Goal: Information Seeking & Learning: Learn about a topic

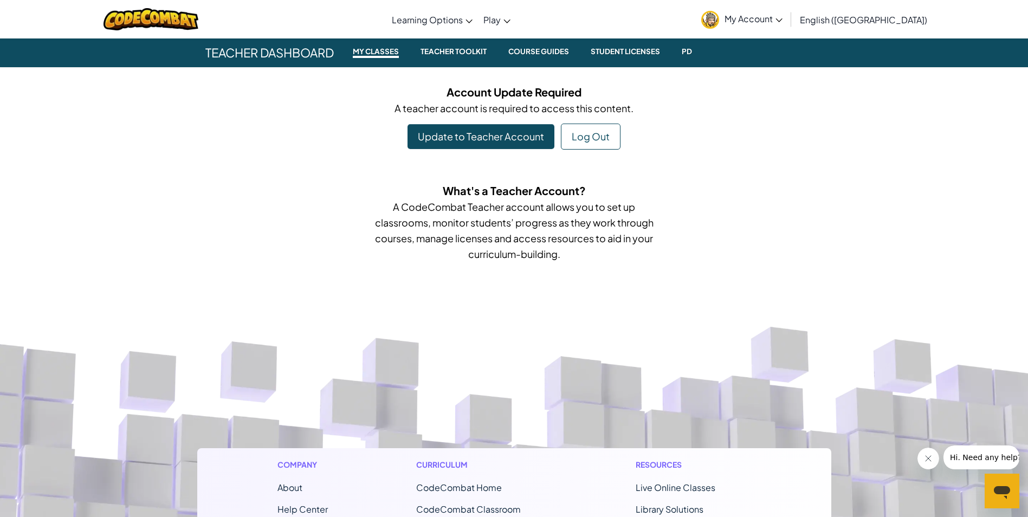
click at [788, 10] on link "My Account" at bounding box center [742, 19] width 92 height 34
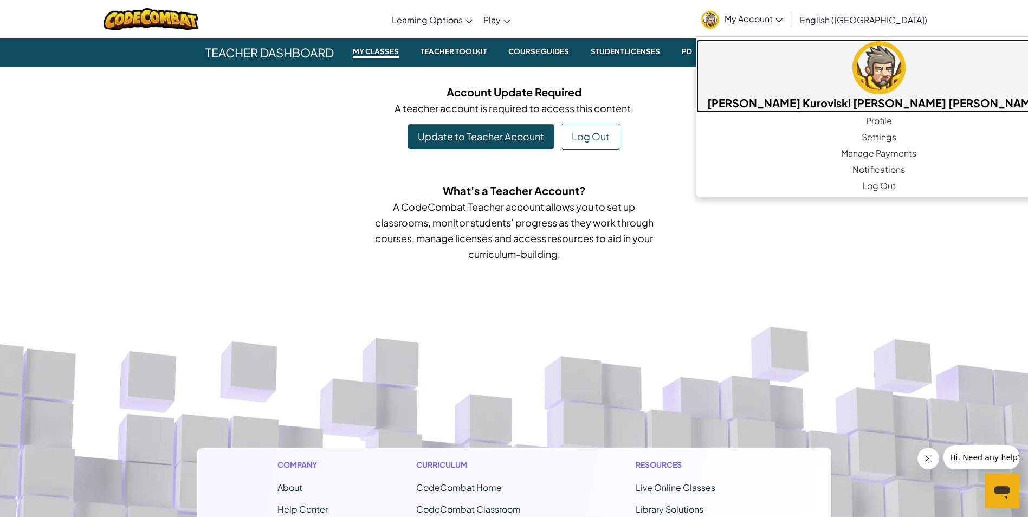
click at [853, 80] on img at bounding box center [879, 67] width 53 height 53
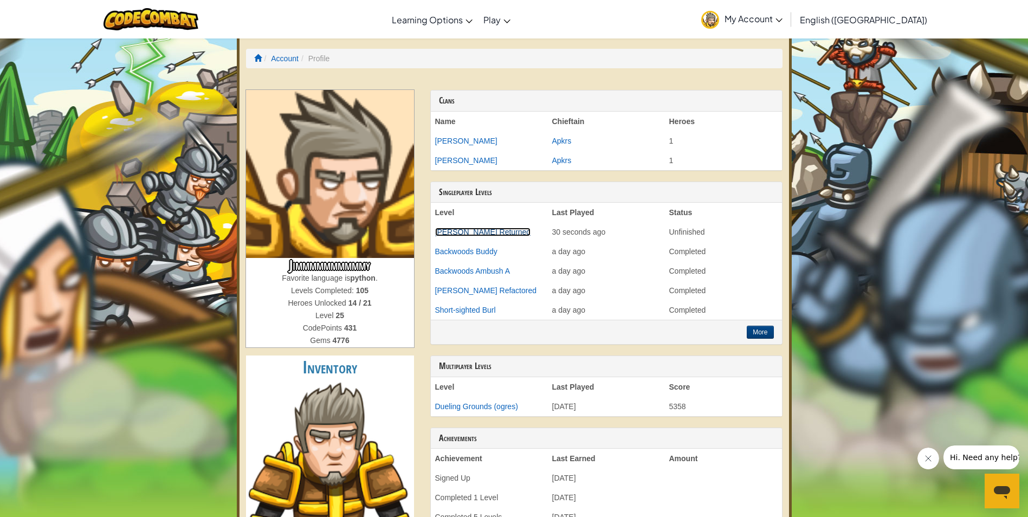
click at [462, 235] on link "[PERSON_NAME] Returned" at bounding box center [483, 232] width 96 height 9
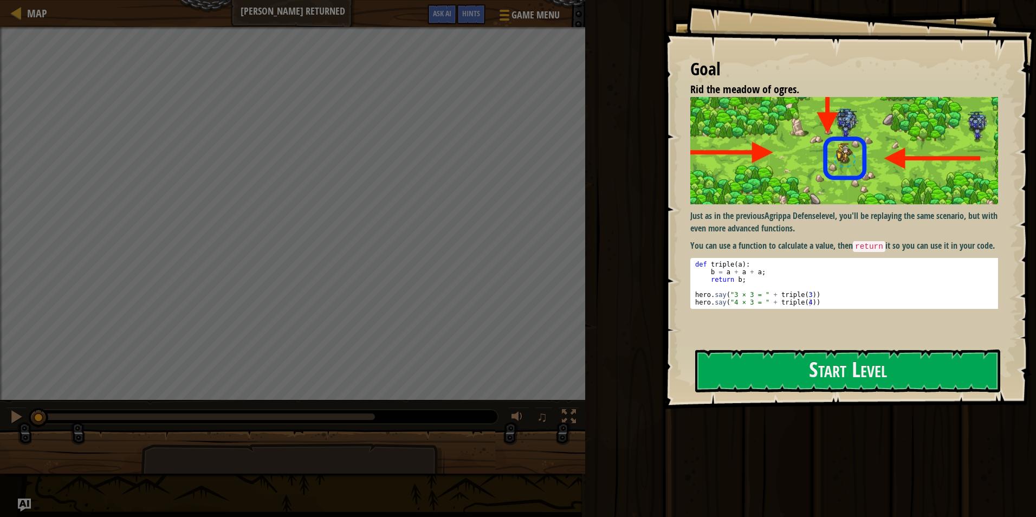
click at [870, 350] on button "Start Level" at bounding box center [847, 371] width 305 height 43
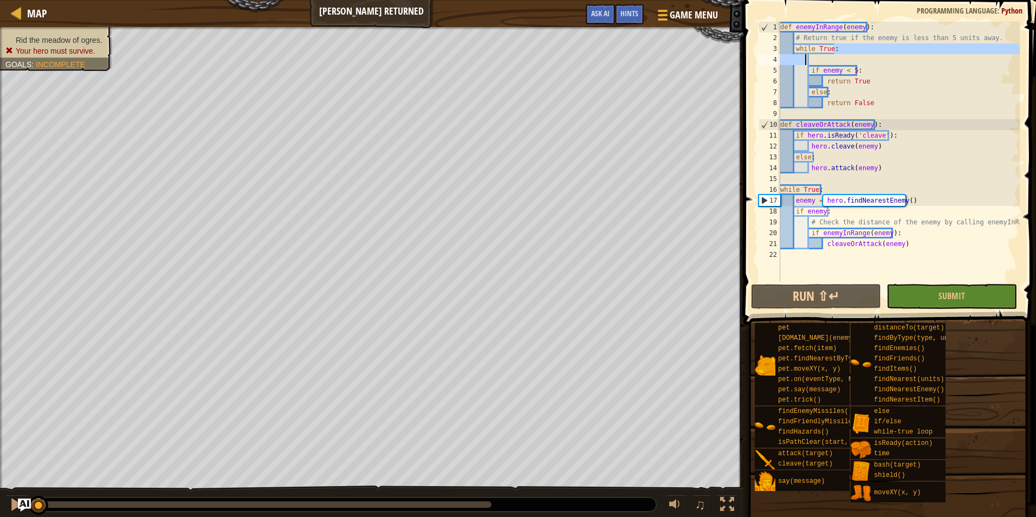
drag, startPoint x: 866, startPoint y: 46, endPoint x: 802, endPoint y: 54, distance: 63.9
click at [803, 54] on div "def enemyInRange ( enemy ) : # Return true if the enemy is less than 5 units aw…" at bounding box center [899, 163] width 242 height 282
click at [862, 47] on div "def enemyInRange ( enemy ) : # Return true if the enemy is less than 5 units aw…" at bounding box center [899, 152] width 242 height 260
click at [798, 288] on button "Run ⇧↵" at bounding box center [816, 296] width 130 height 25
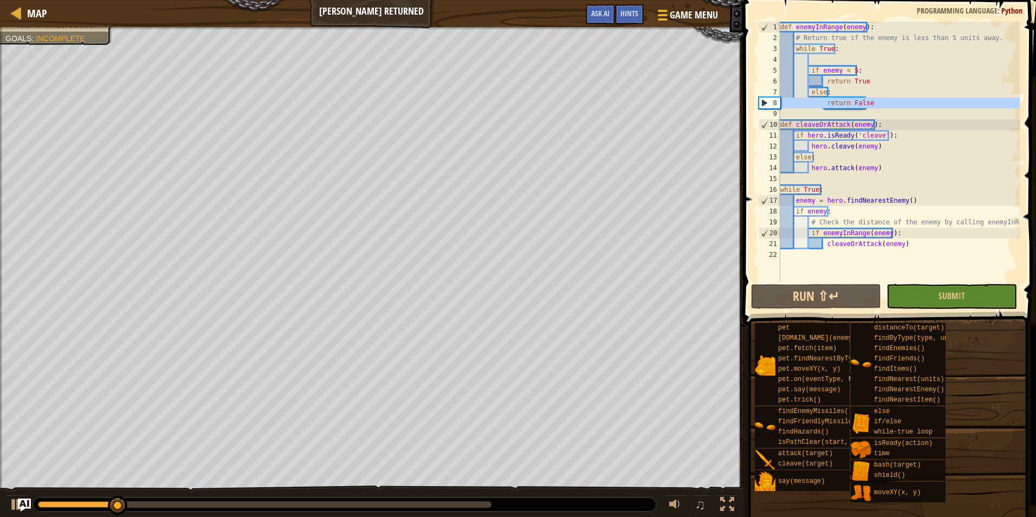
click at [760, 102] on div "8" at bounding box center [769, 103] width 21 height 11
click at [753, 114] on span at bounding box center [890, 147] width 301 height 357
drag, startPoint x: 900, startPoint y: 101, endPoint x: 766, endPoint y: 96, distance: 133.4
click at [766, 96] on div "return False 1 2 3 4 5 6 7 8 9 10 11 12 13 14 15 16 17 18 19 20 21 22 def enemy…" at bounding box center [888, 152] width 263 height 260
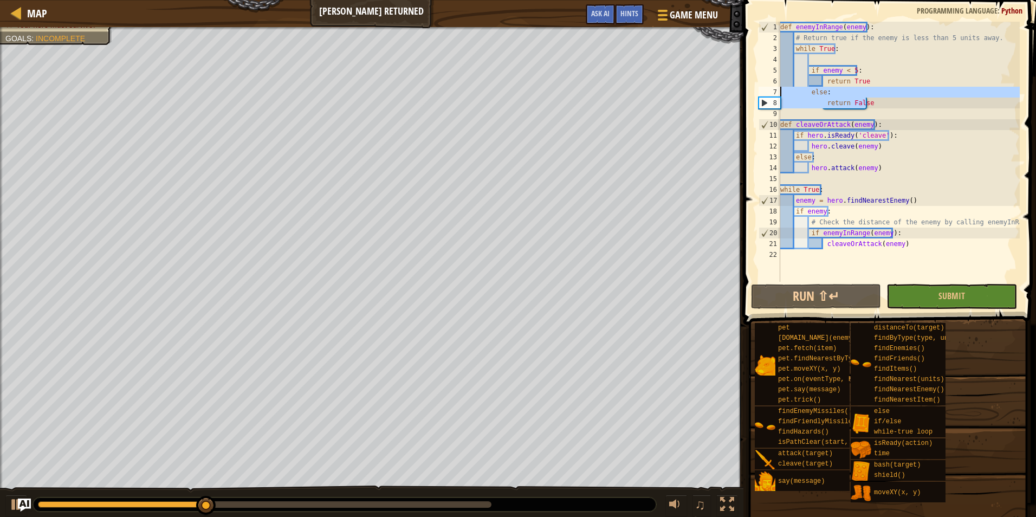
type textarea "return False"
click at [822, 106] on div "def enemyInRange ( enemy ) : # Return true if the enemy is less than 5 units aw…" at bounding box center [899, 163] width 242 height 282
drag, startPoint x: 822, startPoint y: 106, endPoint x: 779, endPoint y: 92, distance: 45.8
click at [779, 92] on div "return False 1 2 3 4 5 6 7 8 9 10 11 12 13 14 15 16 17 18 19 20 21 22 def enemy…" at bounding box center [888, 152] width 263 height 260
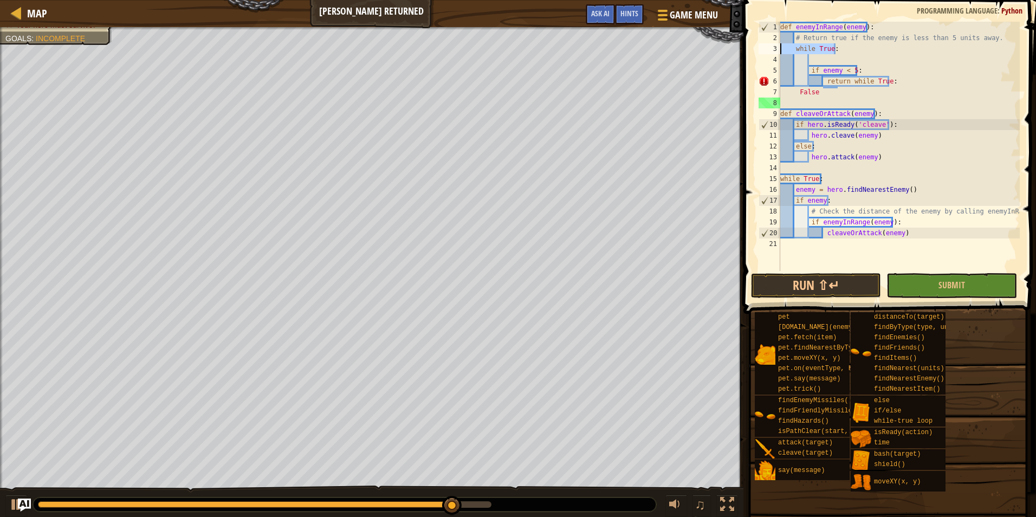
drag, startPoint x: 842, startPoint y: 47, endPoint x: 760, endPoint y: 48, distance: 81.9
click at [760, 48] on div "return while True: 1 2 3 4 5 6 7 8 9 10 11 12 13 14 15 16 17 18 19 20 21 def en…" at bounding box center [888, 146] width 263 height 249
type textarea "while True:"
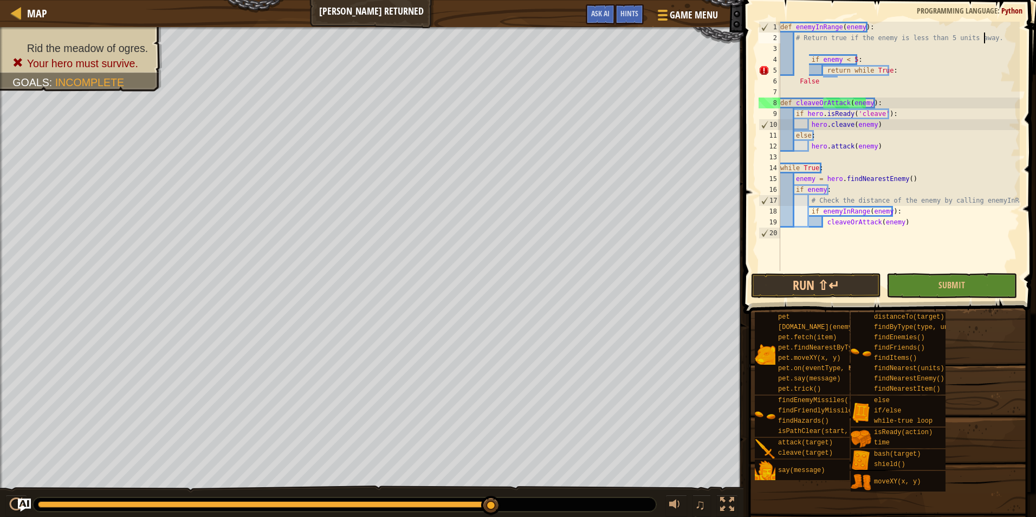
click at [804, 60] on div "def enemyInRange ( enemy ) : # Return true if the enemy is less than 5 units aw…" at bounding box center [899, 157] width 242 height 271
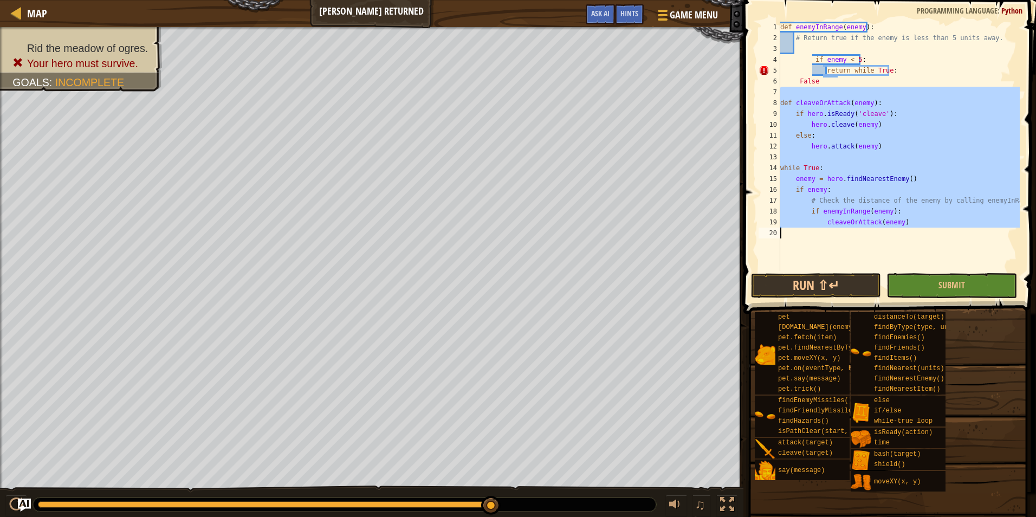
drag, startPoint x: 971, startPoint y: 88, endPoint x: 1038, endPoint y: 272, distance: 196.2
click at [1028, 0] on html "Map [PERSON_NAME] Returned Game Menu Done Hints Ask AI 1 הההההההההההההההההההההה…" at bounding box center [518, 0] width 1036 height 0
type textarea "cleaveOrAttack(enemy)"
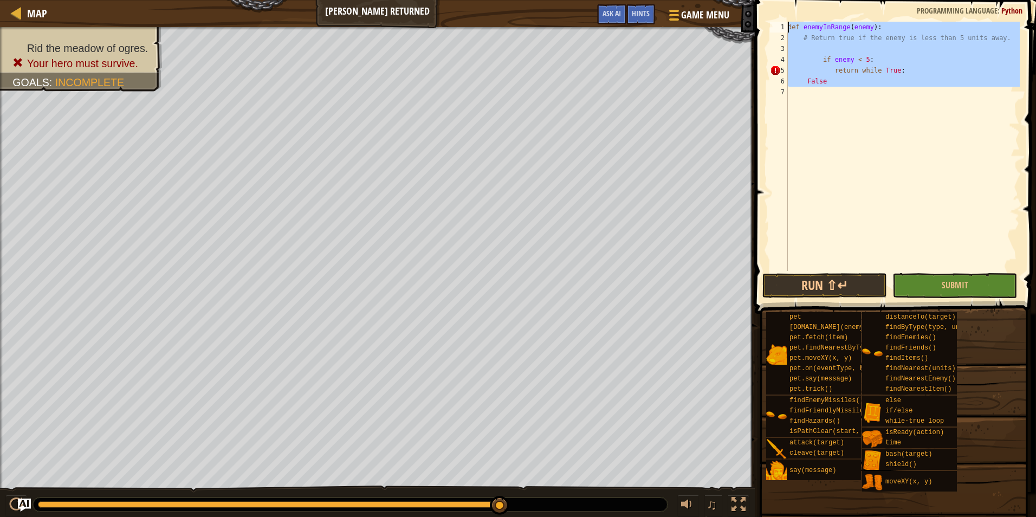
drag, startPoint x: 960, startPoint y: 176, endPoint x: 569, endPoint y: -40, distance: 447.1
click at [569, 0] on html "Map [PERSON_NAME] Returned Game Menu Done Hints Ask AI 1 הההההההההההההההההההההה…" at bounding box center [518, 0] width 1036 height 0
type textarea "def enemyInRange(enemy): # Return true if the enemy is less than 5 units away."
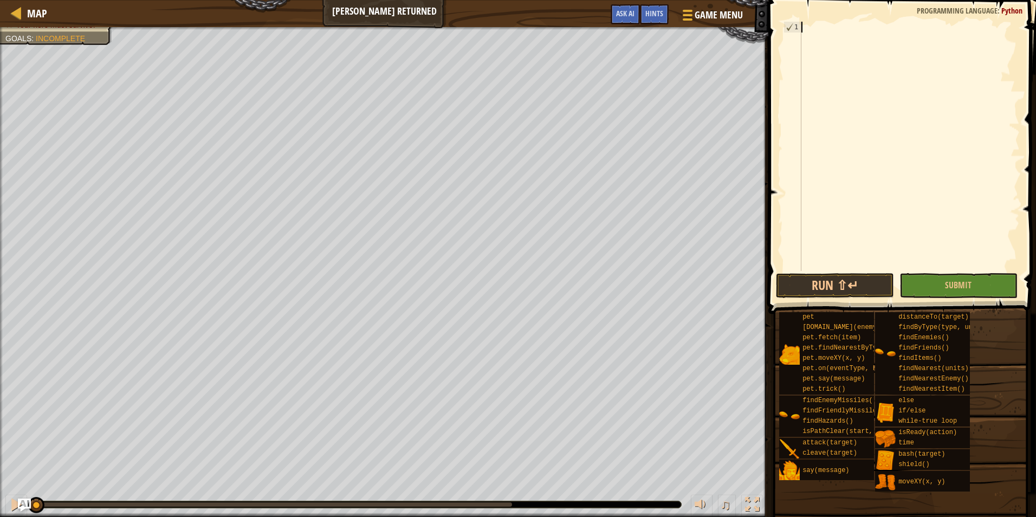
drag, startPoint x: 519, startPoint y: 505, endPoint x: 0, endPoint y: 414, distance: 526.6
click at [0, 0] on html "Map [PERSON_NAME] Returned Game Menu Done Hints Ask AI 1 הההההההההההההההההההההה…" at bounding box center [518, 0] width 1036 height 0
click at [687, 13] on div at bounding box center [686, 15] width 15 height 16
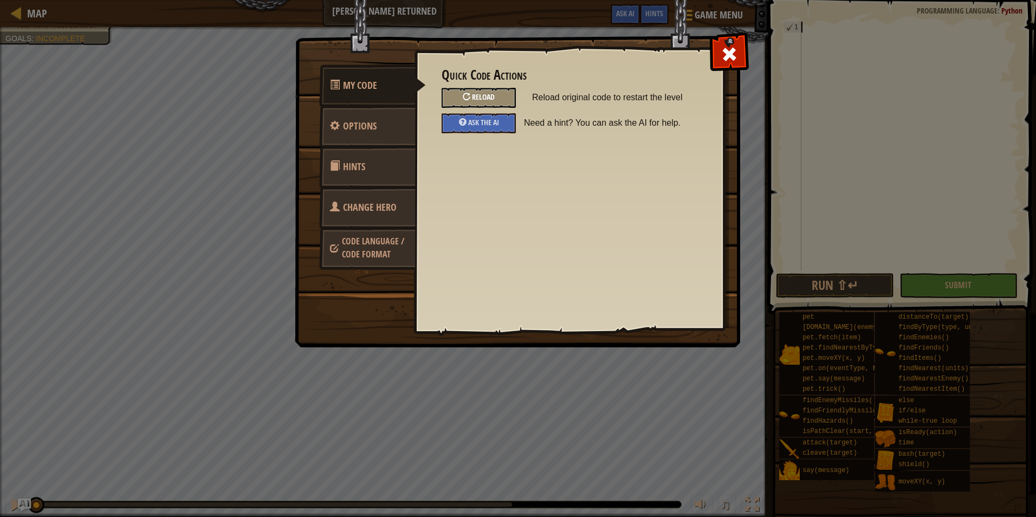
click at [493, 98] on span "Reload" at bounding box center [483, 97] width 23 height 10
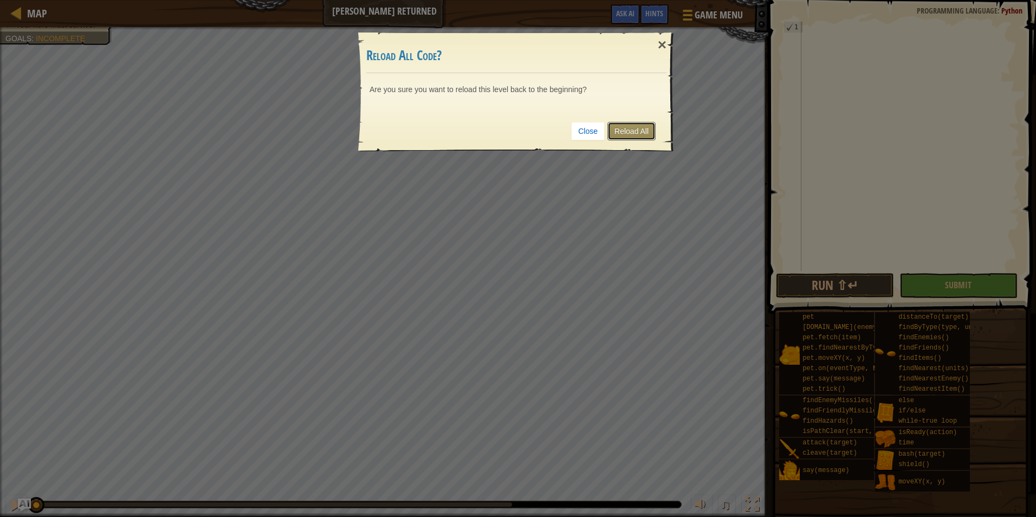
click at [625, 138] on link "Reload All" at bounding box center [632, 131] width 48 height 18
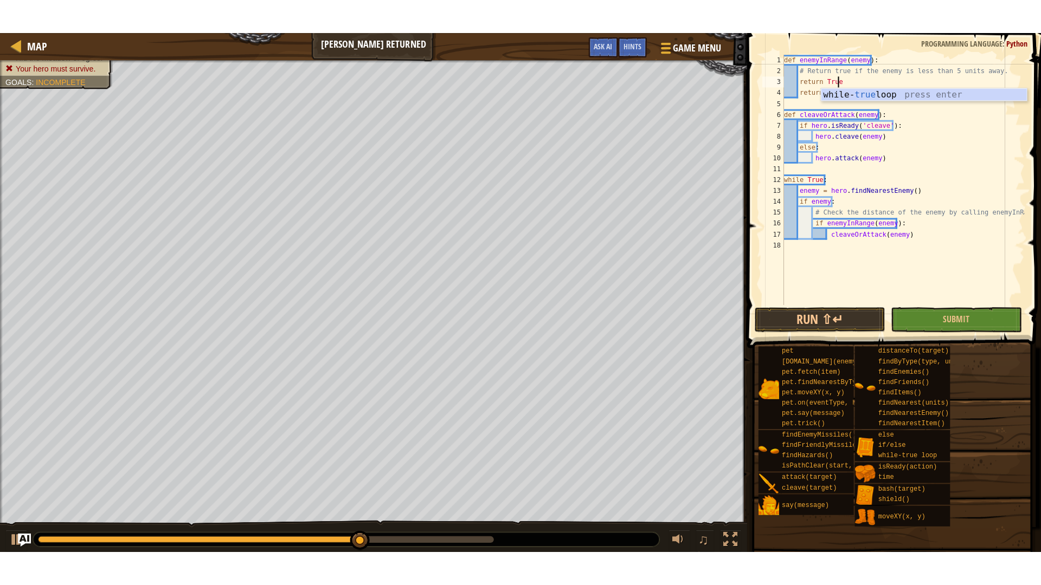
scroll to position [5, 4]
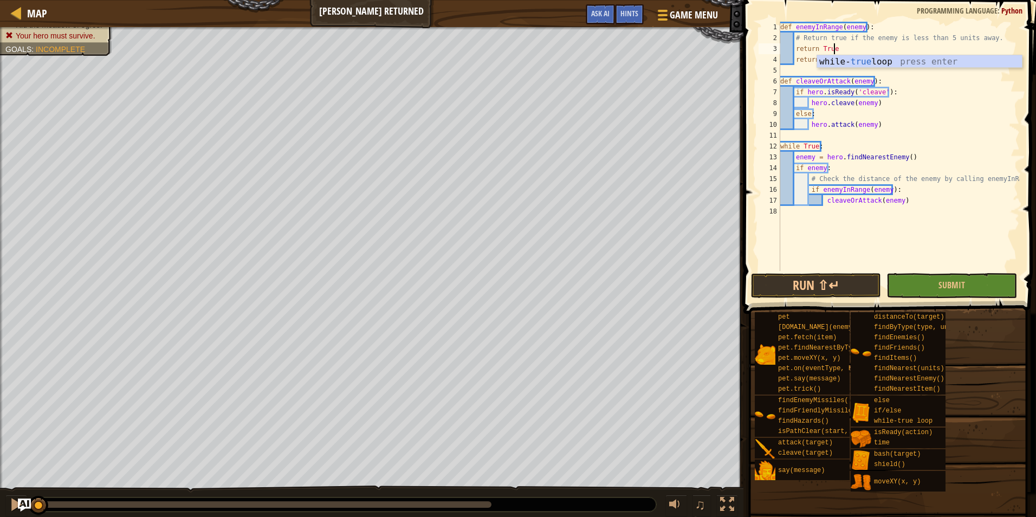
drag, startPoint x: 363, startPoint y: 500, endPoint x: -2, endPoint y: 431, distance: 371.6
click at [0, 0] on html "Map [PERSON_NAME] Returned Game Menu Done Hints Ask AI 1 הההההההההההההההההההההה…" at bounding box center [518, 0] width 1036 height 0
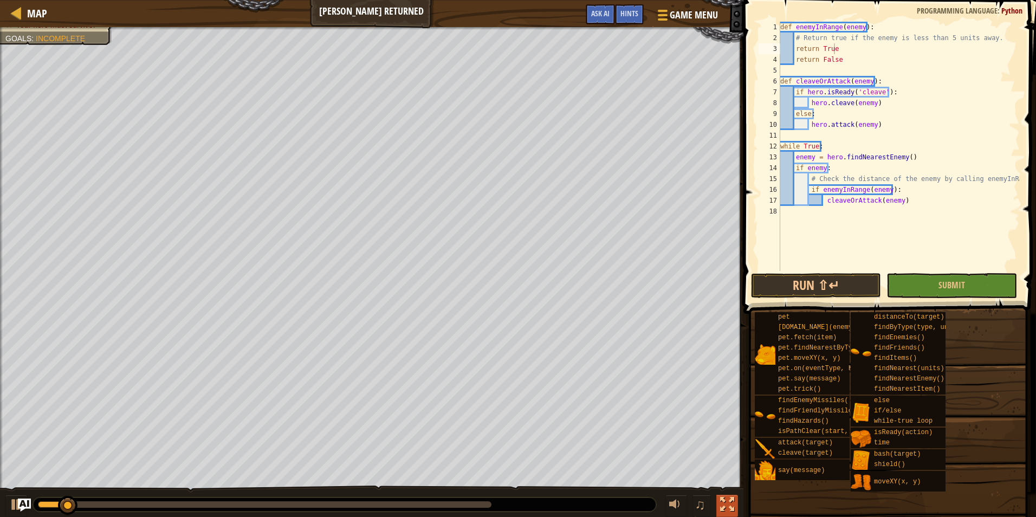
click at [730, 502] on div at bounding box center [727, 505] width 14 height 14
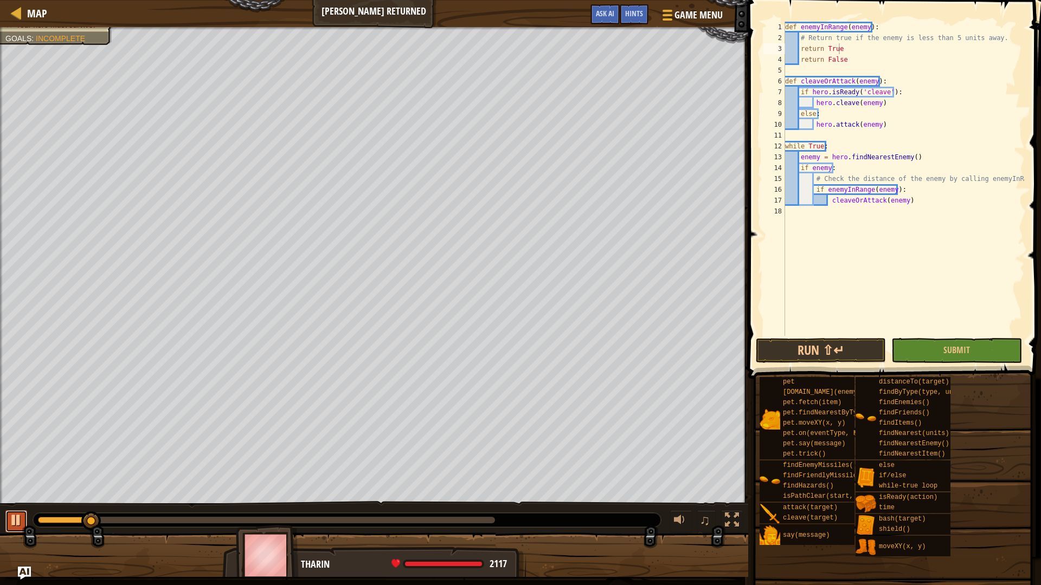
click at [12, 517] on div at bounding box center [16, 520] width 14 height 14
click at [838, 50] on div "def enemyInRange ( enemy ) : # Return true if the enemy is less than 5 units aw…" at bounding box center [904, 190] width 242 height 336
drag, startPoint x: 837, startPoint y: 49, endPoint x: 905, endPoint y: 53, distance: 67.9
click at [905, 53] on div "def enemyInRange ( enemy ) : # Return true if the enemy is less than 5 units aw…" at bounding box center [904, 190] width 242 height 336
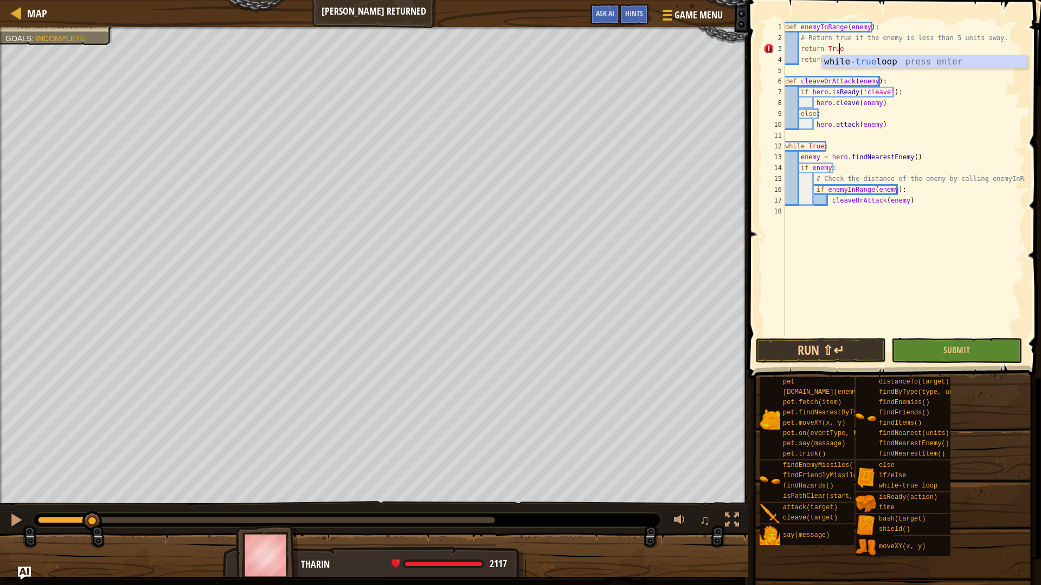
scroll to position [5, 4]
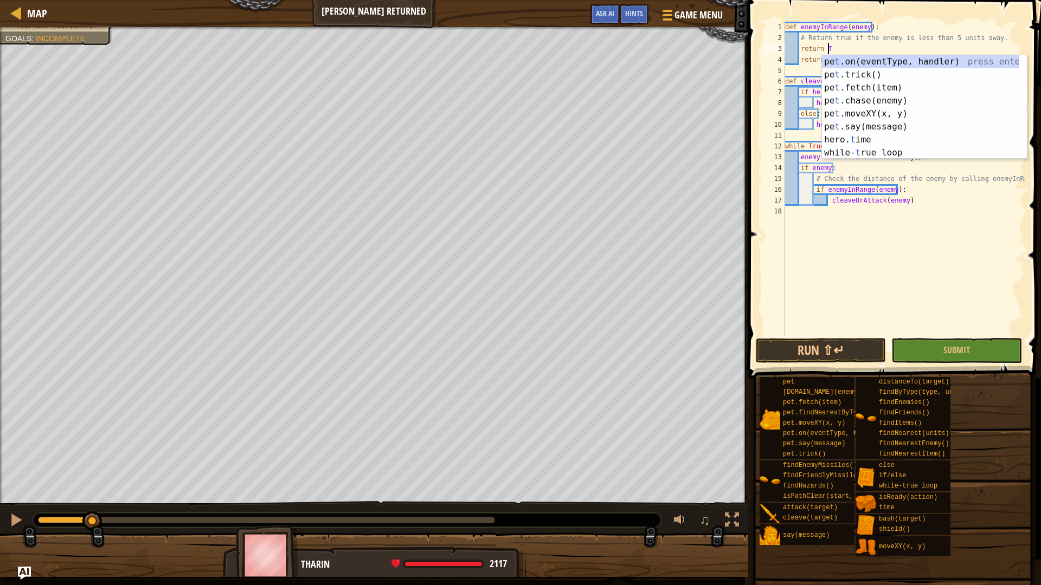
type textarea "r"
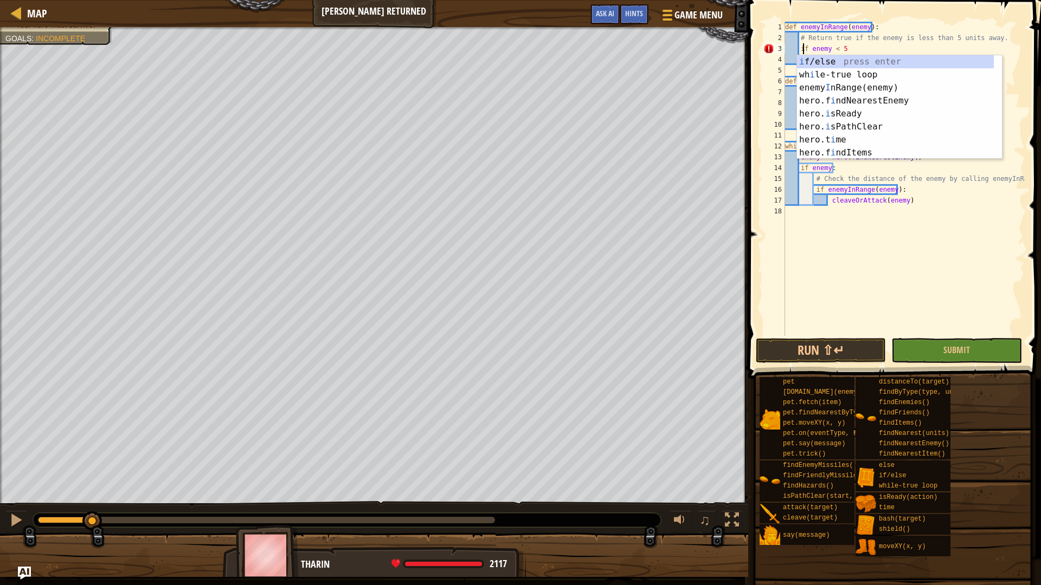
scroll to position [5, 1]
click at [906, 52] on div "def enemyInRange ( enemy ) : # Return true if the enemy is less than 5 units aw…" at bounding box center [904, 190] width 242 height 336
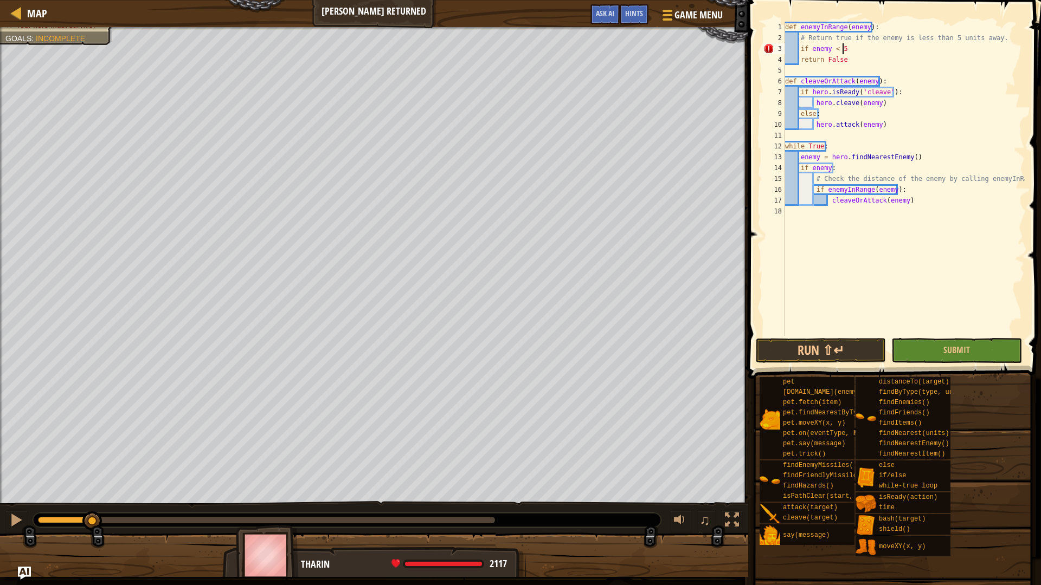
type textarea "if enemy < 5:"
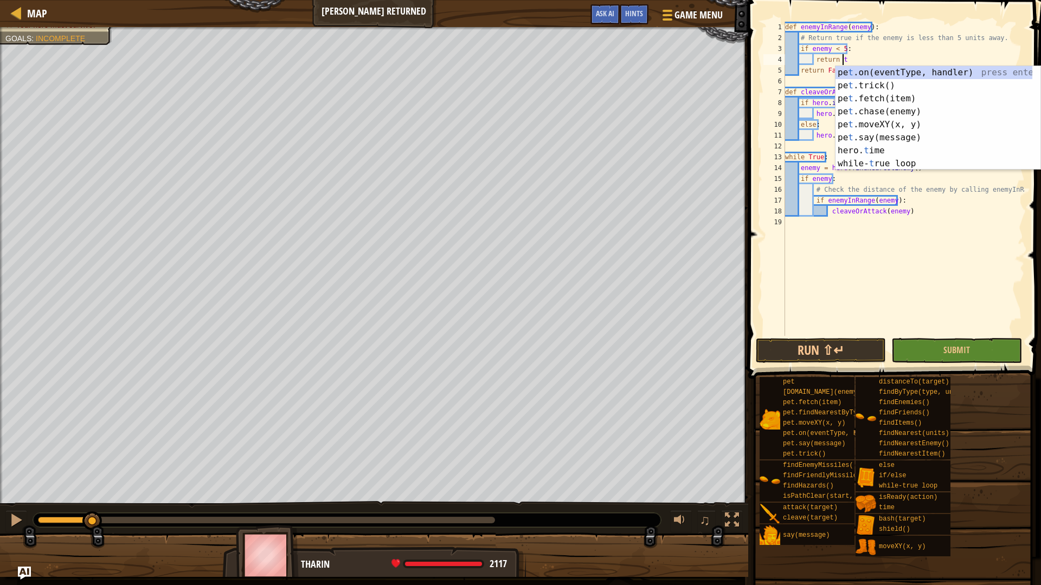
scroll to position [5, 4]
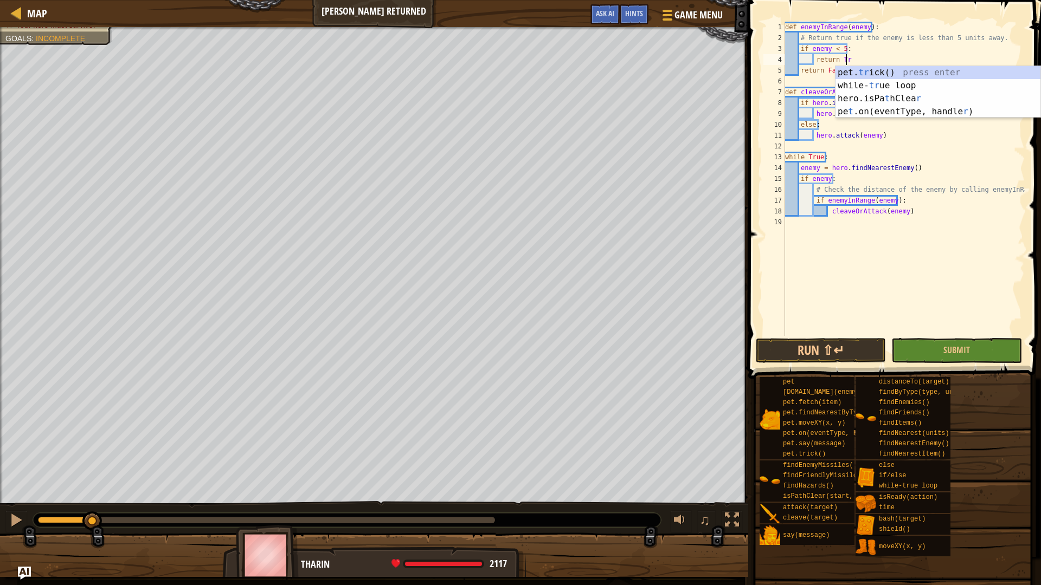
type textarea "return True"
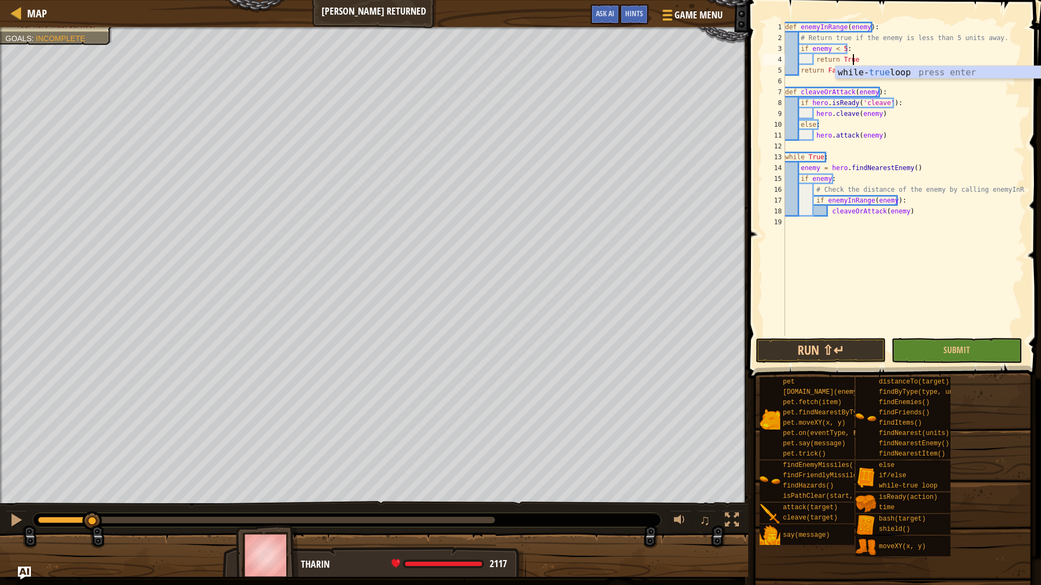
scroll to position [5, 5]
click at [857, 309] on div "def enemyInRange ( enemy ) : # Return true if the enemy is less than 5 units aw…" at bounding box center [904, 190] width 242 height 336
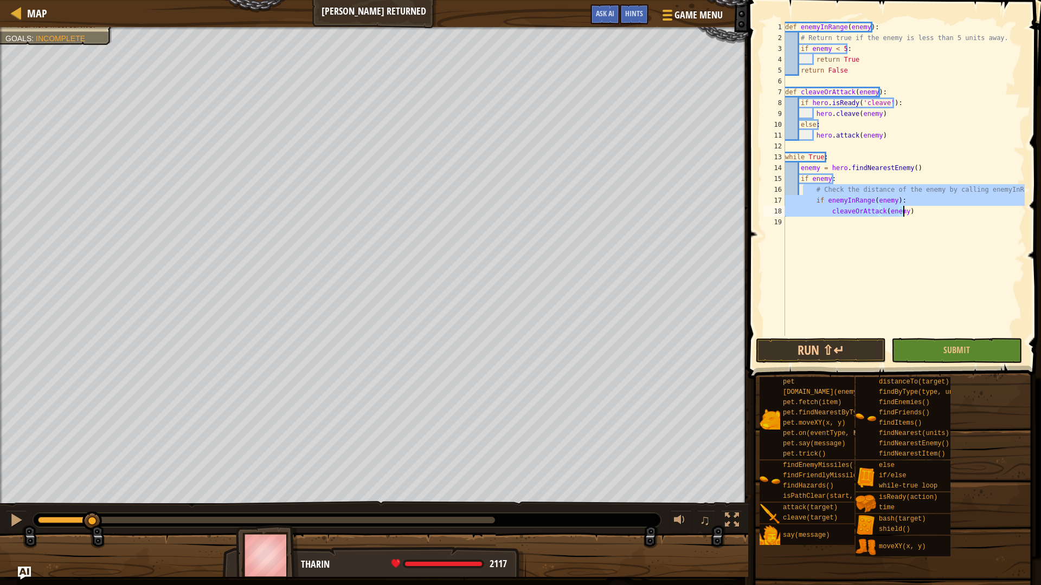
drag, startPoint x: 802, startPoint y: 187, endPoint x: 1015, endPoint y: 207, distance: 214.4
click at [1015, 207] on div "def enemyInRange ( enemy ) : # Return true if the enemy is less than 5 units aw…" at bounding box center [904, 190] width 242 height 336
click at [1015, 207] on div "def enemyInRange ( enemy ) : # Return true if the enemy is less than 5 units aw…" at bounding box center [904, 179] width 242 height 314
click at [797, 67] on div "def enemyInRange ( enemy ) : # Return true if the enemy is less than 5 units aw…" at bounding box center [904, 190] width 242 height 336
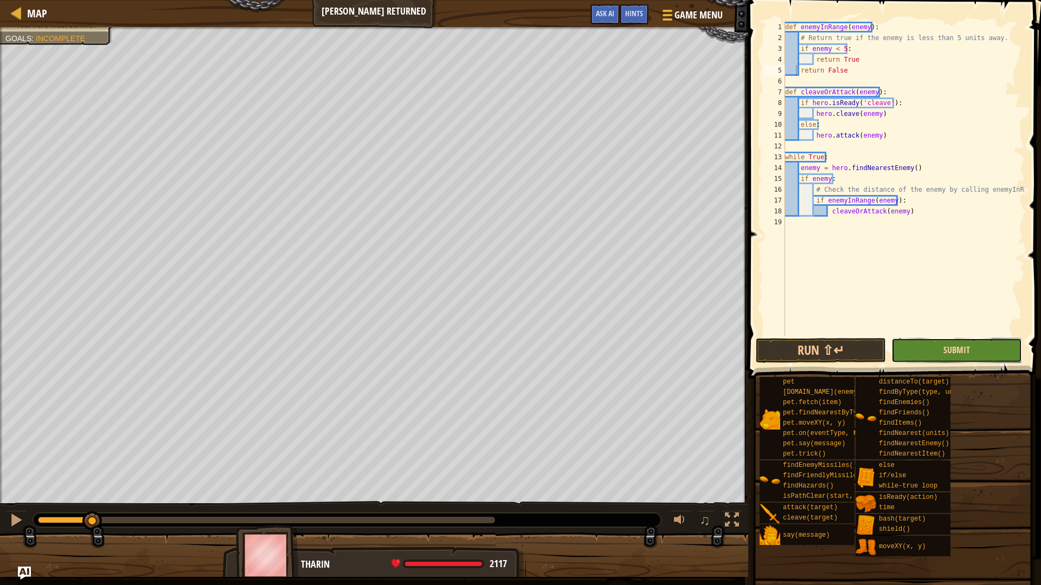
click at [966, 351] on span "Submit" at bounding box center [956, 350] width 27 height 12
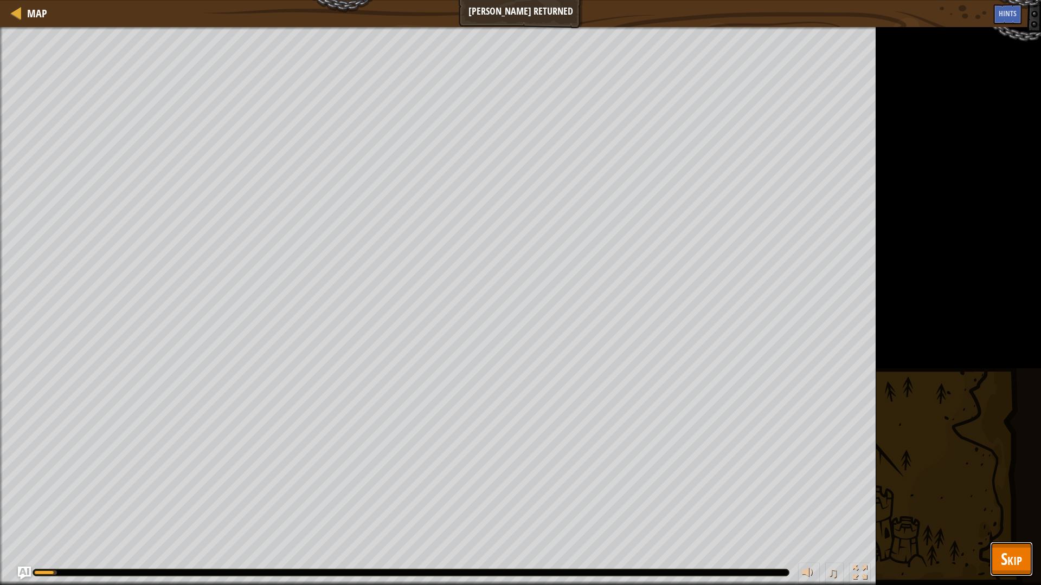
click at [998, 517] on button "Skip" at bounding box center [1011, 559] width 43 height 35
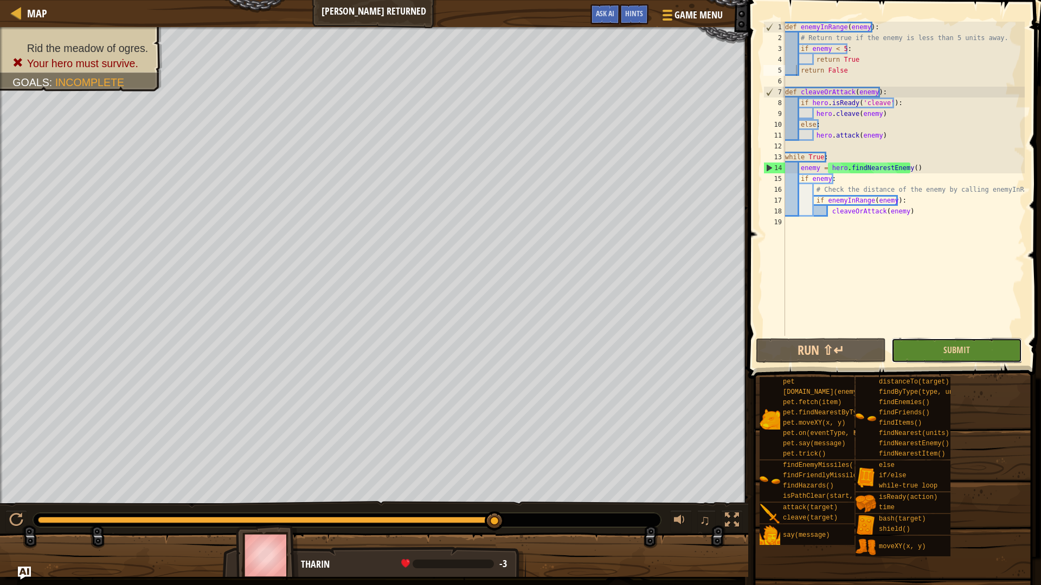
click at [926, 357] on button "Submit" at bounding box center [956, 350] width 130 height 25
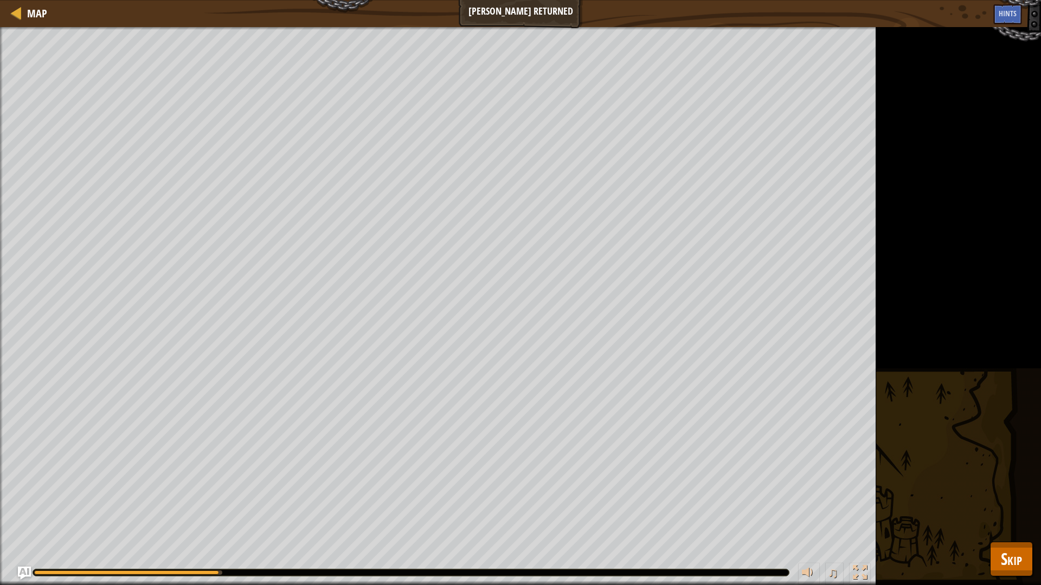
click at [1014, 517] on div "Rid the meadow of ogres. Your hero must survive. Goals : Running... ♫ [PERSON_N…" at bounding box center [520, 306] width 1041 height 558
click at [1015, 517] on span "Skip" at bounding box center [1011, 559] width 21 height 22
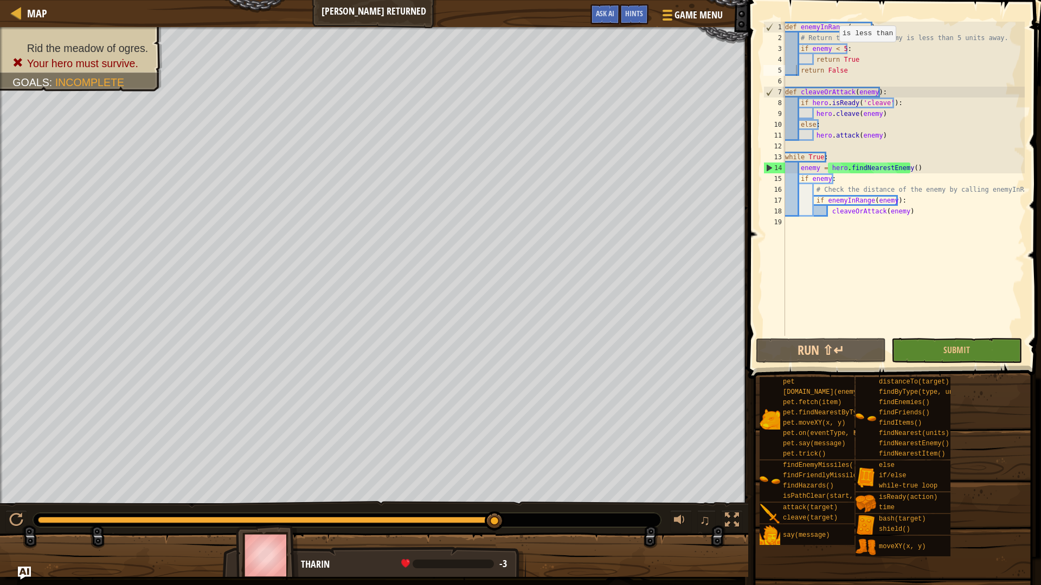
click at [834, 53] on div "def enemyInRange ( enemy ) : # Return true if the enemy is less than 5 units aw…" at bounding box center [904, 190] width 242 height 336
click at [799, 72] on div "def enemyInRange ( enemy ) : # Return true if the enemy is less than 5 units aw…" at bounding box center [904, 190] width 242 height 336
type textarea "return False"
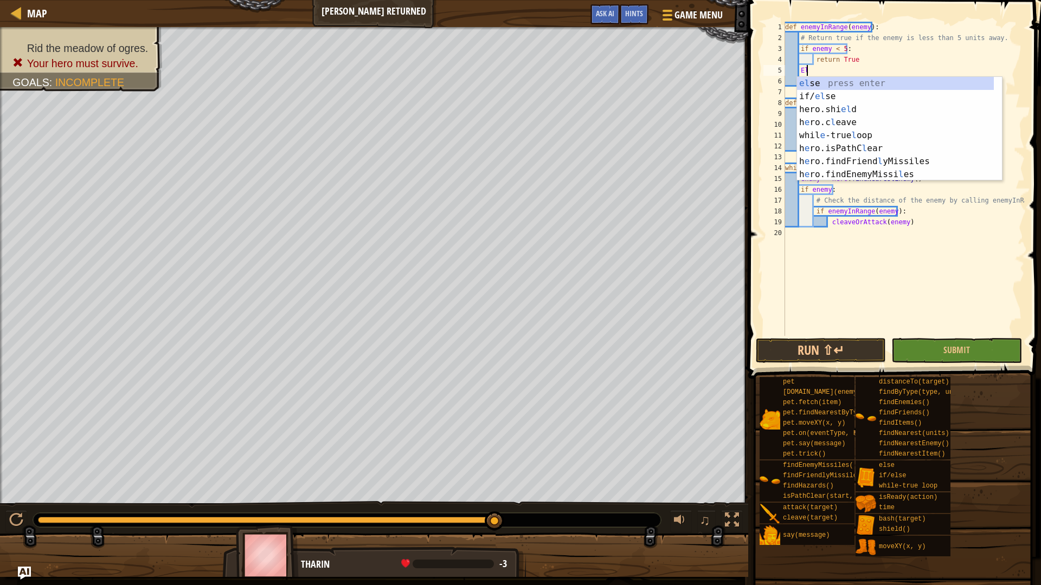
scroll to position [5, 1]
type textarea "Els"
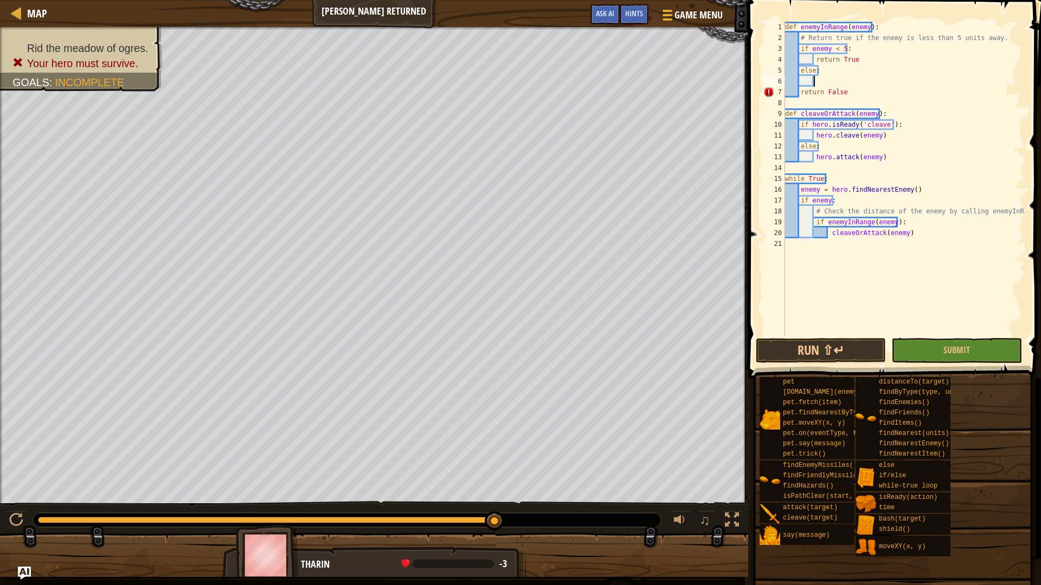
click at [797, 89] on div "def enemyInRange ( enemy ) : # Return true if the enemy is less than 5 units aw…" at bounding box center [904, 190] width 242 height 336
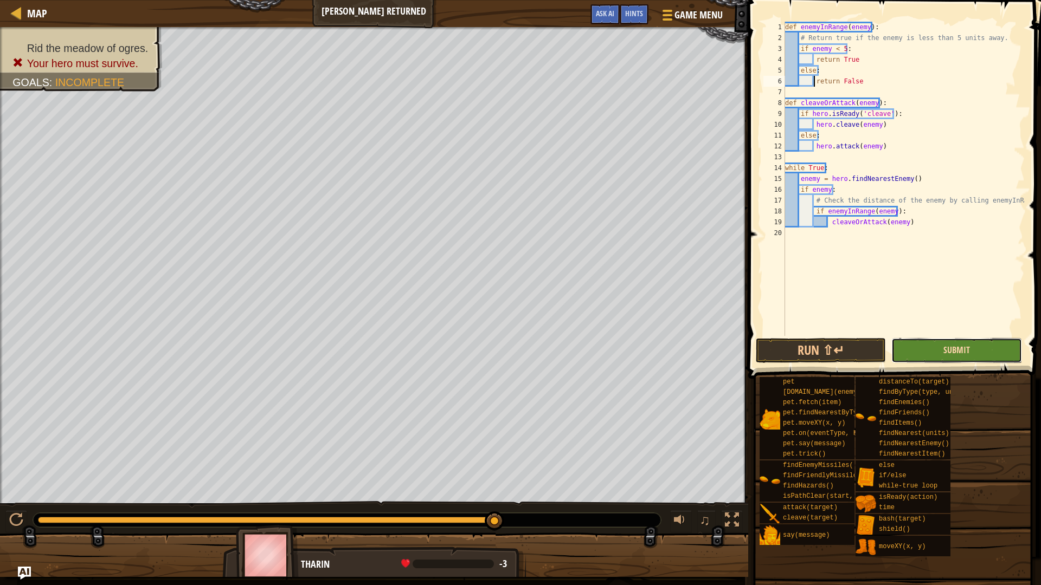
click at [960, 351] on span "Submit" at bounding box center [956, 350] width 27 height 12
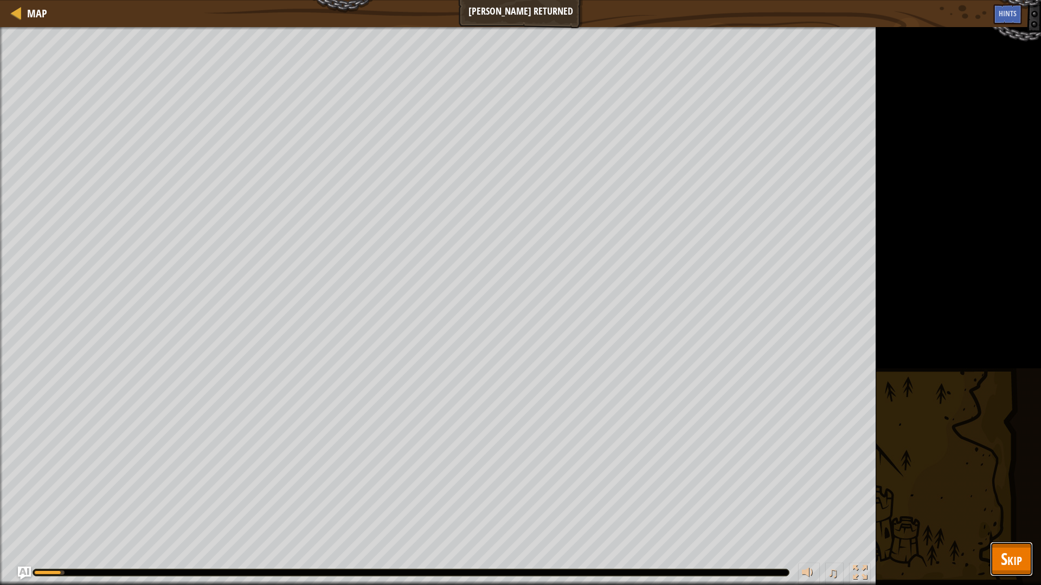
click at [1002, 517] on button "Skip" at bounding box center [1011, 559] width 43 height 35
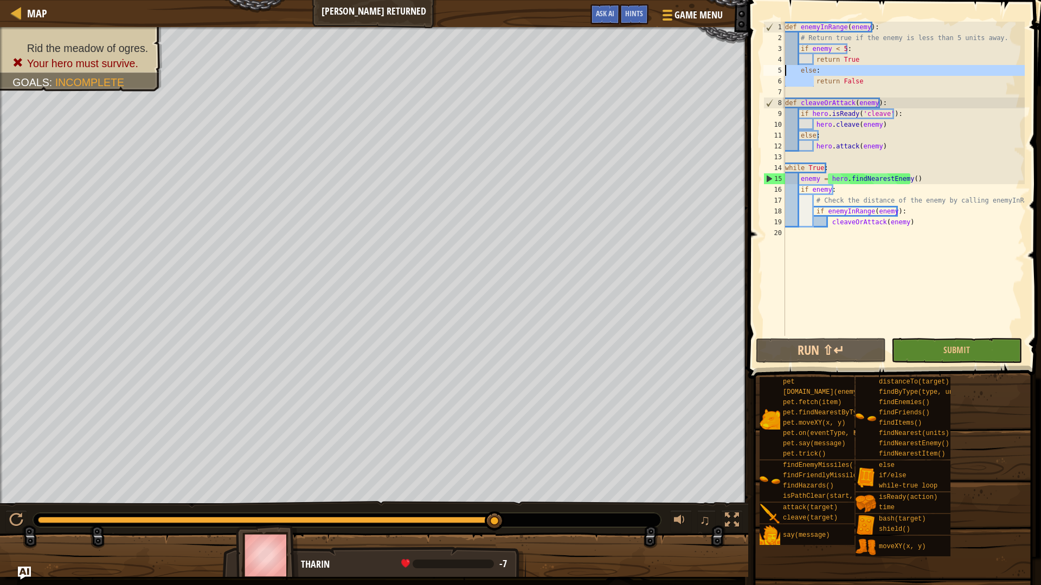
drag, startPoint x: 813, startPoint y: 83, endPoint x: 749, endPoint y: 70, distance: 65.3
click at [749, 70] on div "return False 1 2 3 4 5 6 7 8 9 10 11 12 13 14 15 16 17 18 19 20 def enemyInRang…" at bounding box center [893, 210] width 296 height 411
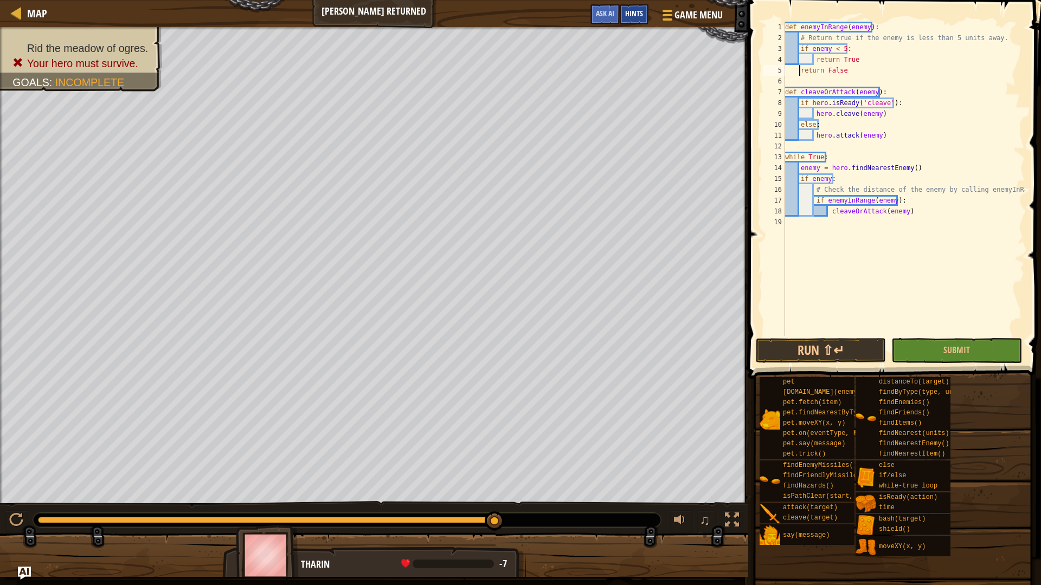
click at [640, 17] on span "Hints" at bounding box center [634, 13] width 18 height 10
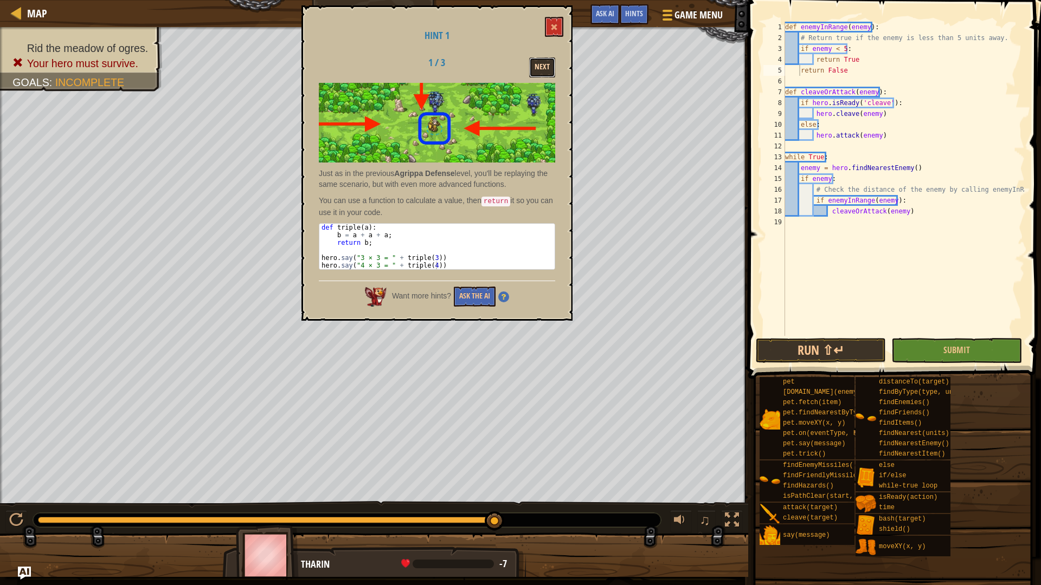
click at [540, 73] on button "Next" at bounding box center [542, 67] width 26 height 20
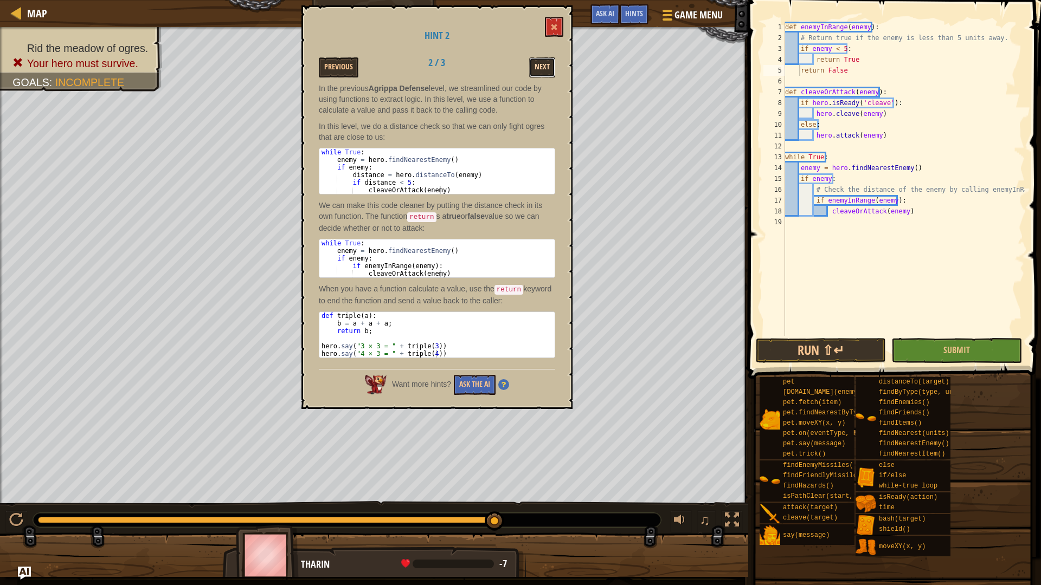
click at [543, 63] on button "Next" at bounding box center [542, 67] width 26 height 20
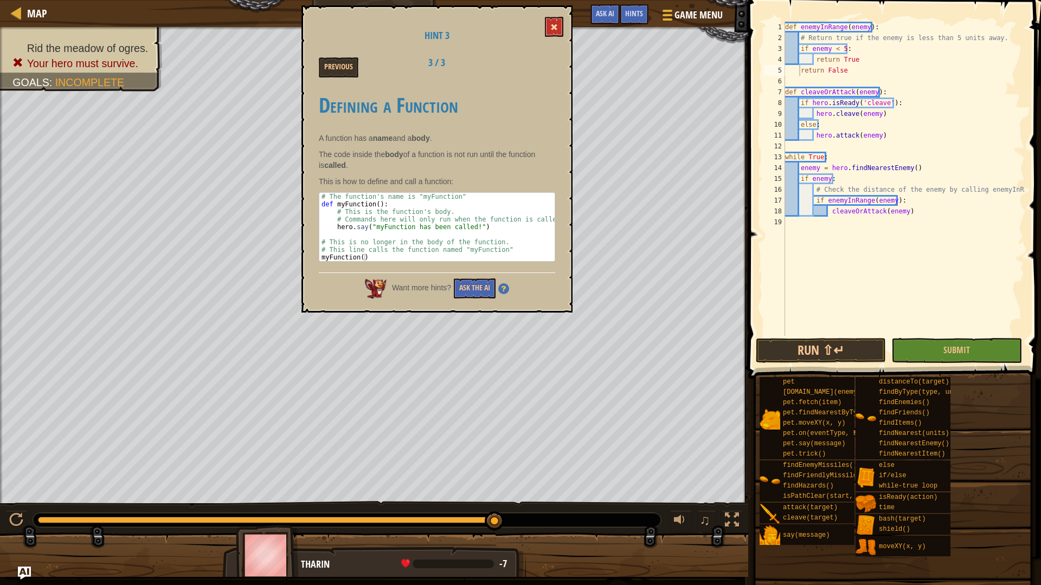
click at [545, 34] on div "Hint 3 Previous 3 / 3 Defining a Function A function has a name and a body . Th…" at bounding box center [436, 158] width 271 height 307
click at [547, 31] on button at bounding box center [554, 27] width 18 height 20
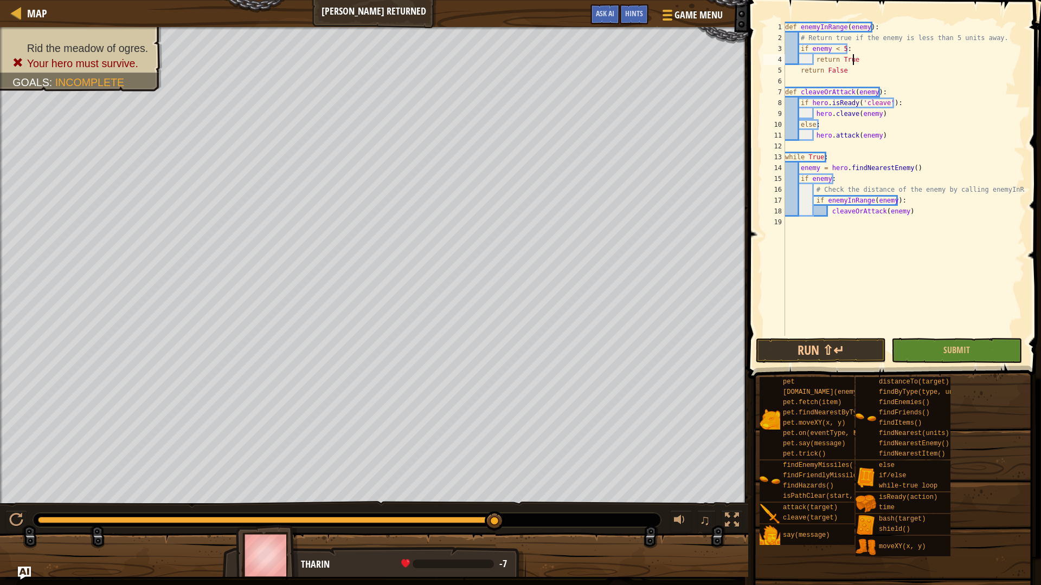
drag, startPoint x: 930, startPoint y: 63, endPoint x: 934, endPoint y: 74, distance: 11.4
click at [933, 70] on div "def enemyInRange ( enemy ) : # Return true if the enemy is less than 5 units aw…" at bounding box center [904, 190] width 242 height 336
click at [937, 69] on div "def enemyInRange ( enemy ) : # Return true if the enemy is less than 5 units aw…" at bounding box center [904, 179] width 242 height 314
type textarea "return False"
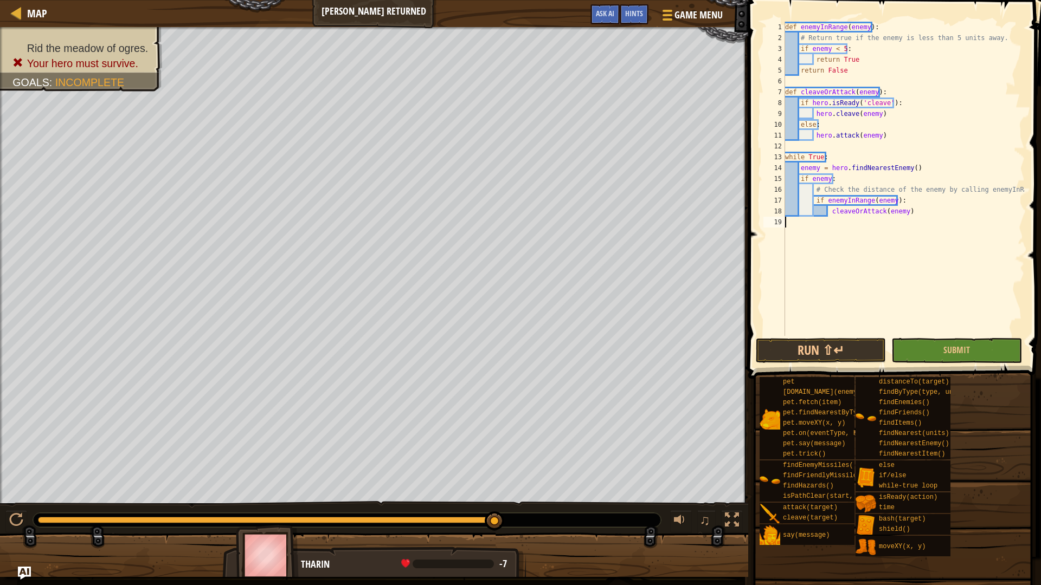
drag, startPoint x: 913, startPoint y: 243, endPoint x: 897, endPoint y: 267, distance: 28.9
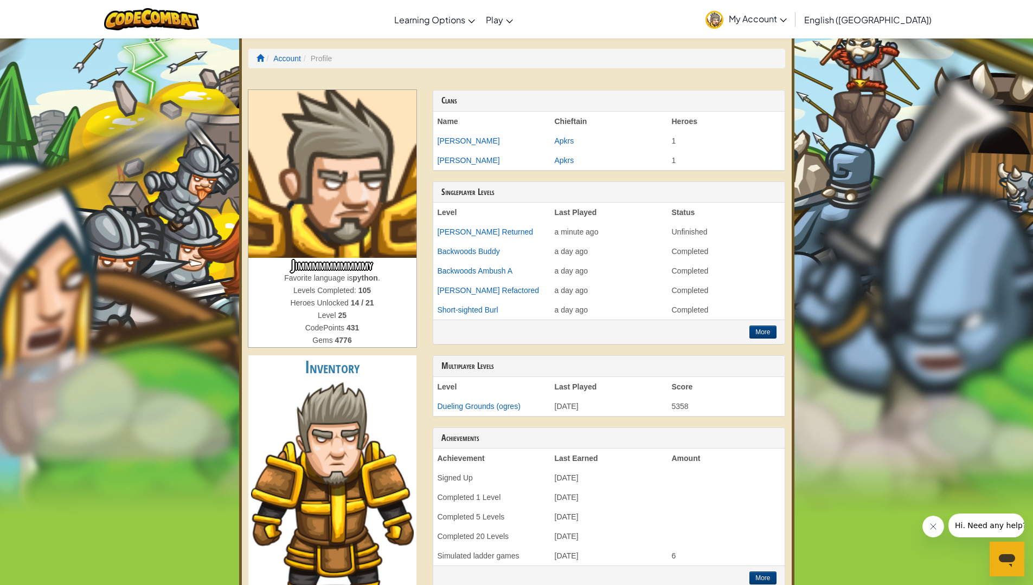
drag, startPoint x: 781, startPoint y: 585, endPoint x: 793, endPoint y: 539, distance: 47.1
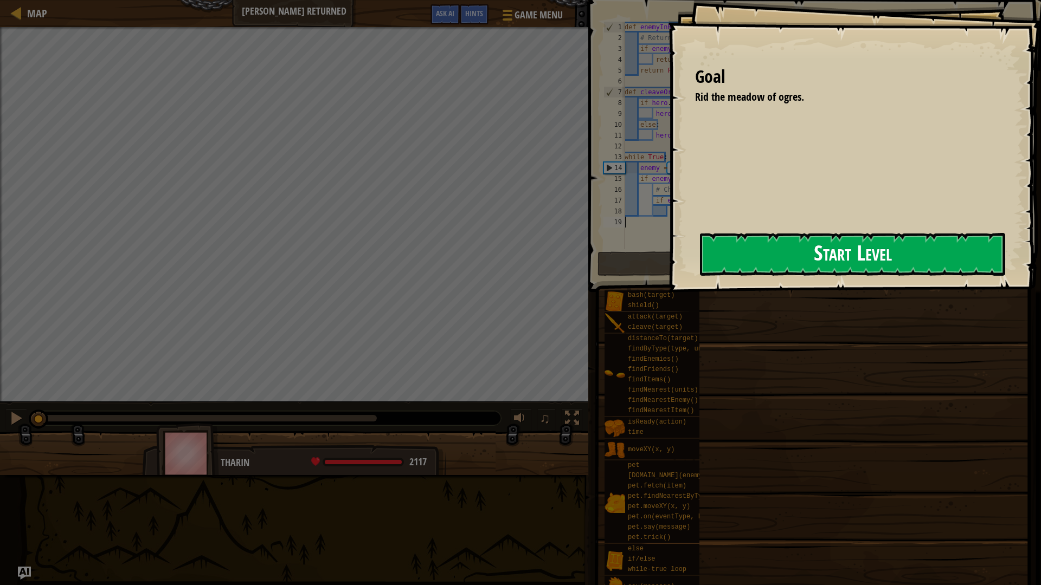
click at [768, 243] on button "Start Level" at bounding box center [852, 254] width 305 height 43
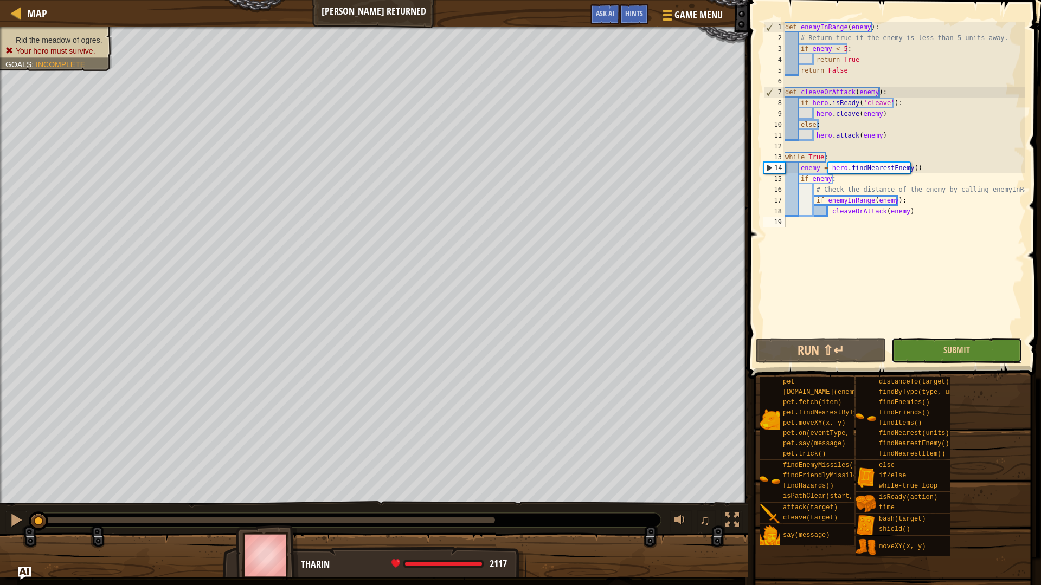
click at [907, 353] on button "Submit" at bounding box center [956, 350] width 130 height 25
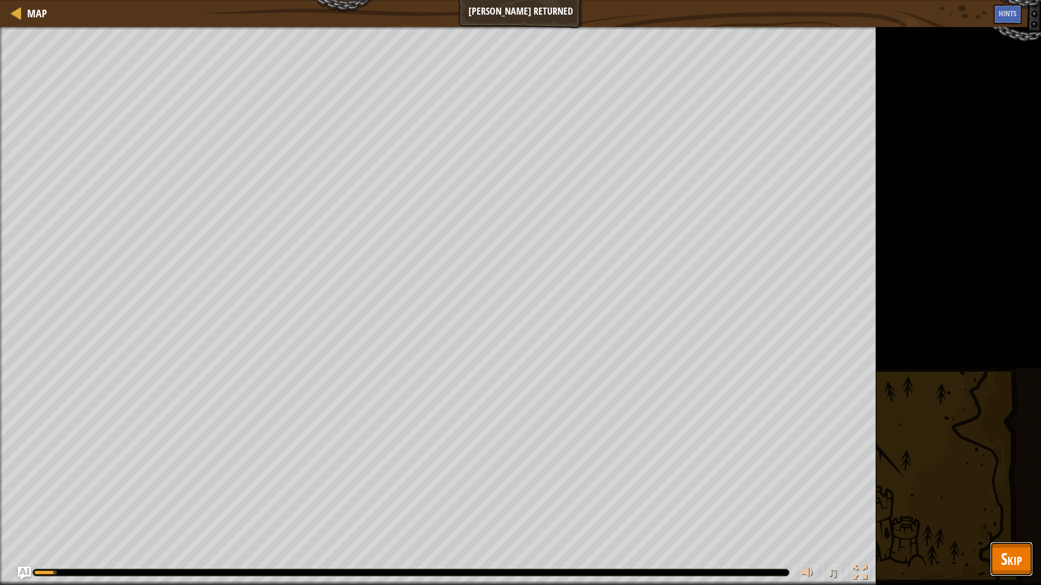
click at [1025, 517] on button "Skip" at bounding box center [1011, 559] width 43 height 35
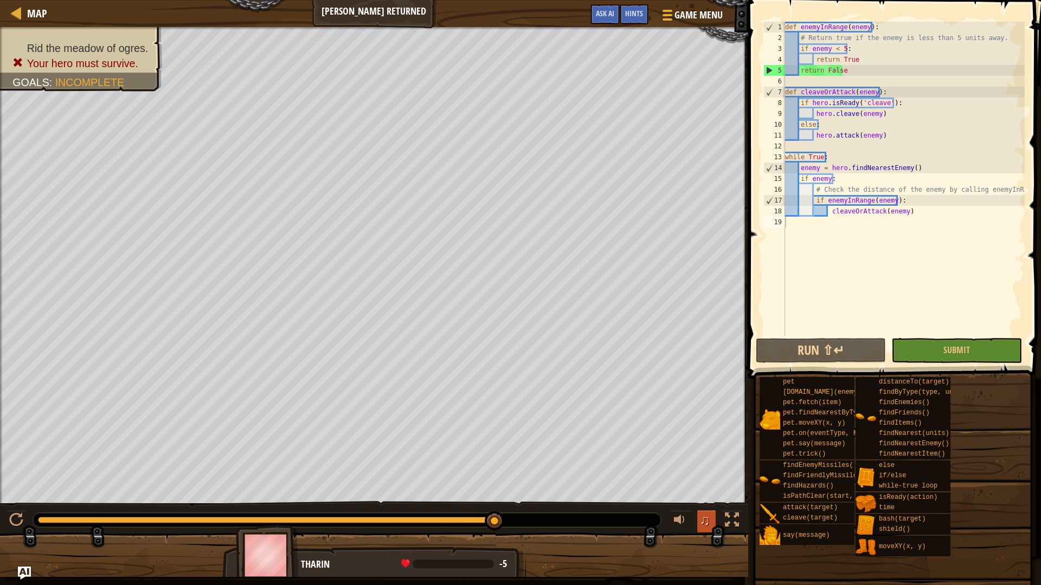
click at [702, 517] on button "♫" at bounding box center [706, 522] width 18 height 22
click at [691, 517] on button at bounding box center [681, 522] width 22 height 22
click at [694, 517] on div "♫" at bounding box center [704, 522] width 78 height 22
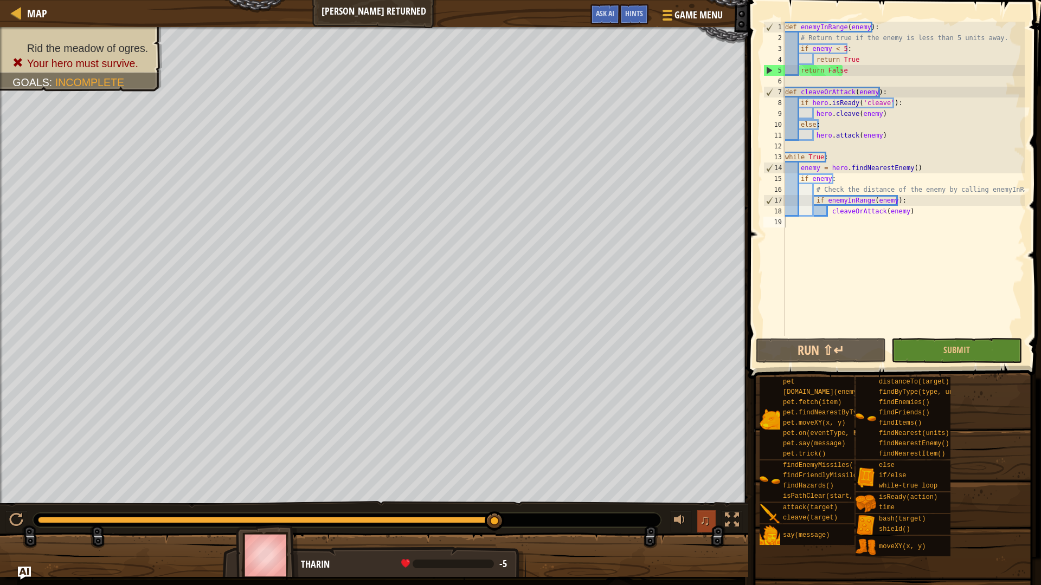
click at [700, 517] on span "♫" at bounding box center [704, 520] width 11 height 16
click at [837, 62] on div "def enemyInRange ( enemy ) : # Return true if the enemy is less than 5 units aw…" at bounding box center [904, 190] width 242 height 336
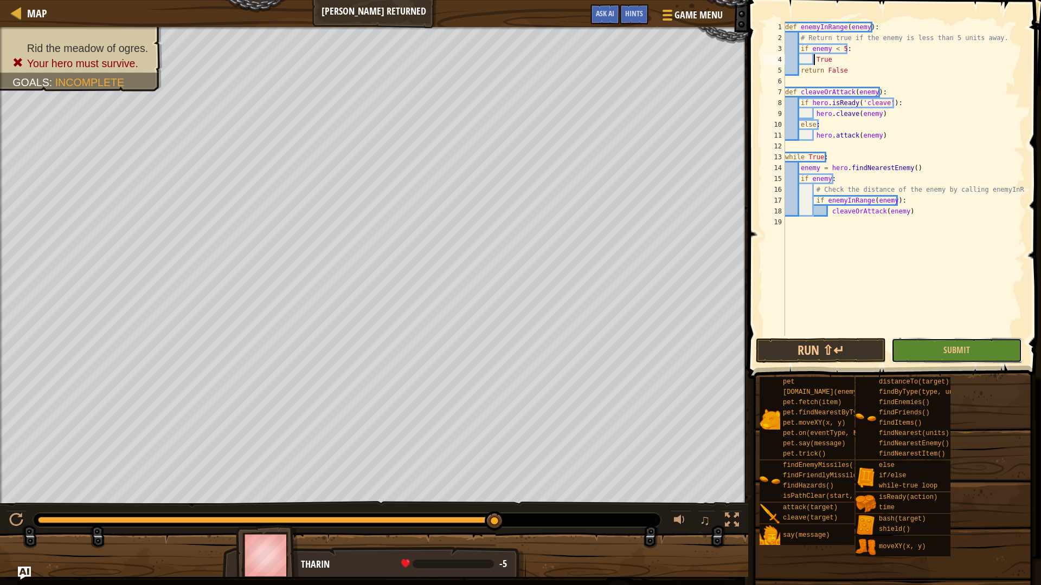
drag, startPoint x: 928, startPoint y: 360, endPoint x: 930, endPoint y: 352, distance: 8.3
click at [929, 358] on button "Submit" at bounding box center [956, 350] width 130 height 25
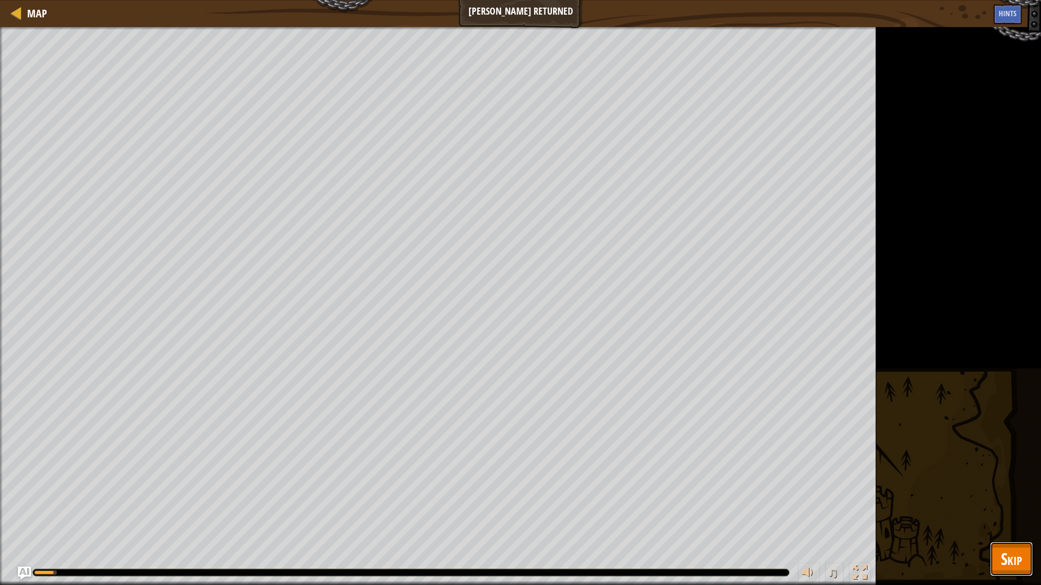
click at [1009, 517] on span "Skip" at bounding box center [1011, 559] width 21 height 22
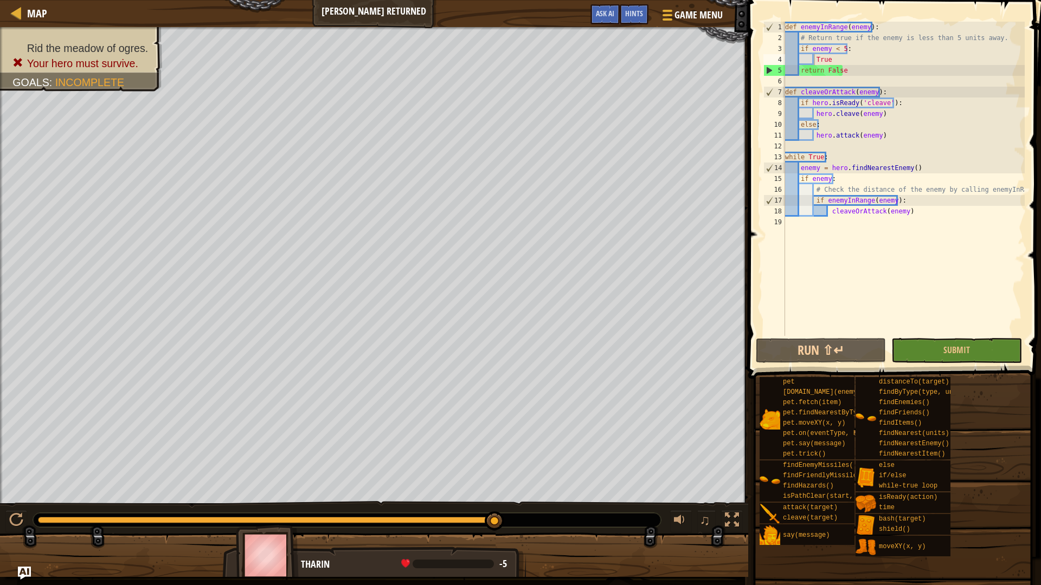
click at [812, 59] on div "def enemyInRange ( enemy ) : # Return true if the enemy is less than 5 units aw…" at bounding box center [904, 190] width 242 height 336
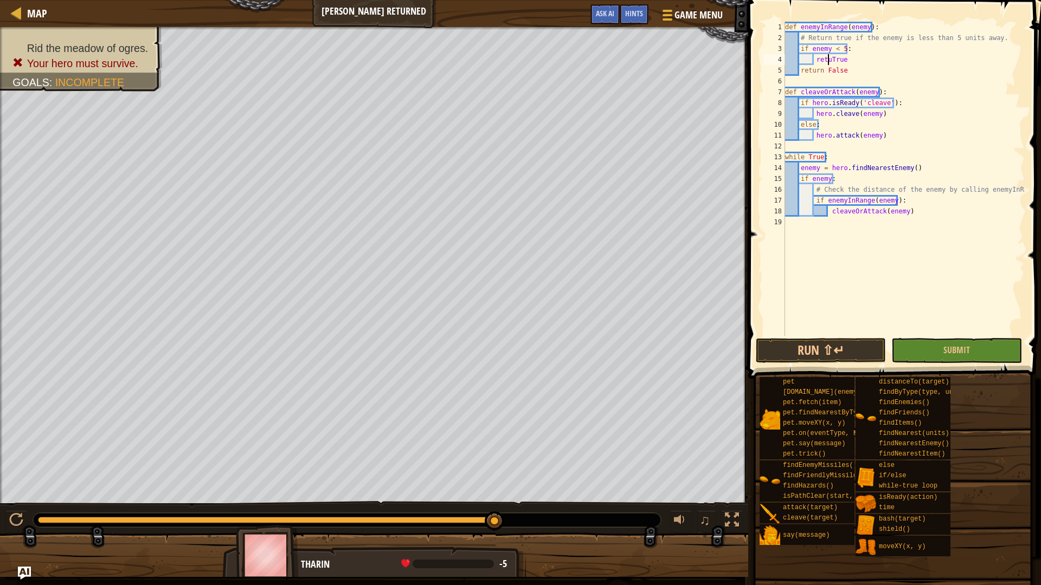
scroll to position [5, 4]
type textarea "return True"
drag, startPoint x: 905, startPoint y: 77, endPoint x: 870, endPoint y: 76, distance: 34.2
click at [870, 76] on div "def enemyInRange ( enemy ) : # Return true if the enemy is less than 5 units aw…" at bounding box center [904, 190] width 242 height 336
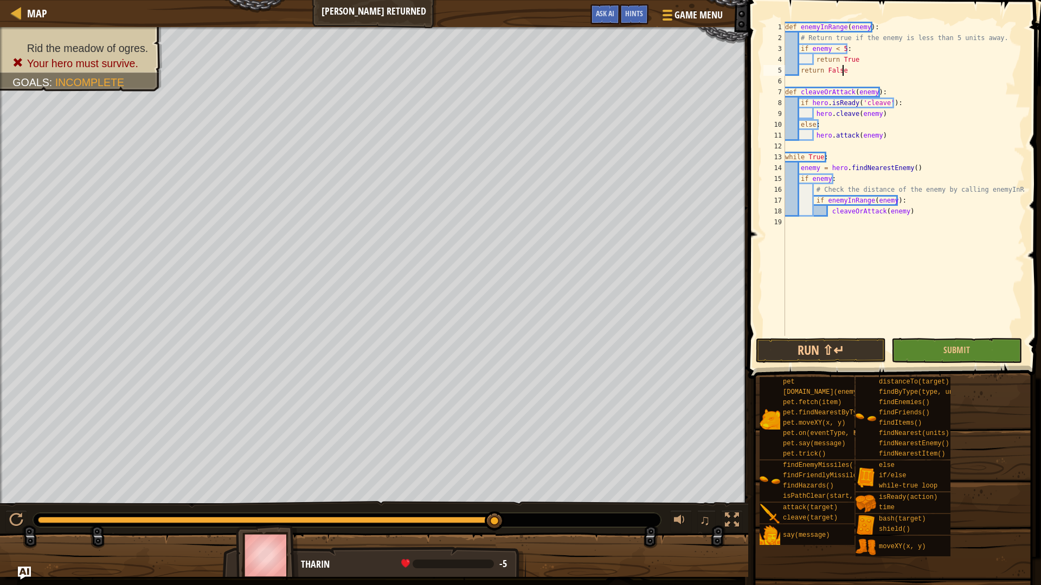
click at [868, 66] on div "def enemyInRange ( enemy ) : # Return true if the enemy is less than 5 units aw…" at bounding box center [904, 190] width 242 height 336
type textarea "return False"
drag, startPoint x: 868, startPoint y: 66, endPoint x: 780, endPoint y: 75, distance: 87.7
click at [780, 75] on div "return False 1 2 3 4 5 6 7 8 9 10 11 12 13 14 15 16 17 18 19 def enemyInRange (…" at bounding box center [892, 179] width 263 height 314
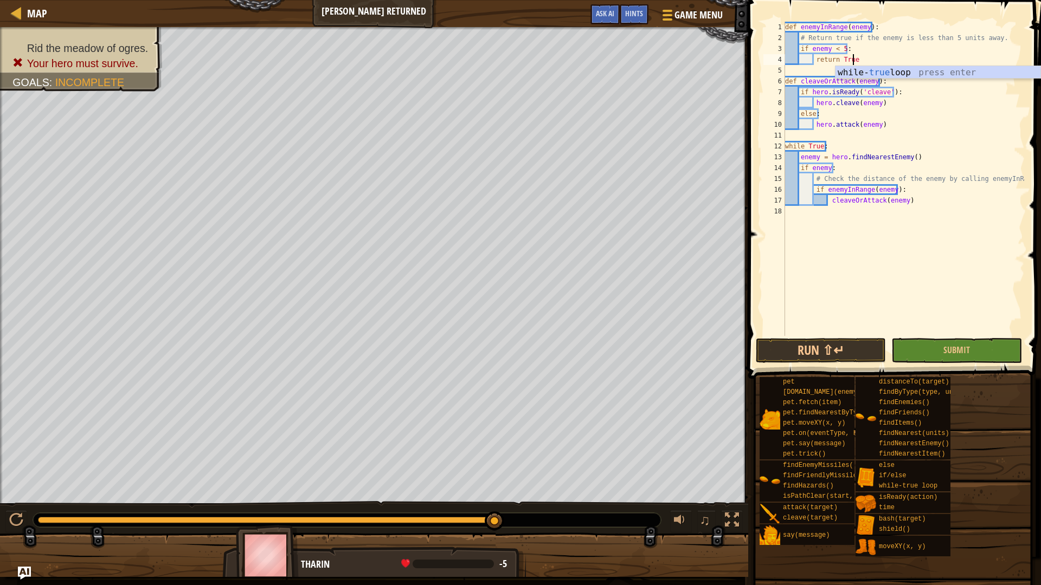
click at [780, 49] on div "3" at bounding box center [774, 48] width 22 height 11
type textarea "if enemy < 5:"
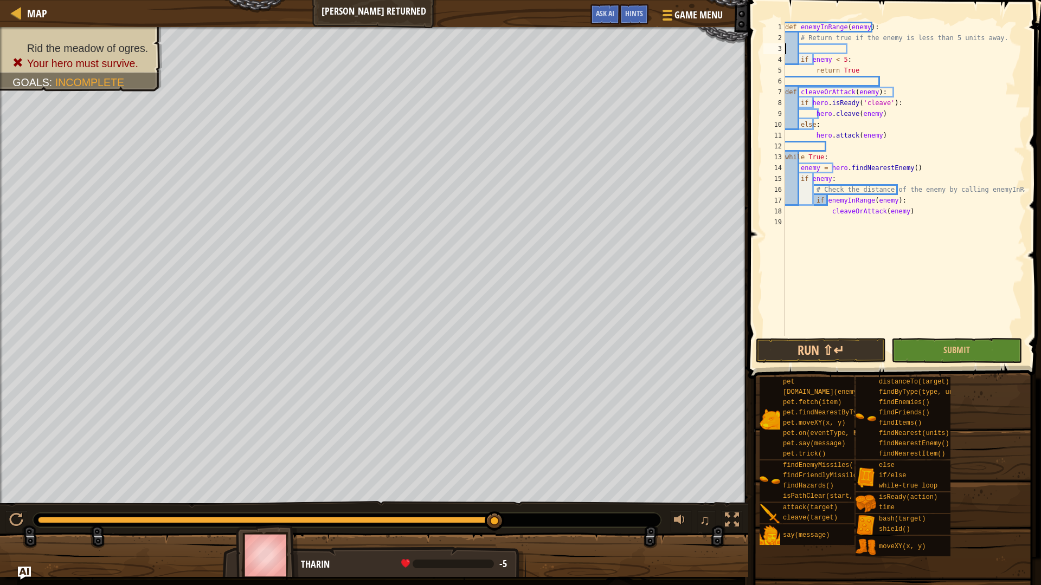
type textarea "if enemy < 5:"
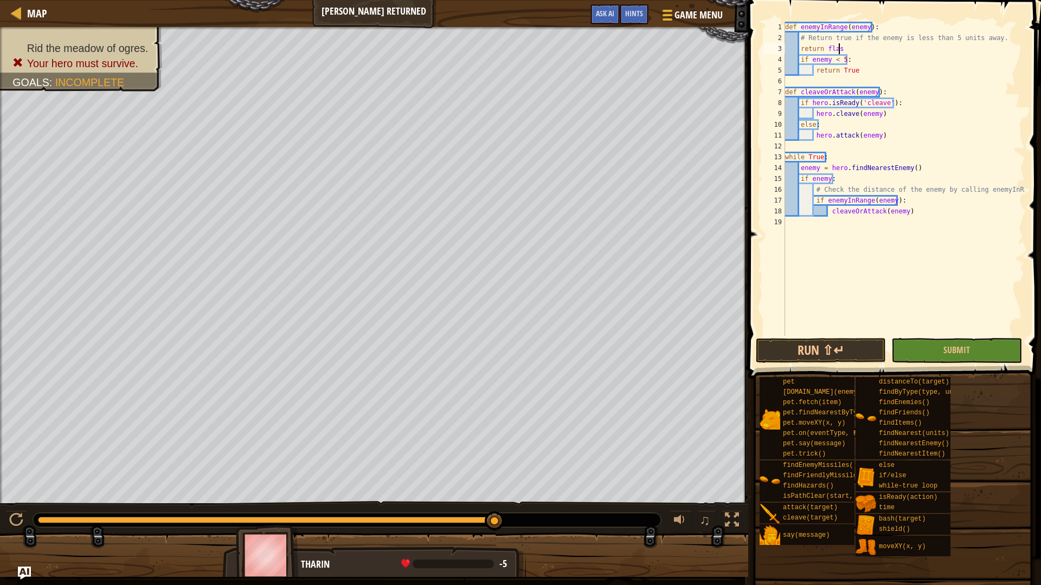
scroll to position [5, 4]
type textarea "return Flase"
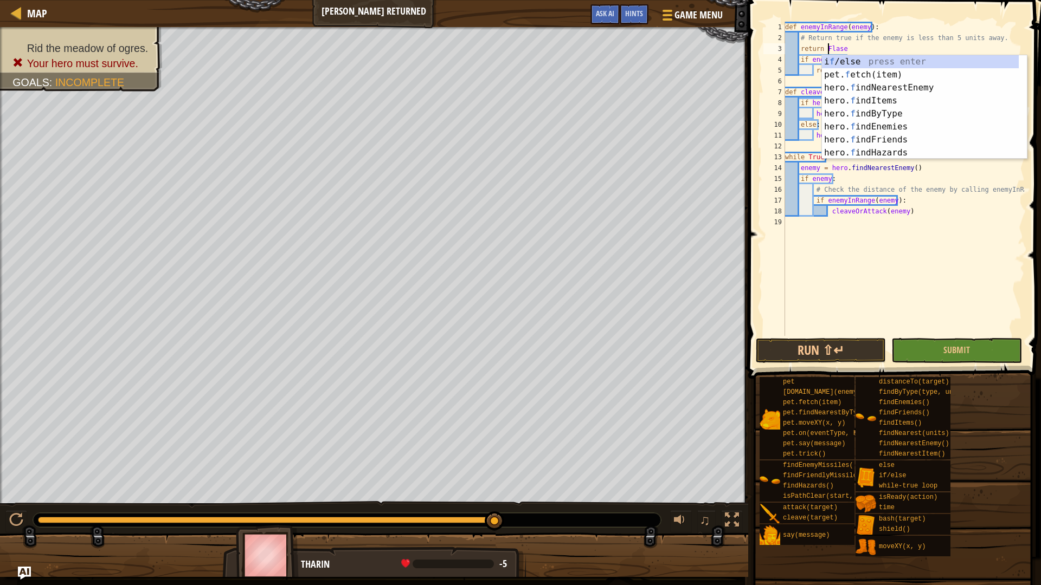
click at [808, 298] on div "def enemyInRange ( enemy ) : # Return true if the enemy is less than 5 units aw…" at bounding box center [904, 190] width 242 height 336
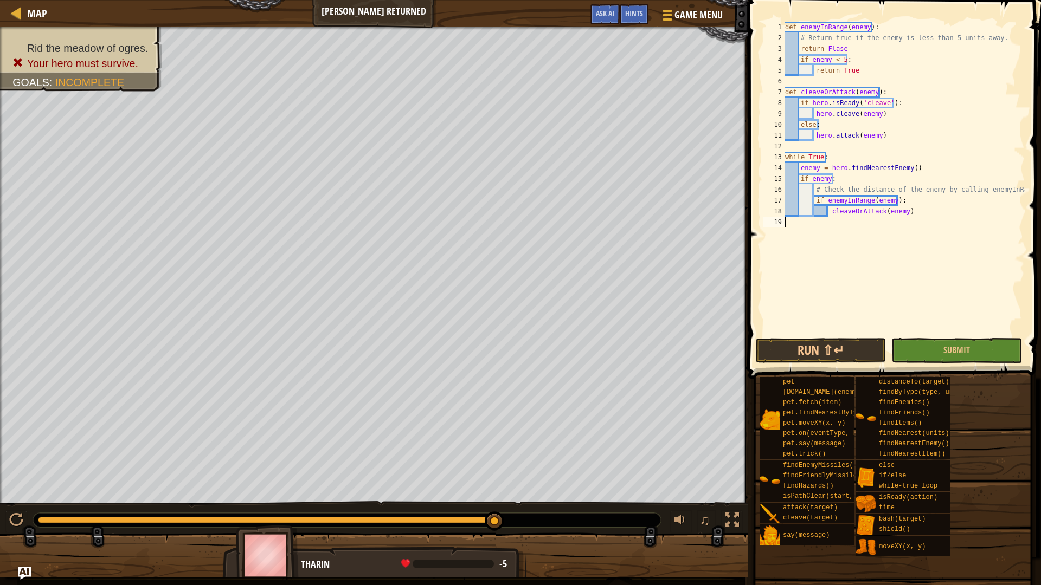
scroll to position [5, 0]
click at [847, 45] on div "def enemyInRange ( enemy ) : # Return true if the enemy is less than 5 units aw…" at bounding box center [904, 190] width 242 height 336
type textarea "return Flase"
click at [657, 12] on button "Game Menu" at bounding box center [690, 17] width 79 height 27
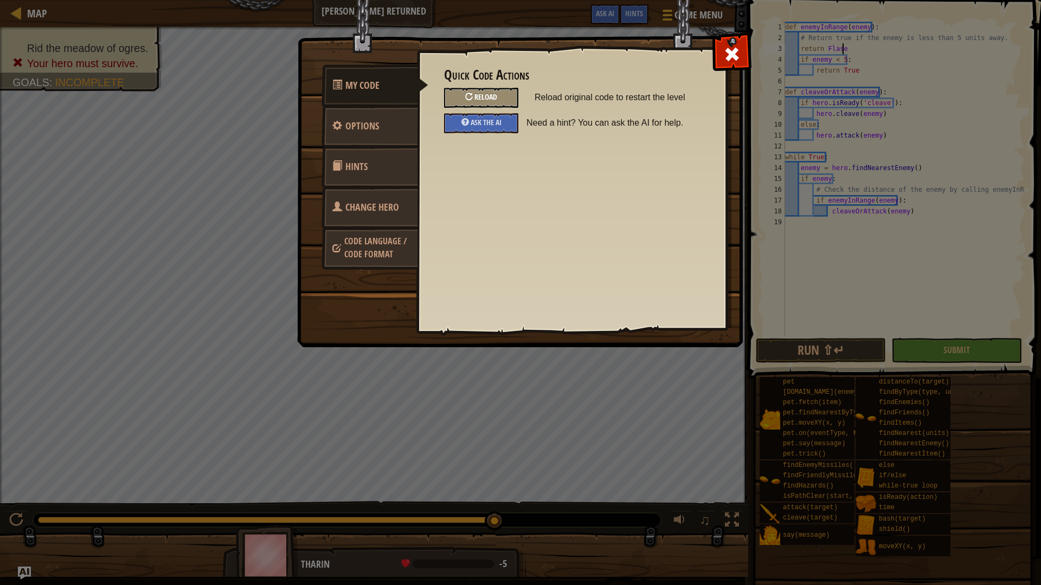
click at [463, 98] on div "Reload" at bounding box center [481, 98] width 74 height 20
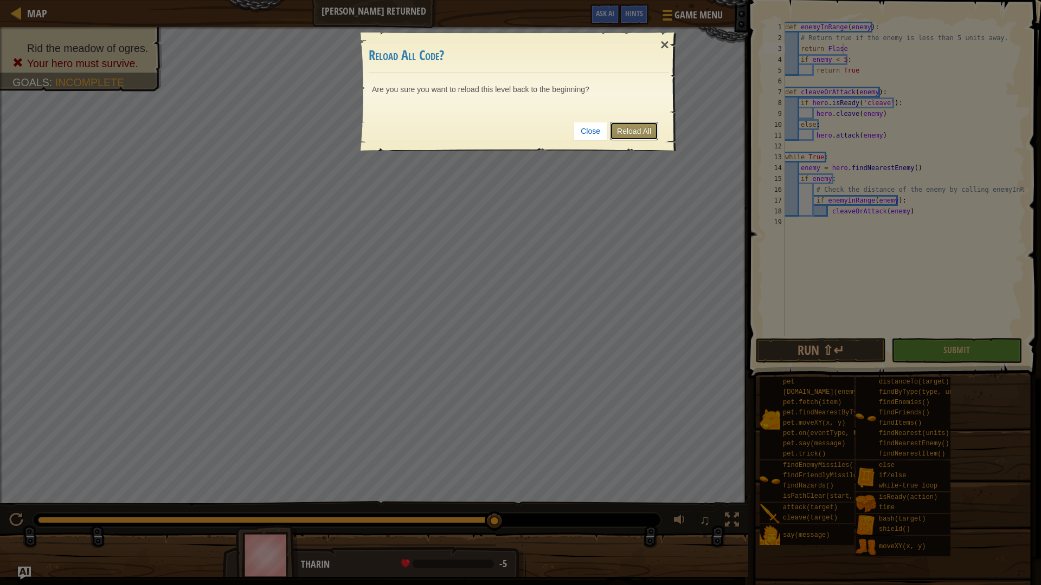
click at [616, 131] on link "Reload All" at bounding box center [634, 131] width 48 height 18
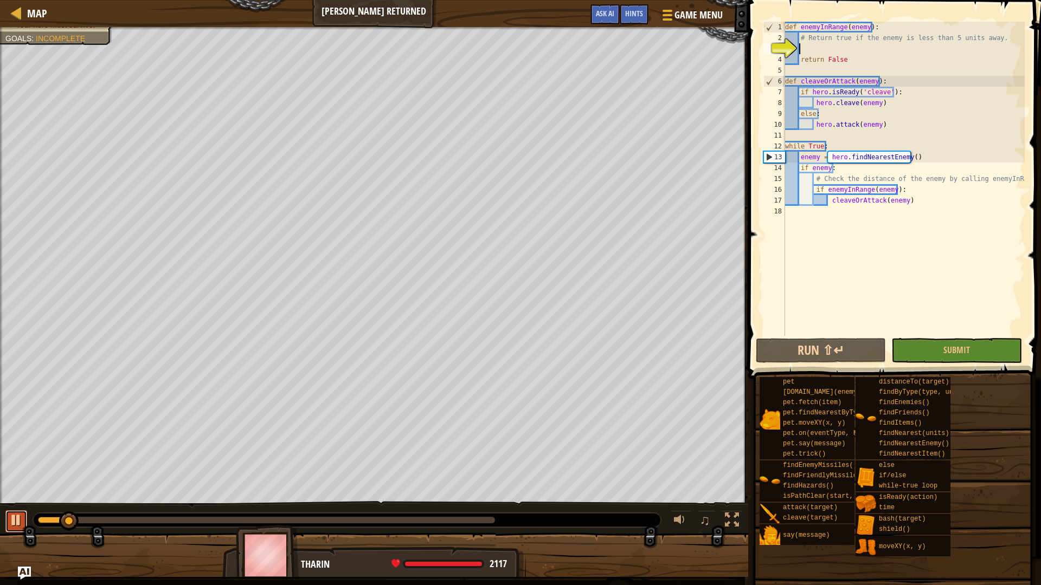
click at [20, 517] on div at bounding box center [16, 520] width 14 height 14
click at [678, 8] on span "Game Menu" at bounding box center [698, 15] width 50 height 15
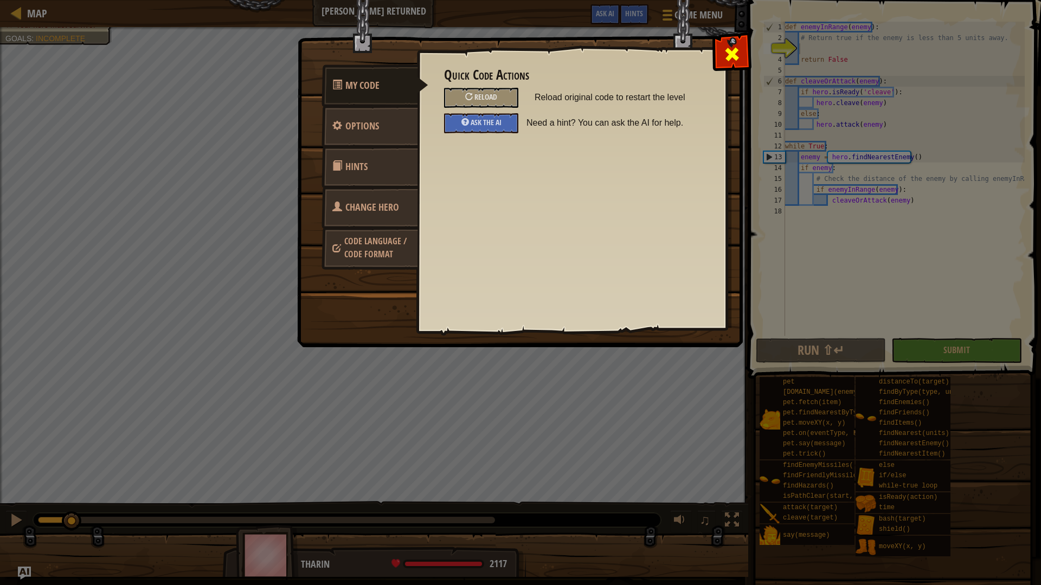
click at [740, 54] on div at bounding box center [731, 52] width 34 height 34
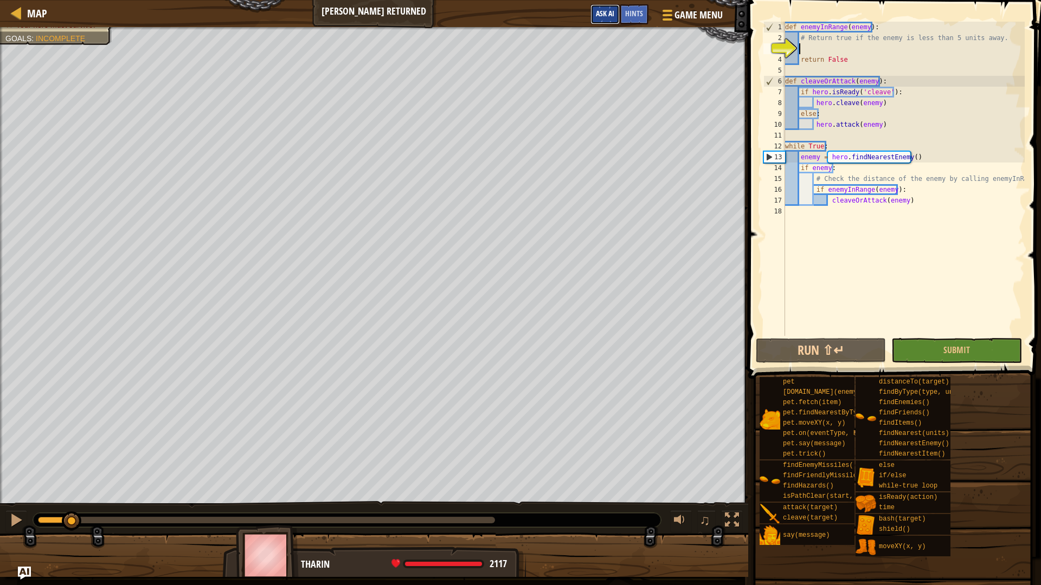
click at [607, 16] on span "Ask AI" at bounding box center [605, 13] width 18 height 10
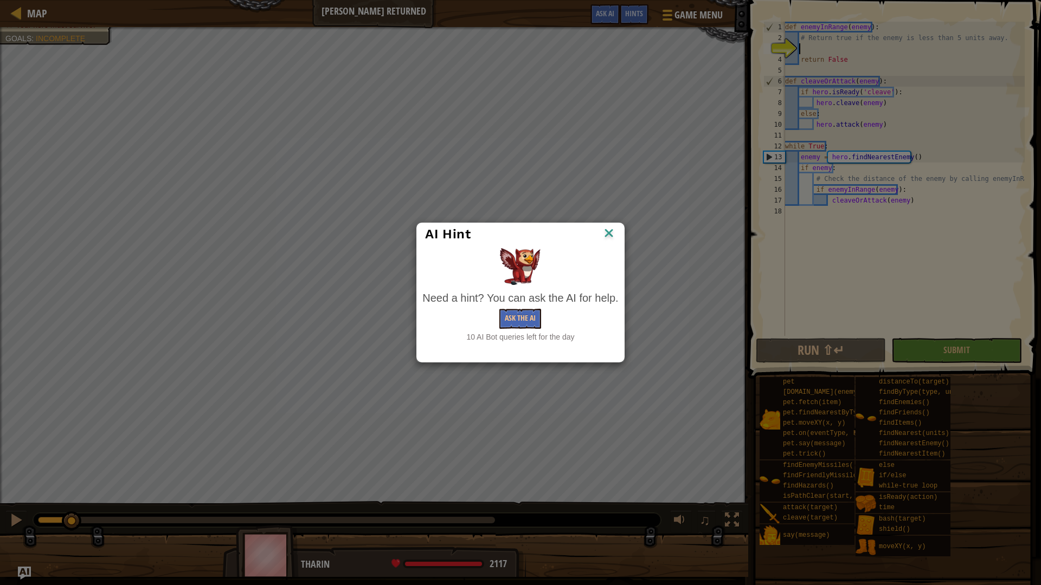
click at [611, 234] on img at bounding box center [609, 234] width 14 height 16
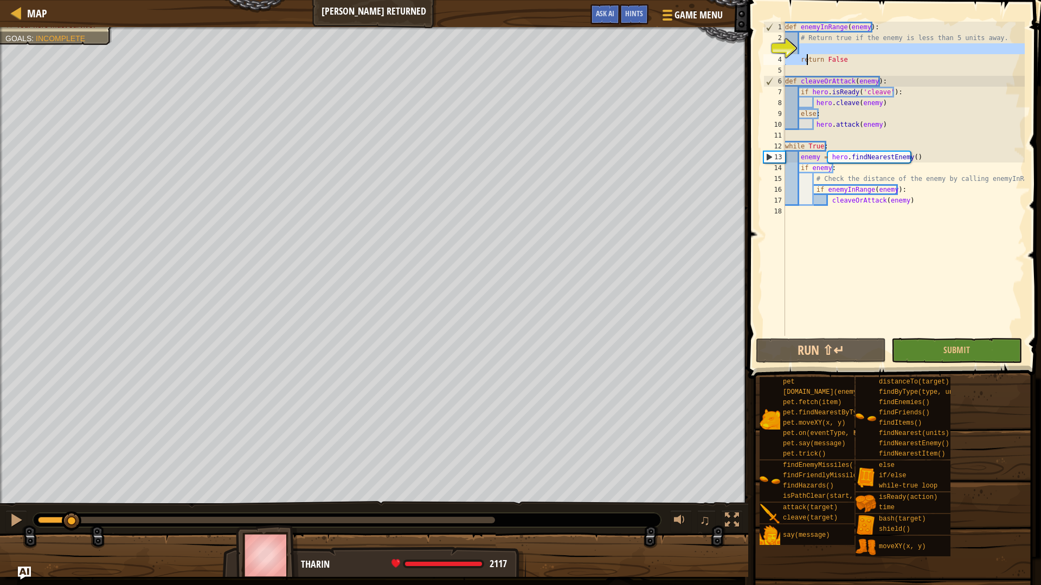
drag, startPoint x: 867, startPoint y: 55, endPoint x: 808, endPoint y: 64, distance: 59.9
click at [808, 64] on div "def enemyInRange ( enemy ) : # Return true if the enemy is less than 5 units aw…" at bounding box center [904, 190] width 242 height 336
type textarea "return False"
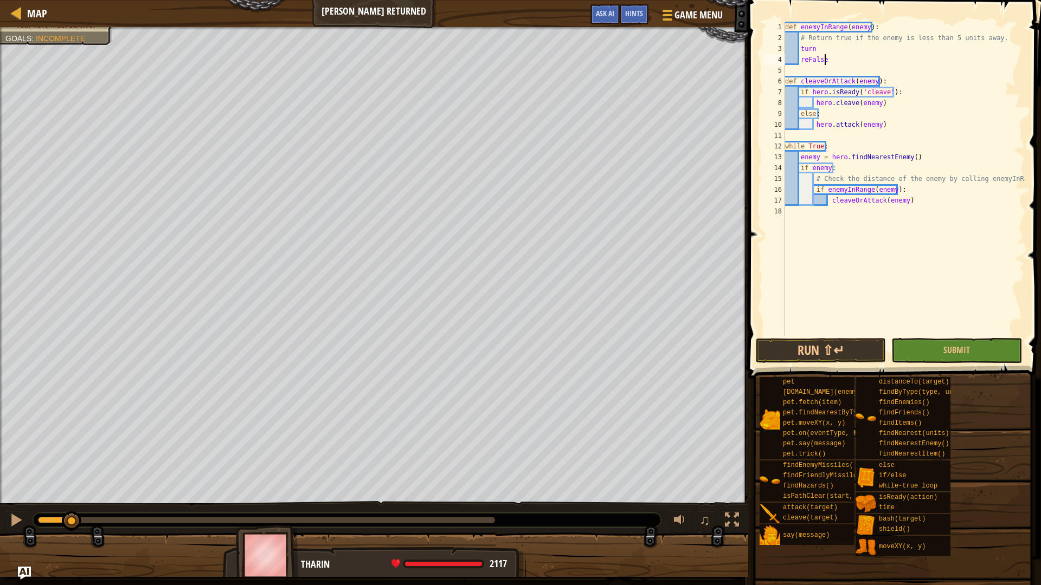
click at [838, 59] on div "def enemyInRange ( enemy ) : # Return true if the enemy is less than 5 units aw…" at bounding box center [904, 190] width 242 height 336
drag, startPoint x: 835, startPoint y: 58, endPoint x: 758, endPoint y: 54, distance: 77.1
click at [758, 54] on div "reFalse 1 2 3 4 5 6 7 8 9 10 11 12 13 14 15 16 17 18 def enemyInRange ( enemy )…" at bounding box center [893, 210] width 296 height 411
type textarea "turn reFalse"
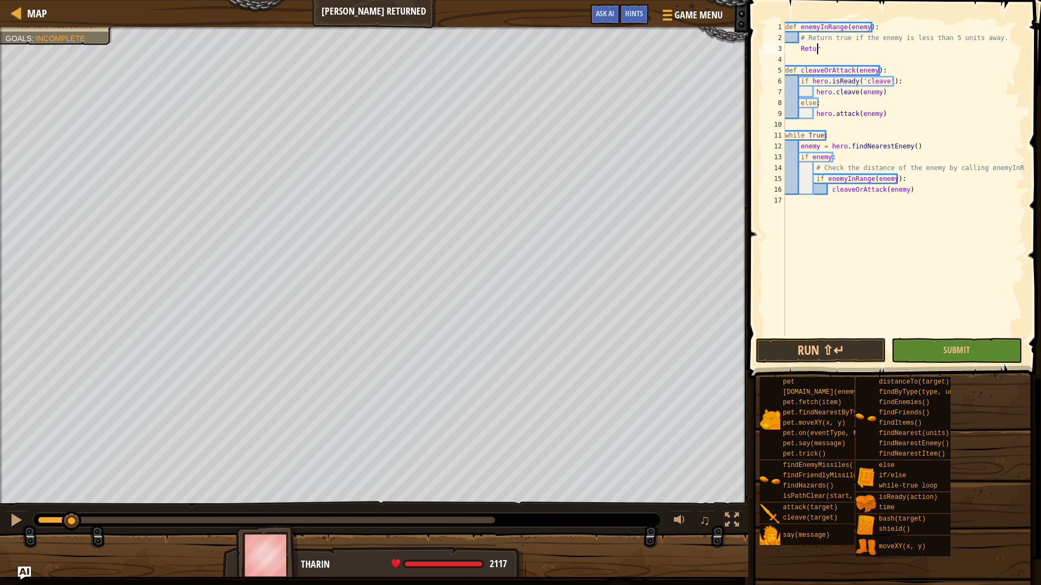
scroll to position [5, 2]
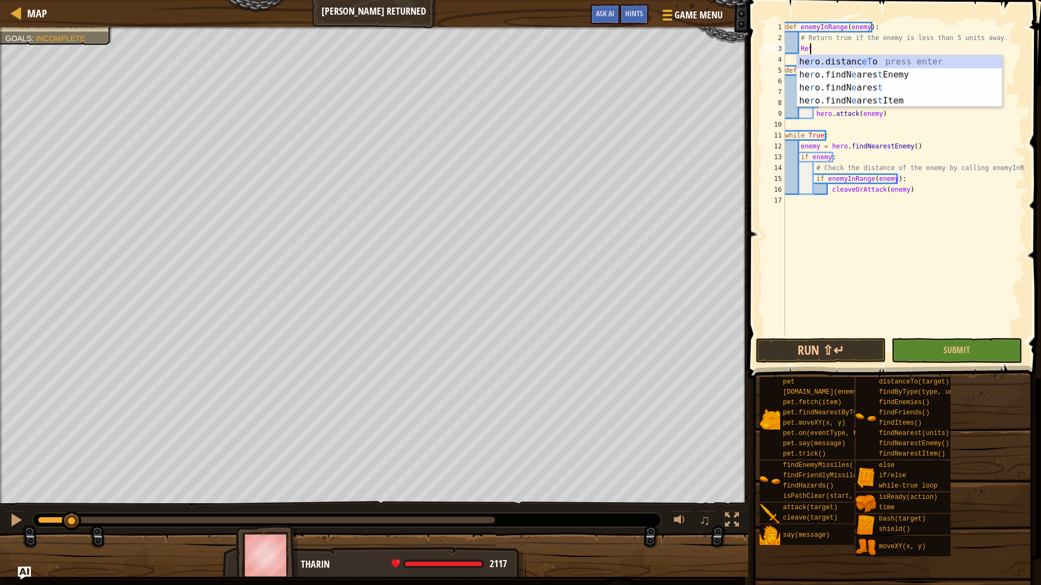
type textarea "R"
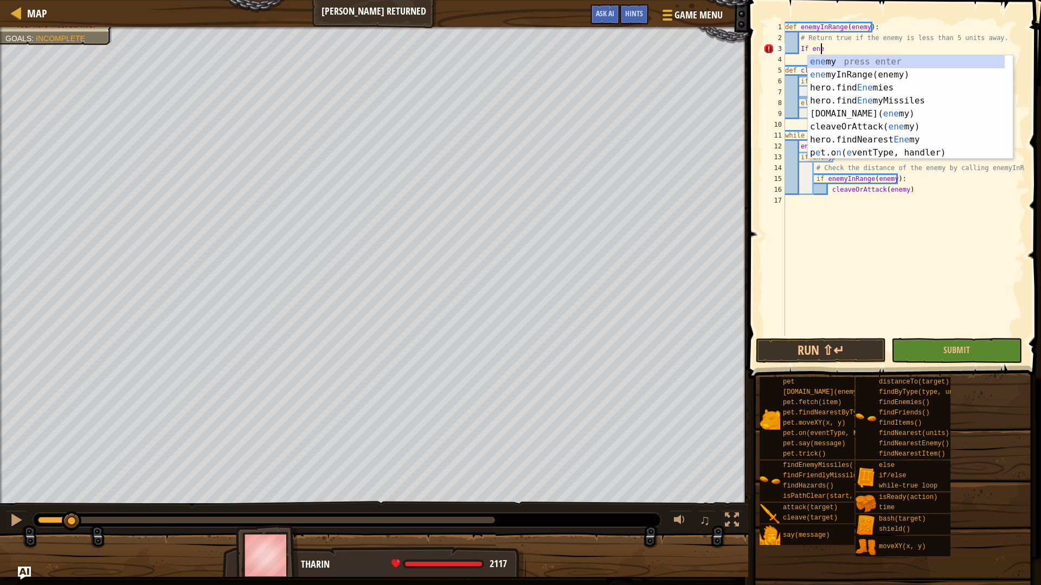
scroll to position [5, 1]
type textarea "I"
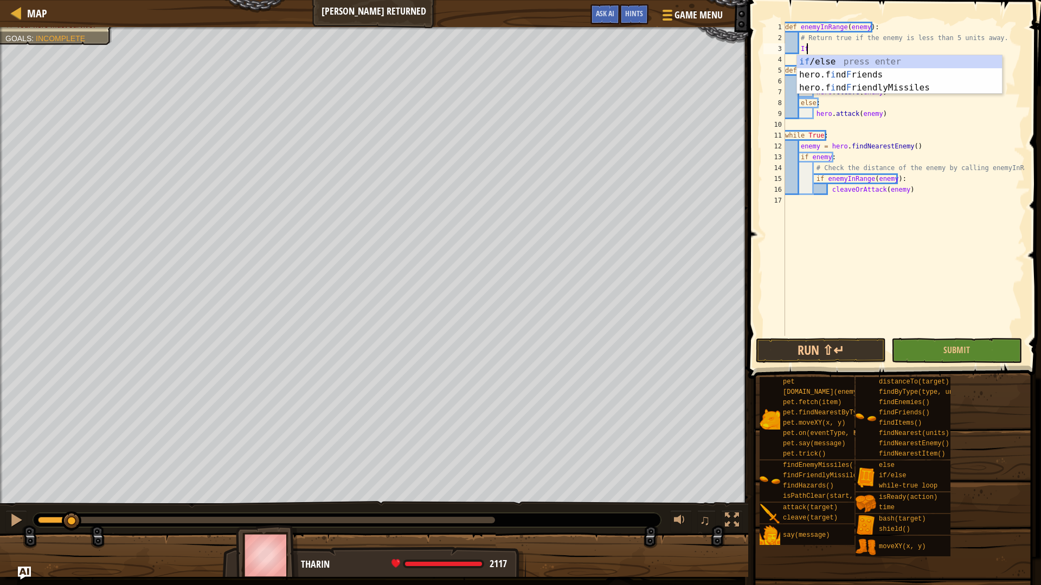
type textarea "I"
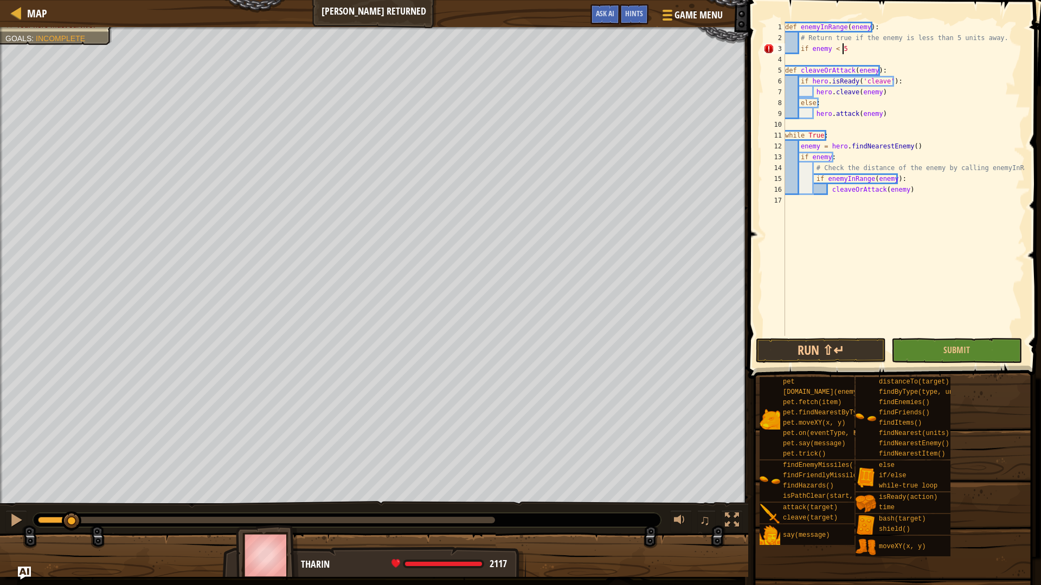
scroll to position [5, 4]
type textarea "if enemy < 5:"
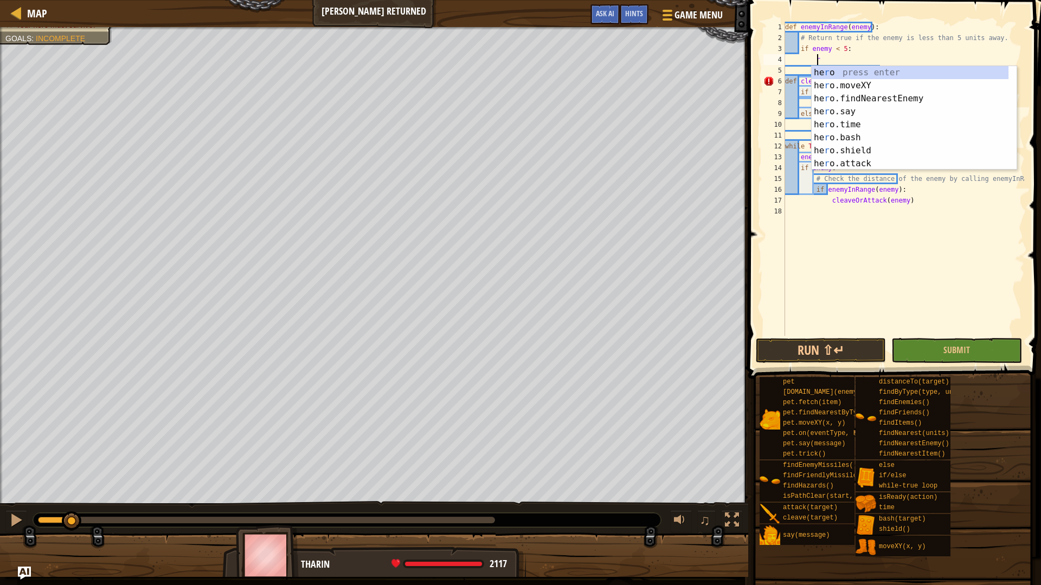
scroll to position [5, 2]
type textarea "r"
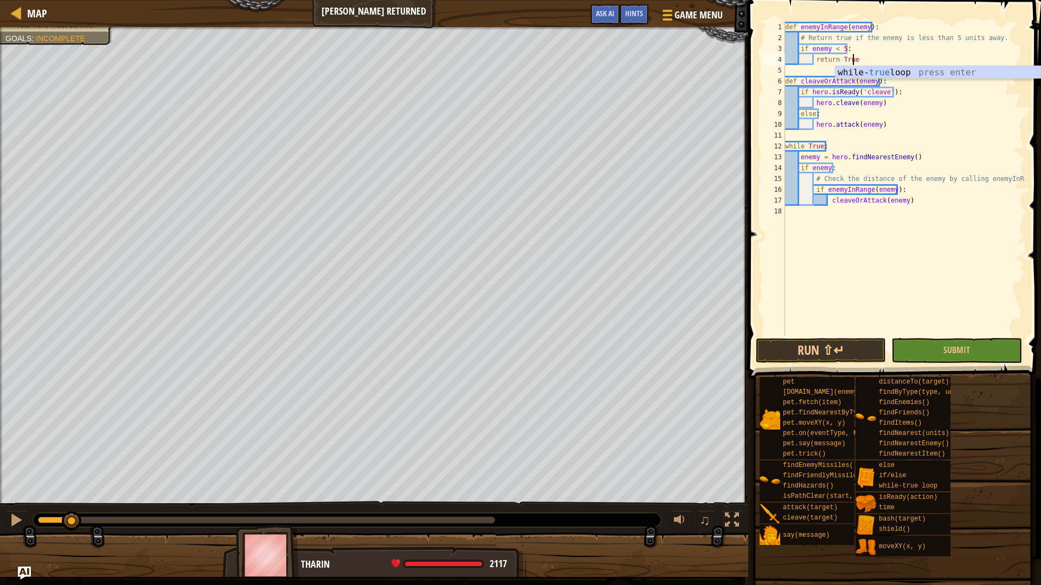
scroll to position [5, 5]
click at [986, 352] on button "Submit" at bounding box center [956, 350] width 130 height 25
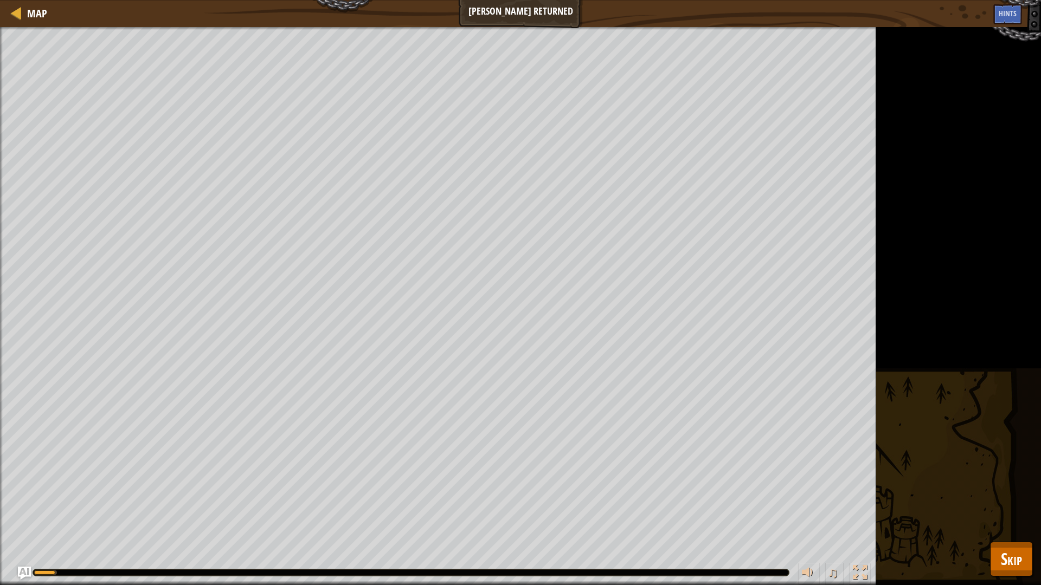
drag, startPoint x: 1017, startPoint y: 536, endPoint x: 1017, endPoint y: 541, distance: 5.4
click at [1017, 517] on div "Rid the meadow of ogres. Your hero must survive. Goals : Running... ♫ [PERSON_N…" at bounding box center [520, 306] width 1041 height 558
click at [1015, 517] on span "Skip" at bounding box center [1011, 559] width 21 height 22
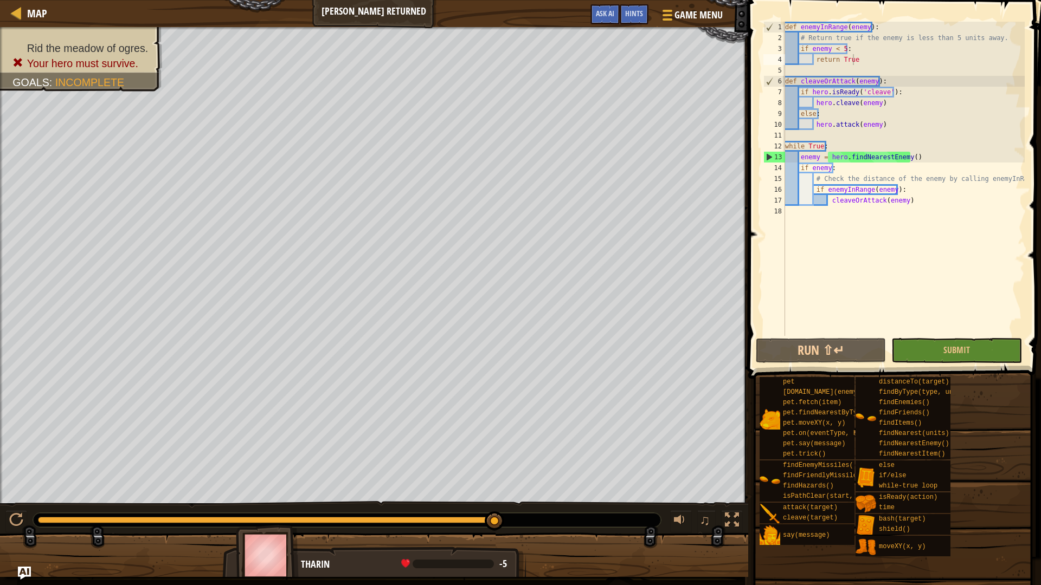
type textarea "if enemy < 5:"
click at [909, 54] on div "def enemyInRange ( enemy ) : # Return true if the enemy is less than 5 units aw…" at bounding box center [904, 190] width 242 height 336
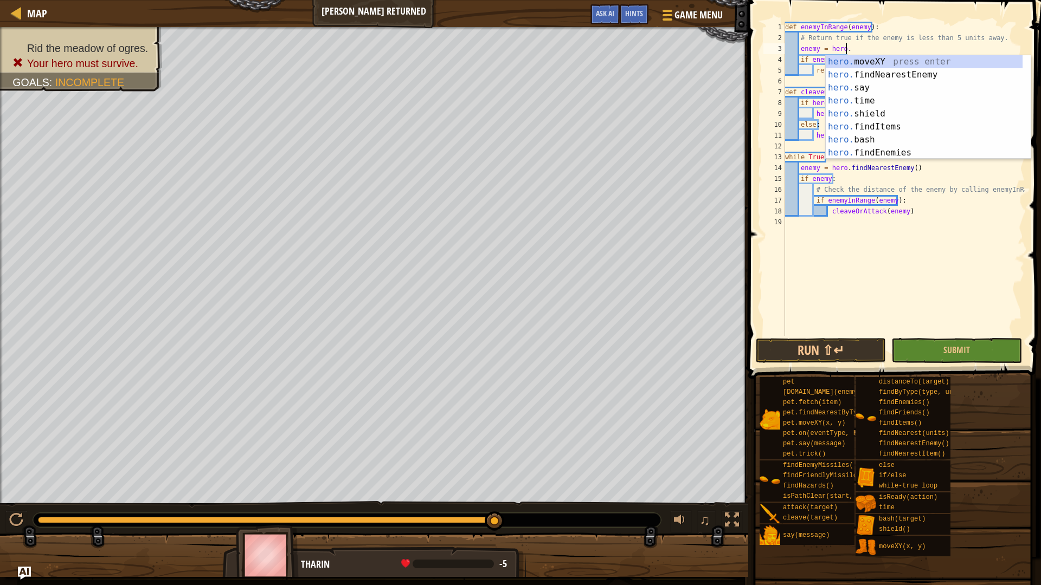
type textarea "enemy = hero.f"
click at [921, 62] on div "hero.f indNearestEnemy press enter hero.f indItems press enter hero.f indEnemie…" at bounding box center [923, 120] width 197 height 130
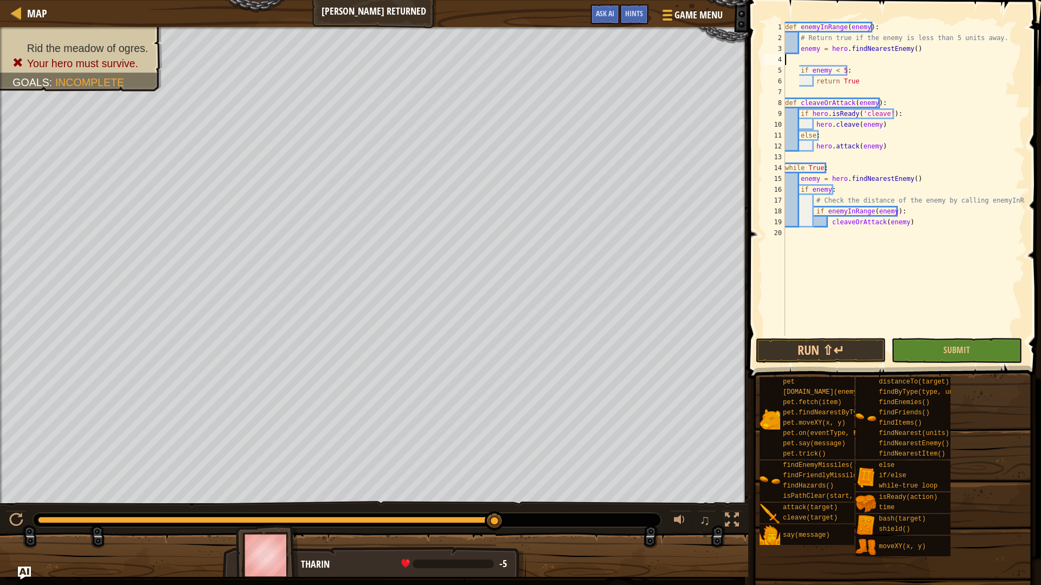
scroll to position [5, 0]
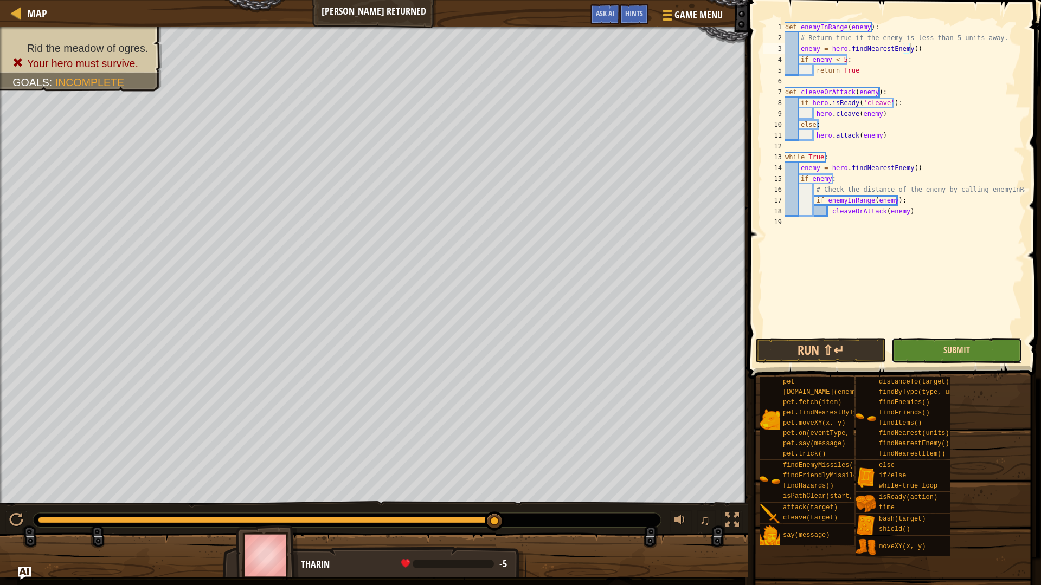
click at [947, 353] on span "Submit" at bounding box center [956, 350] width 27 height 12
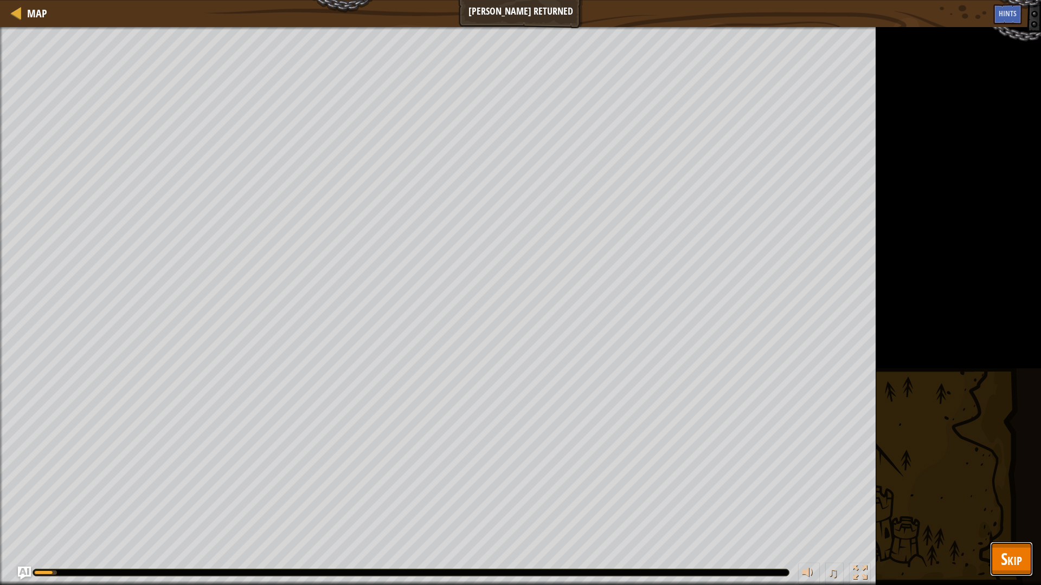
drag, startPoint x: 1020, startPoint y: 567, endPoint x: 1017, endPoint y: 559, distance: 8.9
click at [1019, 517] on span "Skip" at bounding box center [1011, 559] width 21 height 22
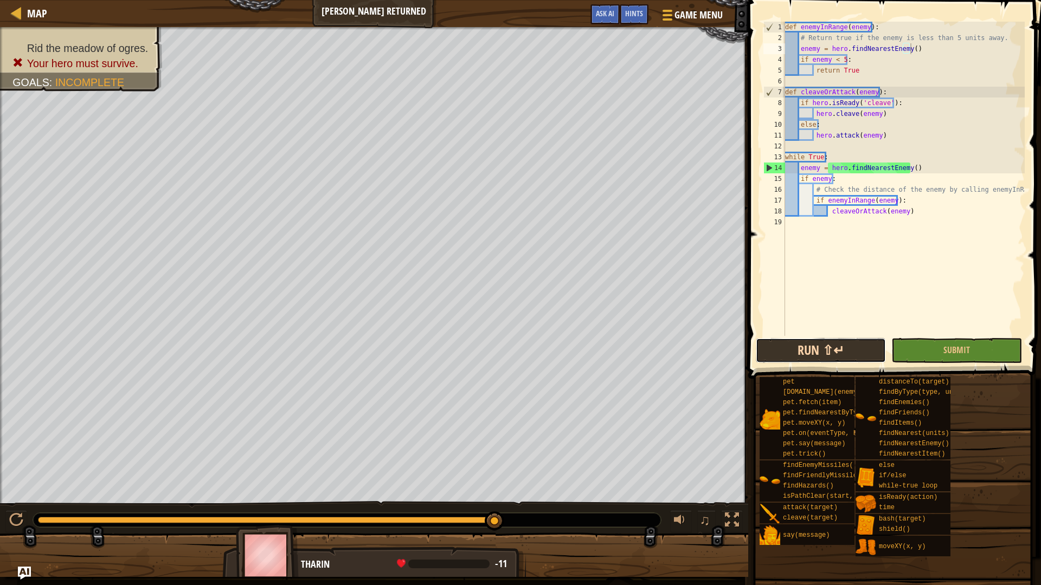
click at [768, 347] on button "Run ⇧↵" at bounding box center [821, 350] width 130 height 25
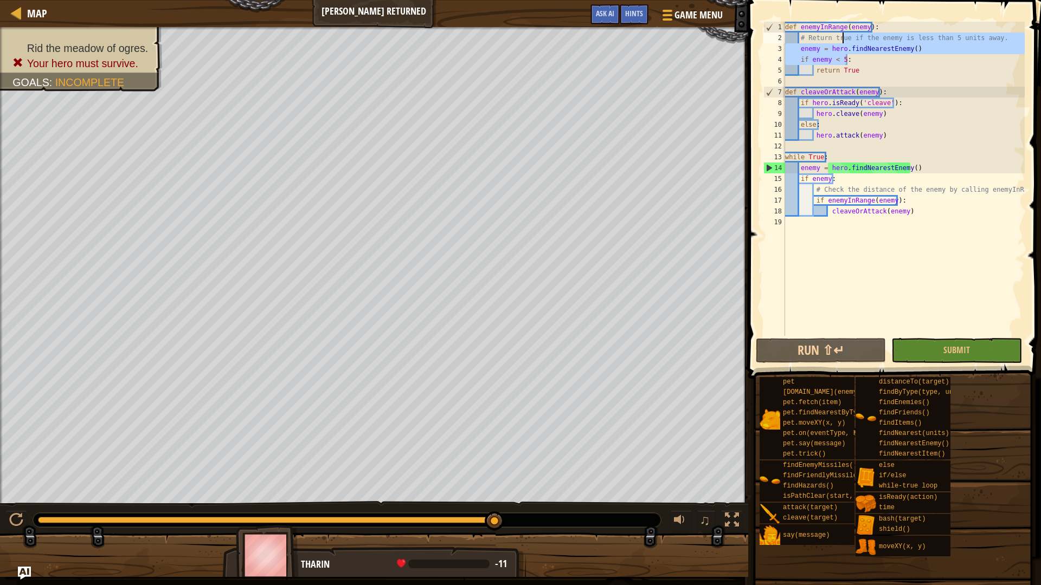
drag, startPoint x: 940, startPoint y: 57, endPoint x: 824, endPoint y: 40, distance: 117.2
click at [825, 39] on div "def enemyInRange ( enemy ) : # Return true if the enemy is less than 5 units aw…" at bounding box center [904, 190] width 242 height 336
click at [912, 47] on div "def enemyInRange ( enemy ) : # Return true if the enemy is less than 5 units aw…" at bounding box center [904, 179] width 242 height 314
type textarea "enemy = hero.findNearestEnemy()"
drag, startPoint x: 925, startPoint y: 45, endPoint x: 801, endPoint y: 47, distance: 124.7
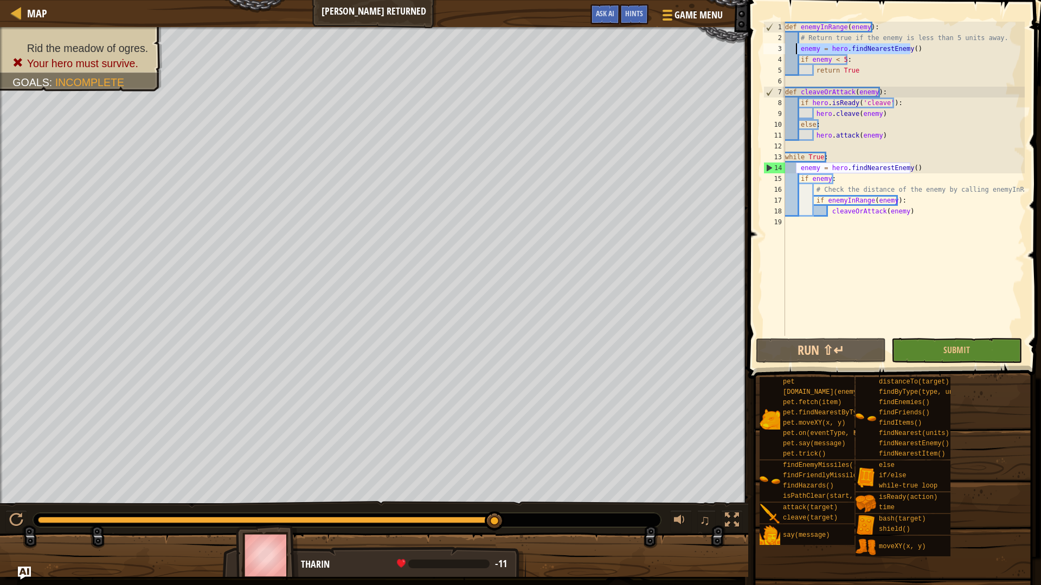
click at [801, 47] on div "def enemyInRange ( enemy ) : # Return true if the enemy is less than 5 units aw…" at bounding box center [904, 190] width 242 height 336
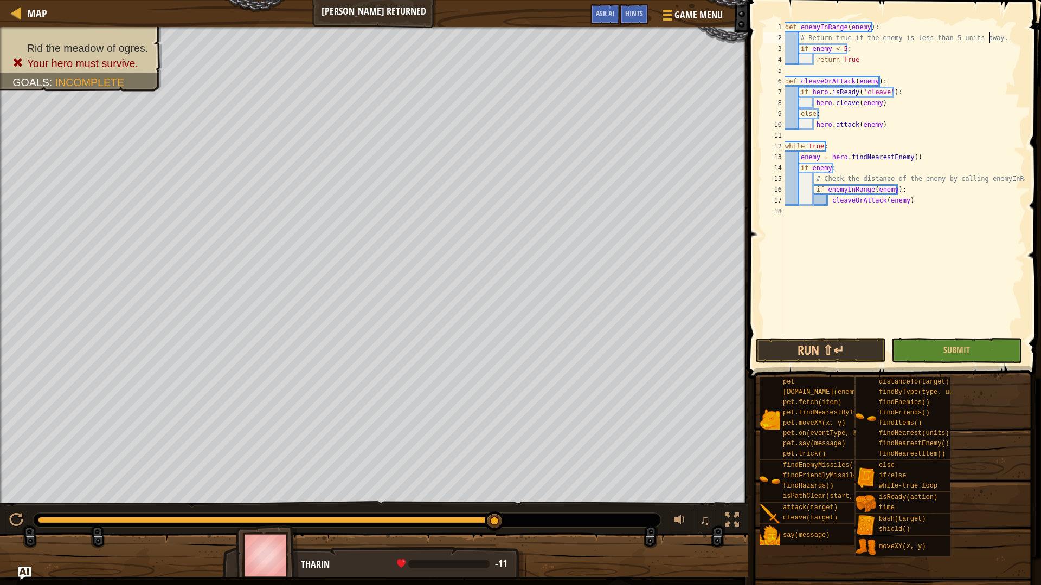
click at [854, 63] on div "def enemyInRange ( enemy ) : # Return true if the enemy is less than 5 units aw…" at bounding box center [904, 190] width 242 height 336
type textarea "return True"
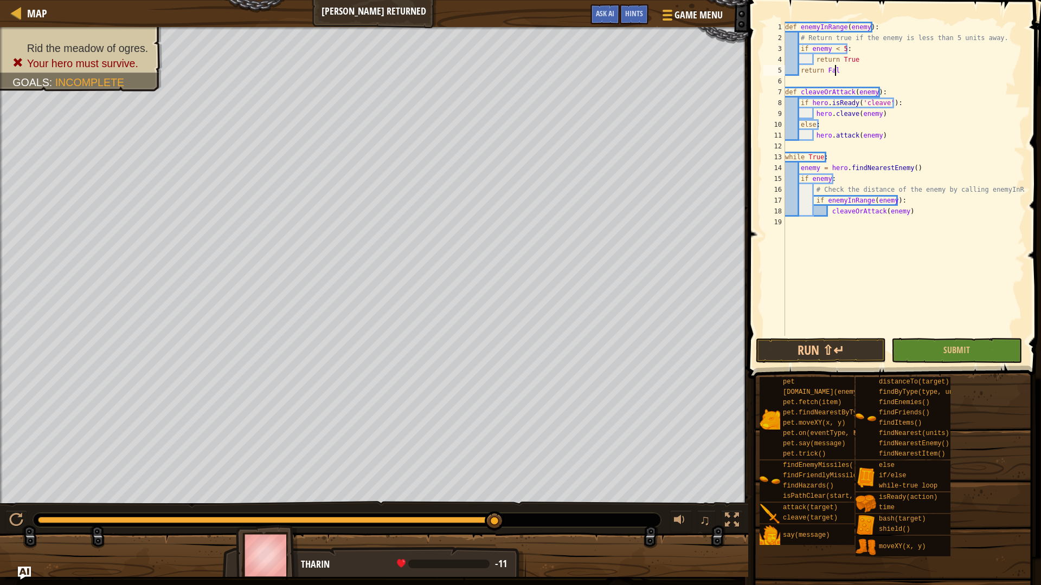
scroll to position [5, 4]
click at [969, 350] on button "Submit" at bounding box center [956, 350] width 130 height 25
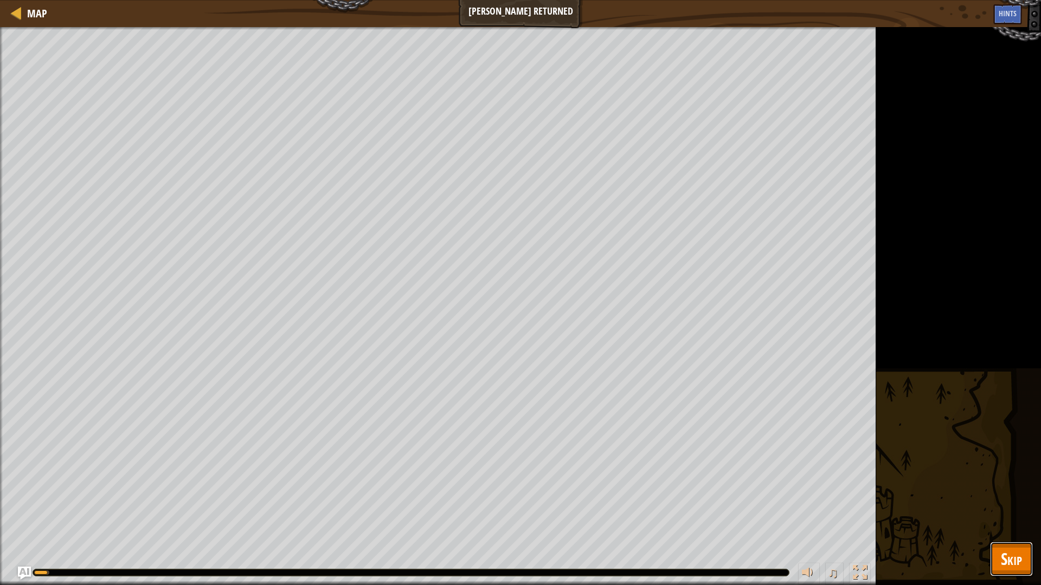
click at [1009, 517] on span "Skip" at bounding box center [1011, 559] width 21 height 22
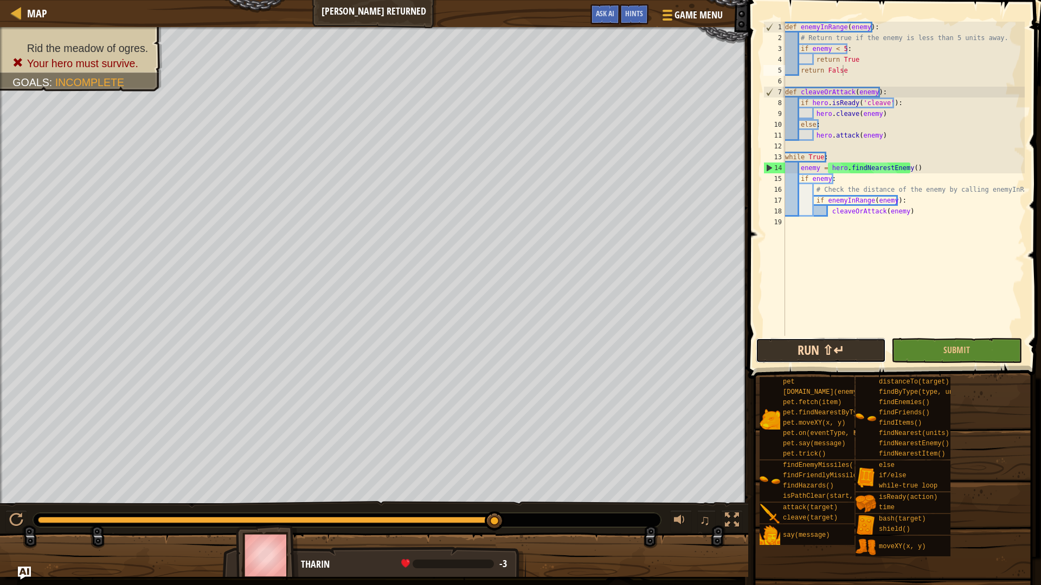
click at [833, 346] on button "Run ⇧↵" at bounding box center [821, 350] width 130 height 25
click at [822, 179] on div "def enemyInRange ( enemy ) : # Return true if the enemy is less than 5 units aw…" at bounding box center [904, 190] width 242 height 336
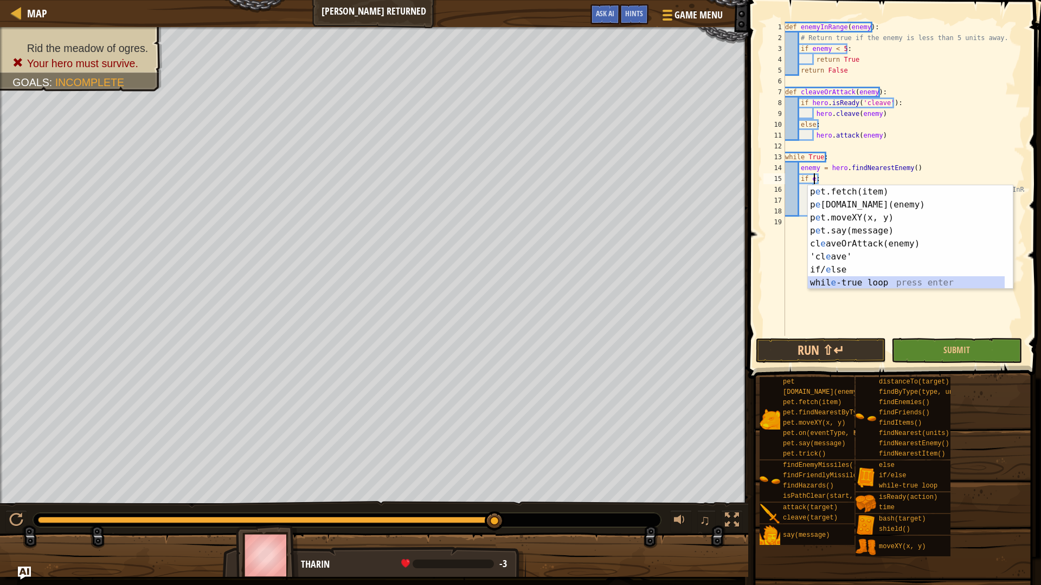
scroll to position [338, 0]
click at [817, 167] on div "def enemyInRange ( enemy ) : # Return true if the enemy is less than 5 units aw…" at bounding box center [904, 190] width 242 height 336
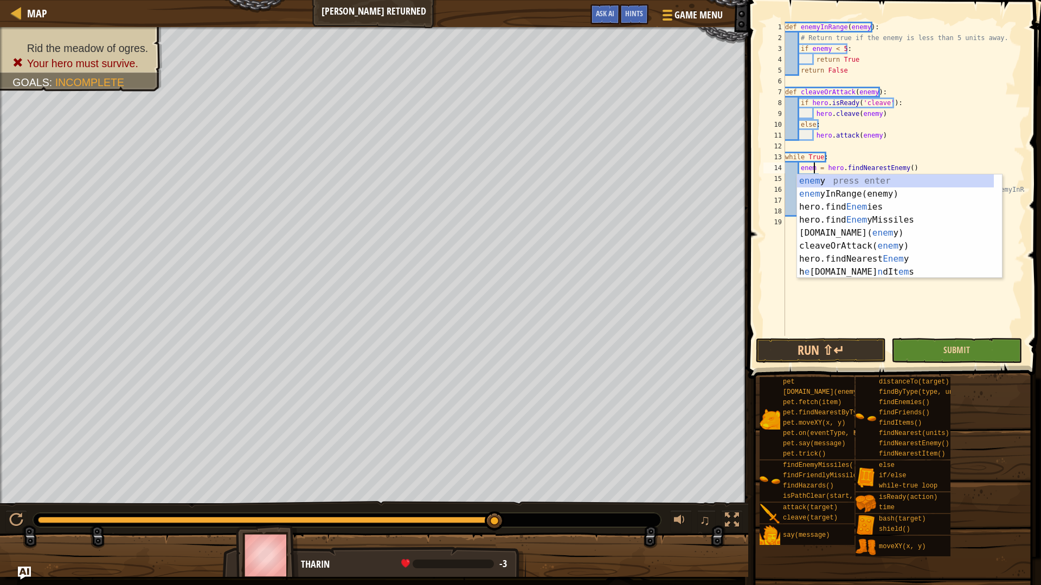
scroll to position [0, 0]
click at [941, 352] on button "Submit" at bounding box center [956, 350] width 130 height 25
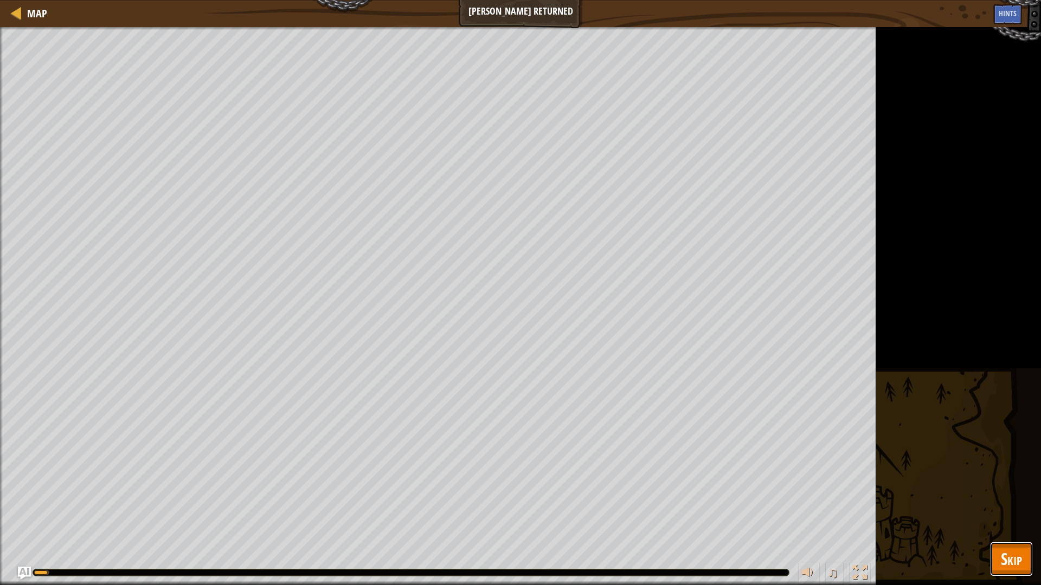
click at [1006, 517] on span "Skip" at bounding box center [1011, 559] width 21 height 22
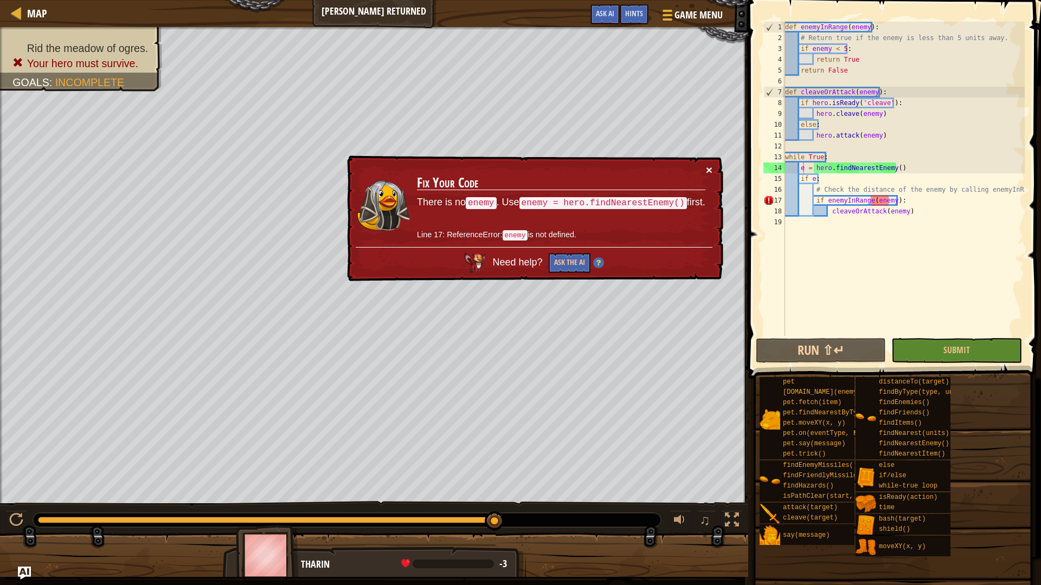
click at [707, 168] on button "×" at bounding box center [709, 169] width 7 height 11
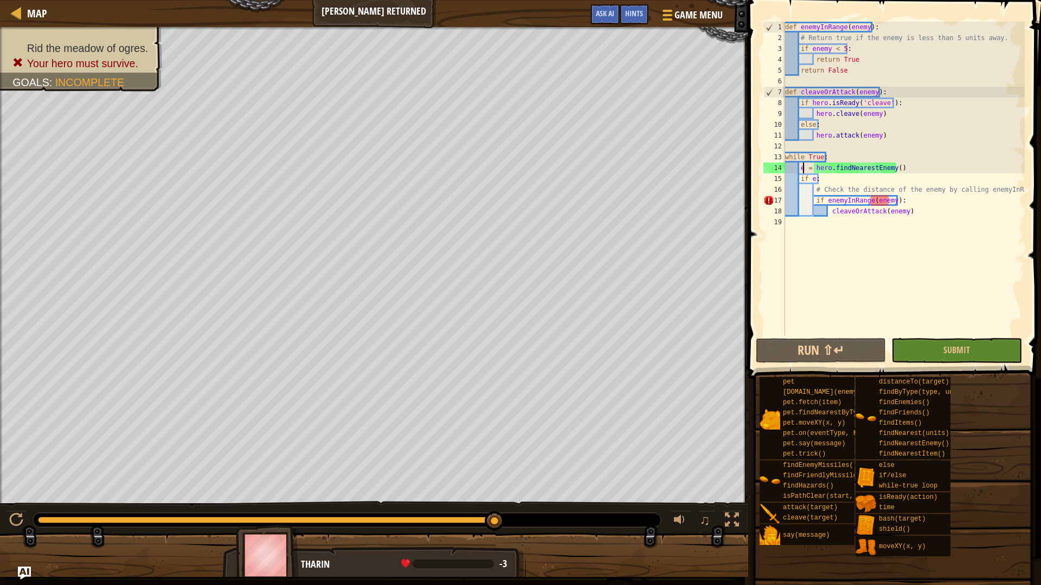
click at [882, 202] on div "def enemyInRange ( enemy ) : # Return true if the enemy is less than 5 units aw…" at bounding box center [904, 190] width 242 height 336
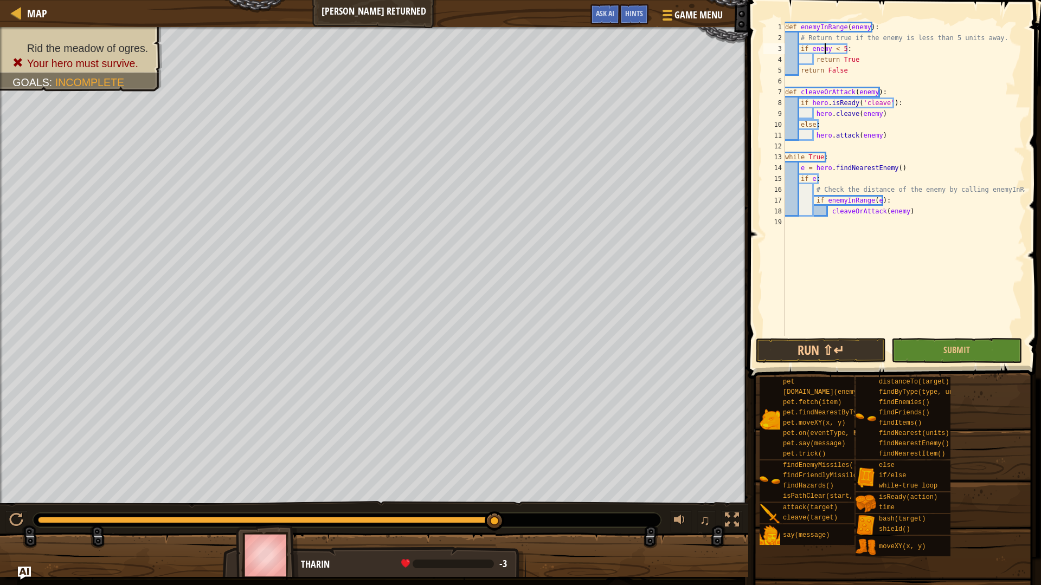
drag, startPoint x: 825, startPoint y: 49, endPoint x: 841, endPoint y: 76, distance: 31.6
click at [827, 52] on div "def enemyInRange ( enemy ) : # Return true if the enemy is less than 5 units aw…" at bounding box center [904, 190] width 242 height 336
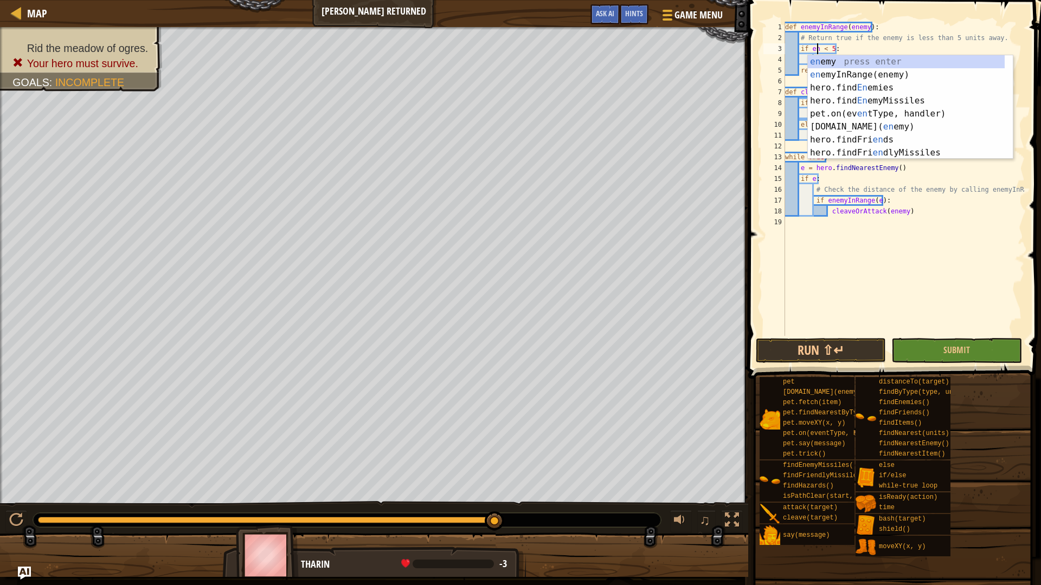
type textarea "if e < 5:"
click at [794, 257] on div "def enemyInRange ( enemy ) : # Return true if the enemy is less than 5 units aw…" at bounding box center [904, 190] width 242 height 336
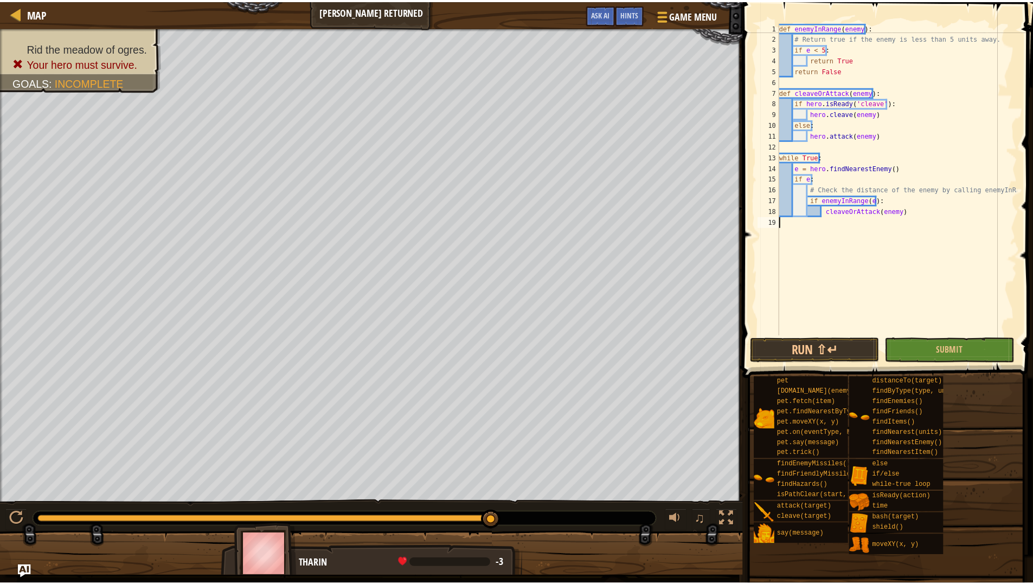
scroll to position [5, 0]
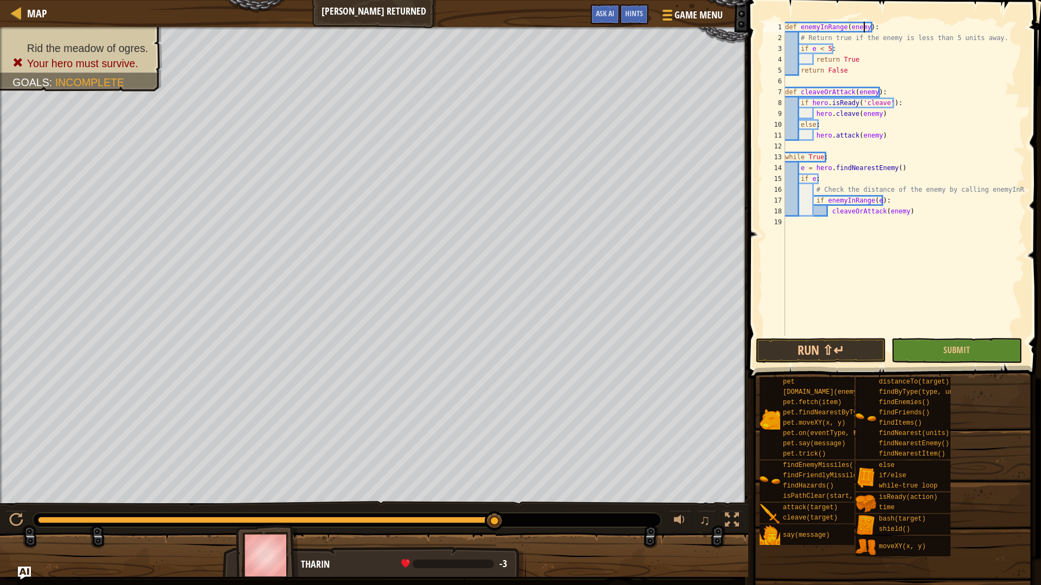
click at [862, 28] on div "def enemyInRange ( enemy ) : # Return true if the enemy is less than 5 units aw…" at bounding box center [904, 190] width 242 height 336
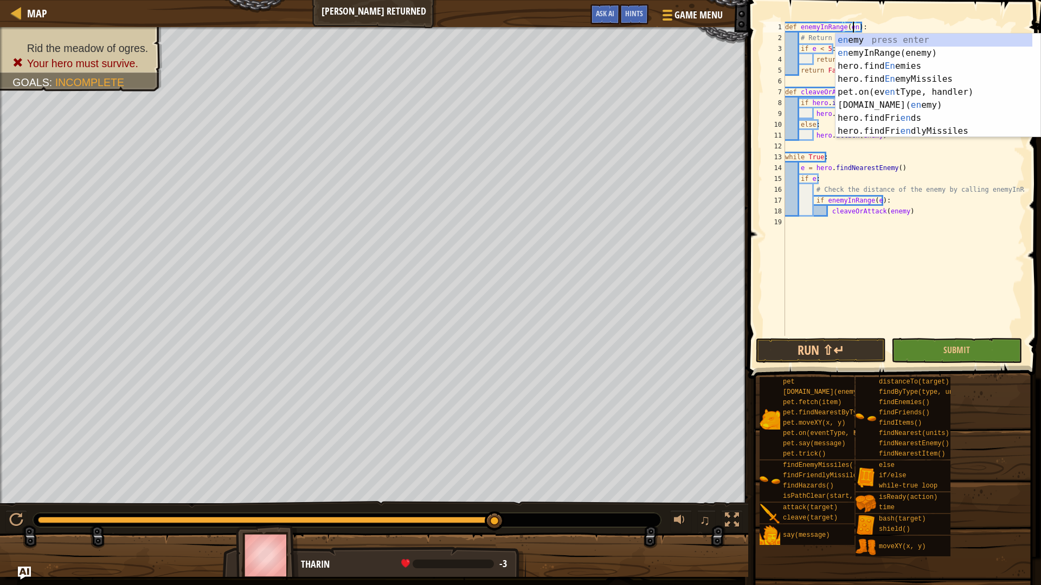
type textarea "def enemyInRange(e):"
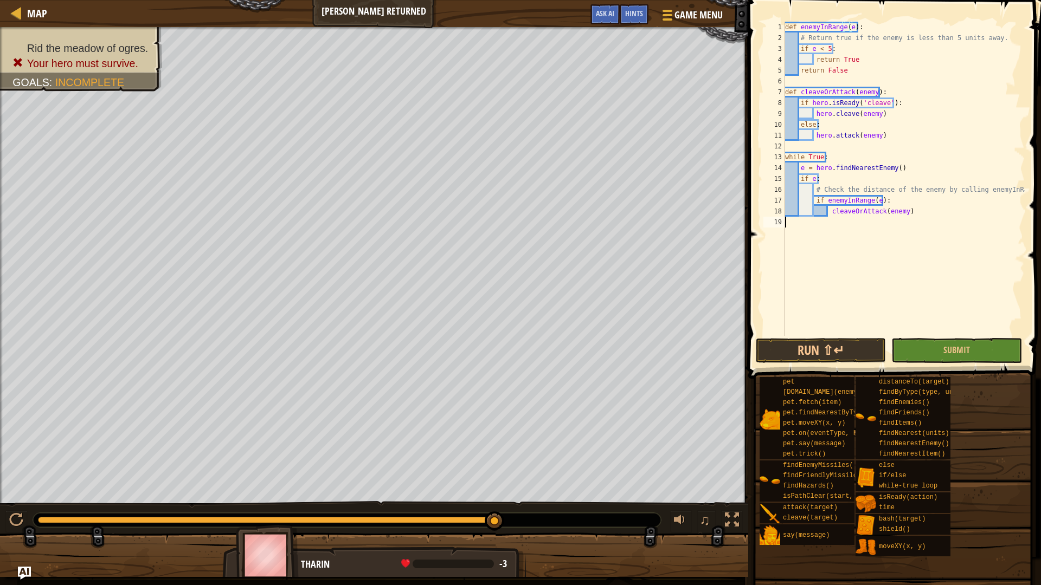
click at [947, 286] on div "def enemyInRange ( e ) : # Return true if the enemy is less than 5 units away. …" at bounding box center [904, 190] width 242 height 336
click at [872, 91] on div "def enemyInRange ( e ) : # Return true if the enemy is less than 5 units away. …" at bounding box center [904, 190] width 242 height 336
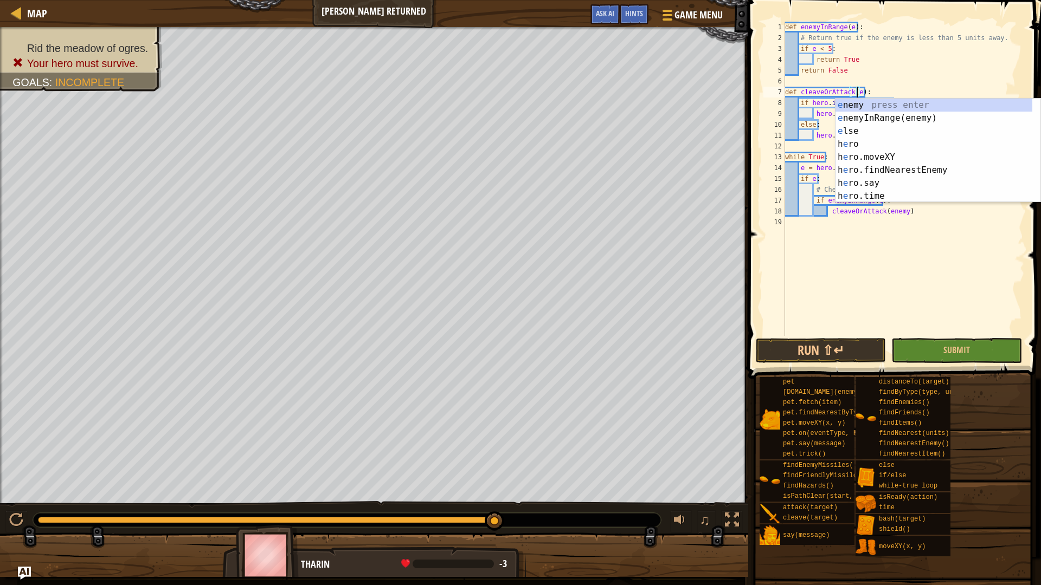
click at [949, 212] on div "def enemyInRange ( e ) : # Return true if the enemy is less than 5 units away. …" at bounding box center [904, 190] width 242 height 336
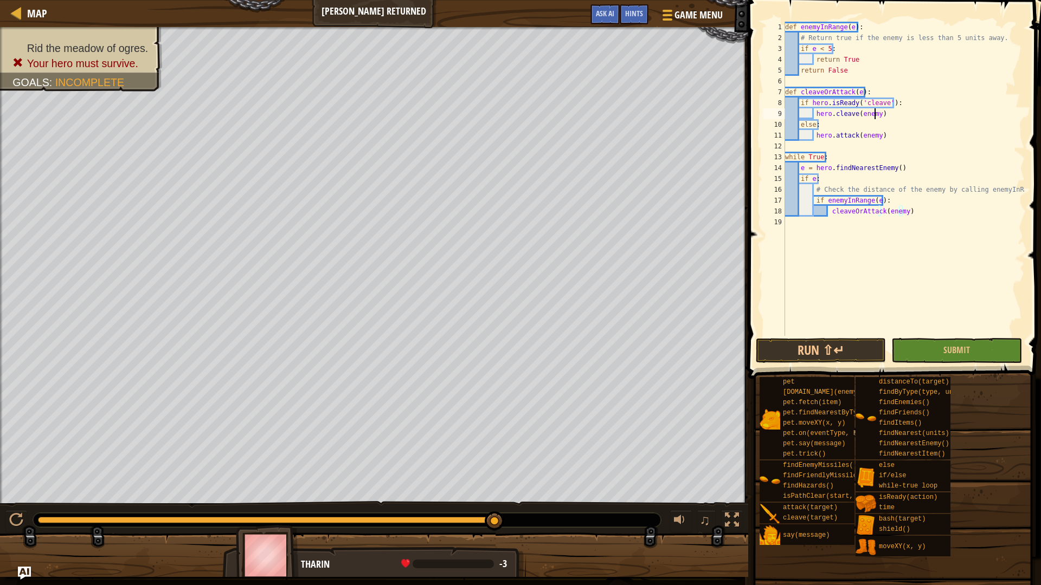
click at [873, 114] on div "def enemyInRange ( e ) : # Return true if the enemy is less than 5 units away. …" at bounding box center [904, 190] width 242 height 336
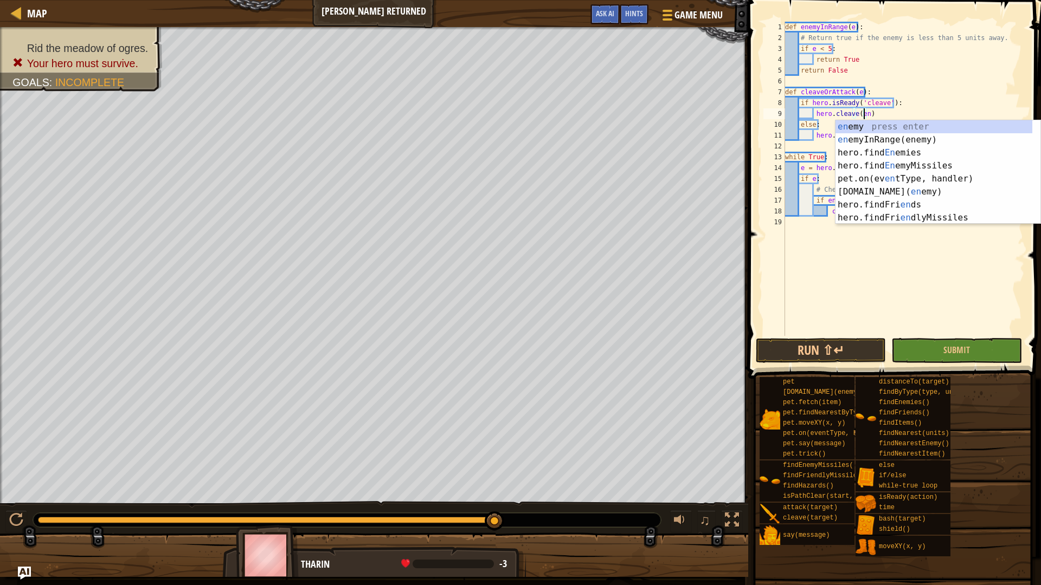
type textarea "hero.cleave(e)"
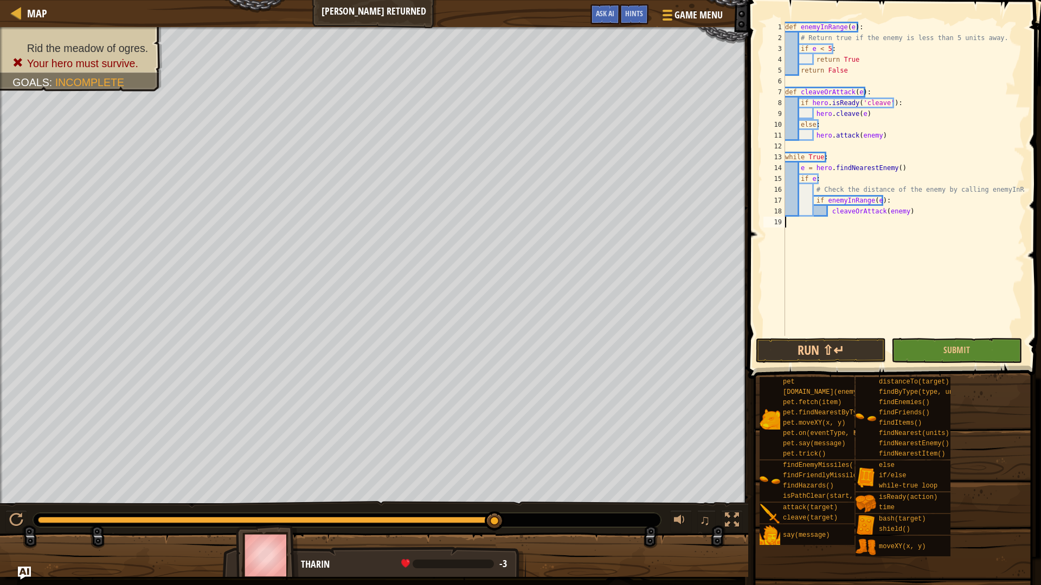
click at [946, 238] on div "def enemyInRange ( e ) : # Return true if the enemy is less than 5 units away. …" at bounding box center [904, 190] width 242 height 336
drag, startPoint x: 872, startPoint y: 136, endPoint x: 913, endPoint y: 247, distance: 118.7
click at [872, 137] on div "def enemyInRange ( e ) : # Return true if the enemy is less than 5 units away. …" at bounding box center [904, 190] width 242 height 336
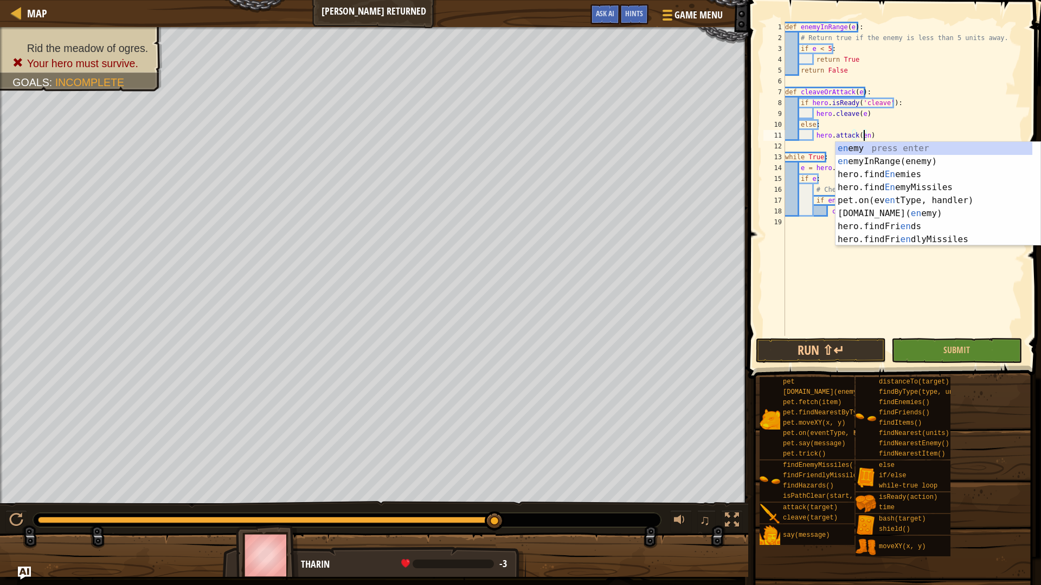
type textarea "hero.attack(e)"
click at [907, 269] on div "def enemyInRange ( e ) : # Return true if the enemy is less than 5 units away. …" at bounding box center [904, 190] width 242 height 336
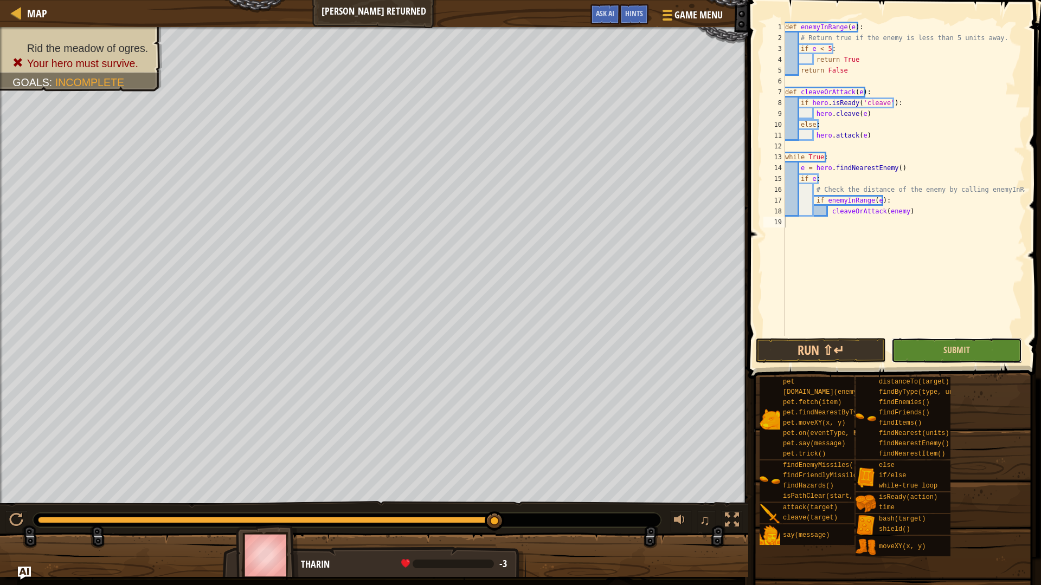
click at [933, 341] on button "Submit" at bounding box center [956, 350] width 130 height 25
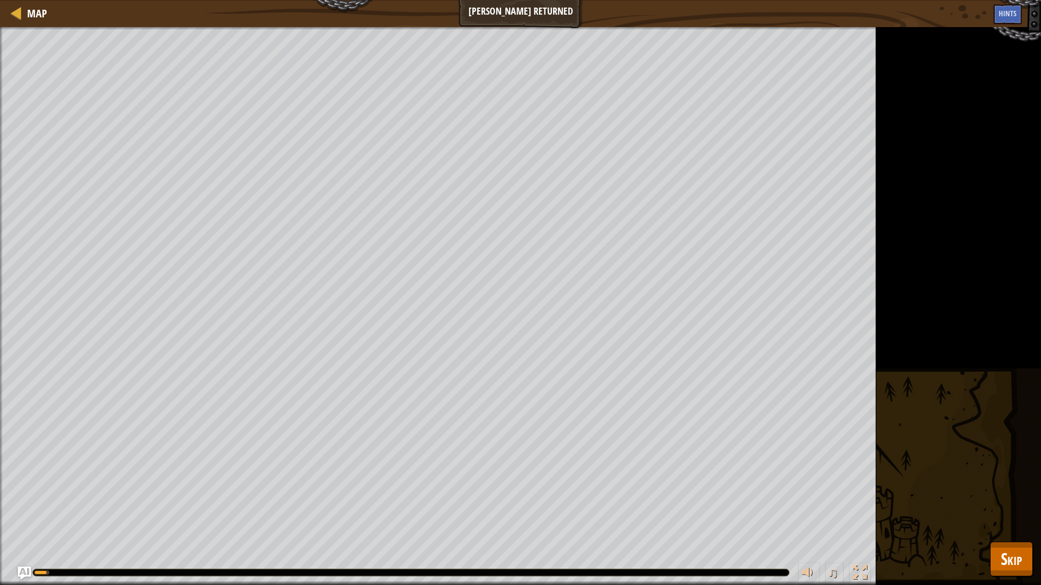
click at [1028, 517] on div "Rid the meadow of ogres. Your hero must survive. Goals : Running... ♫ [PERSON_N…" at bounding box center [520, 306] width 1041 height 558
click at [1015, 517] on span "Skip" at bounding box center [1011, 559] width 21 height 22
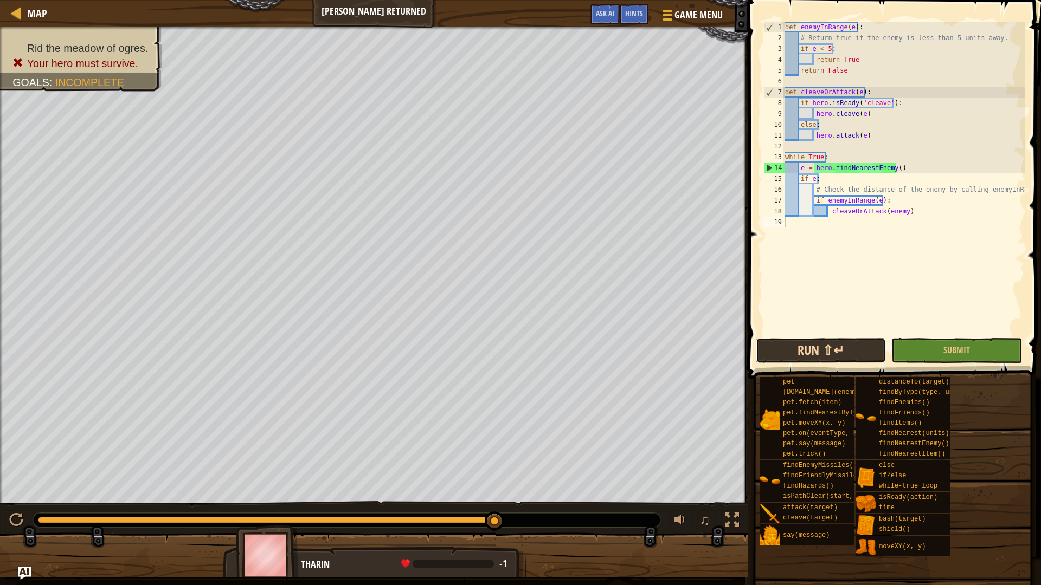
click at [785, 341] on button "Run ⇧↵" at bounding box center [821, 350] width 130 height 25
click at [791, 337] on span at bounding box center [895, 174] width 301 height 411
drag, startPoint x: 798, startPoint y: 331, endPoint x: 798, endPoint y: 342, distance: 10.8
click at [798, 334] on div "def enemyInRange ( e ) : # Return true if the enemy is less than 5 units away. …" at bounding box center [904, 190] width 242 height 336
click at [798, 366] on span at bounding box center [892, 526] width 285 height 321
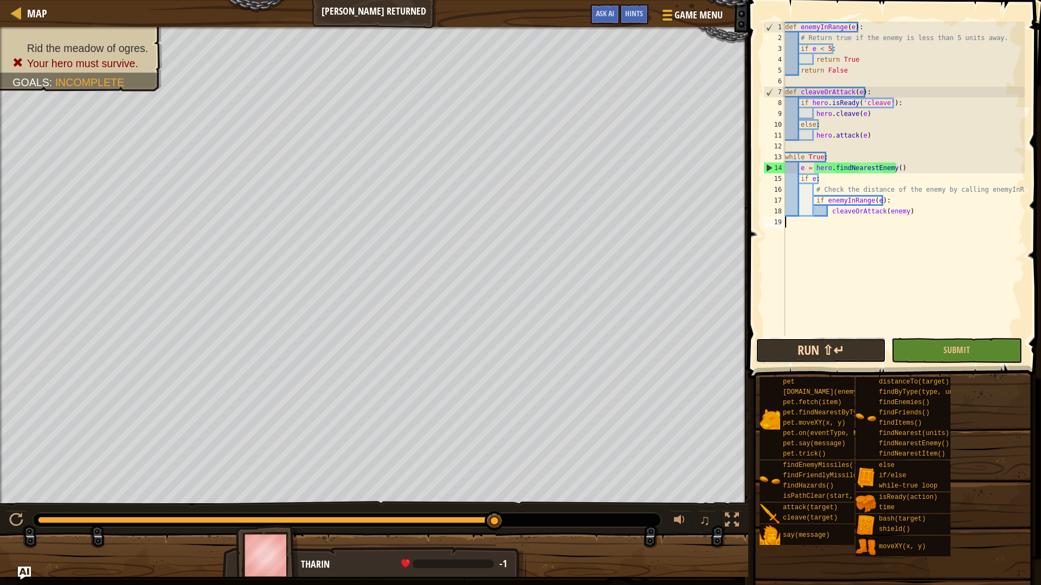
click at [795, 345] on button "Run ⇧↵" at bounding box center [821, 350] width 130 height 25
click at [33, 20] on span "Map" at bounding box center [37, 13] width 20 height 15
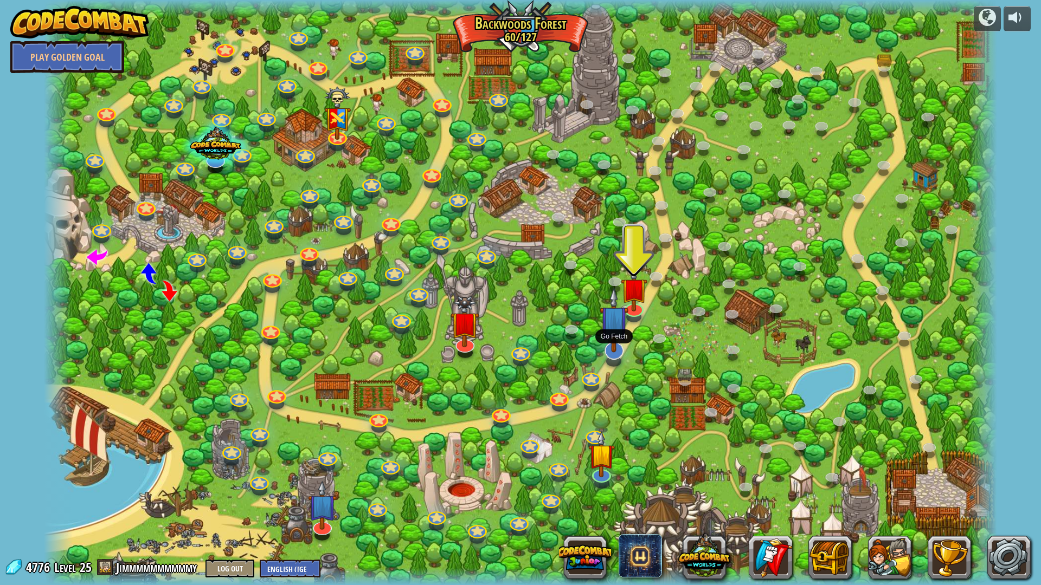
click at [614, 347] on img at bounding box center [613, 320] width 29 height 66
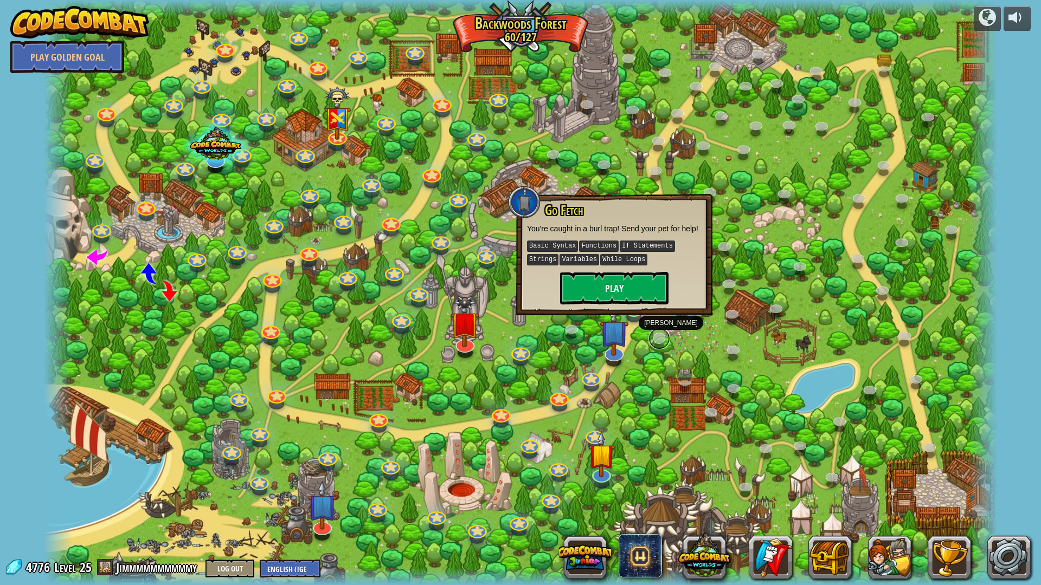
click at [668, 339] on link at bounding box center [659, 339] width 22 height 22
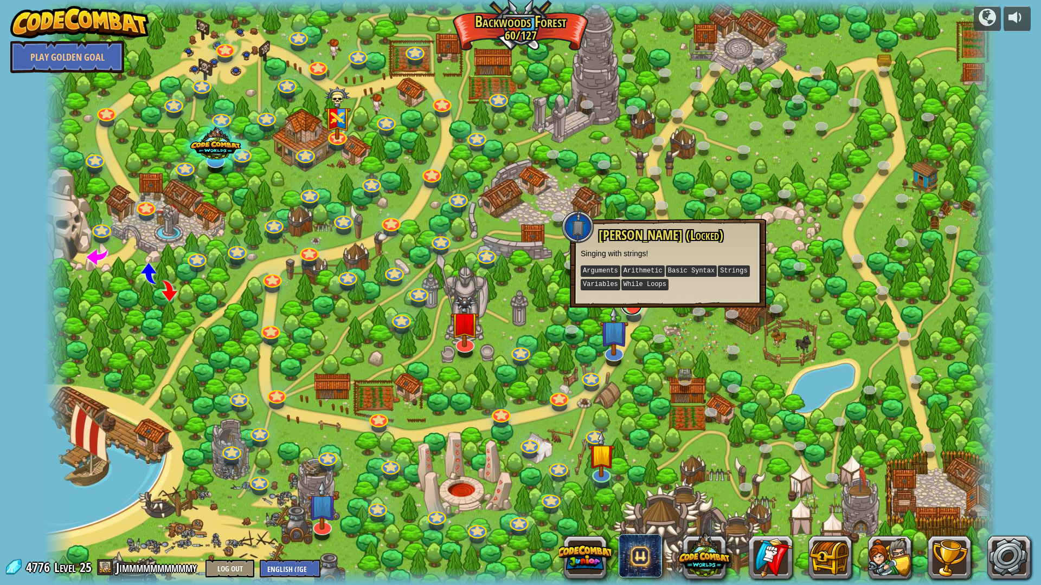
click at [634, 310] on link at bounding box center [632, 305] width 22 height 22
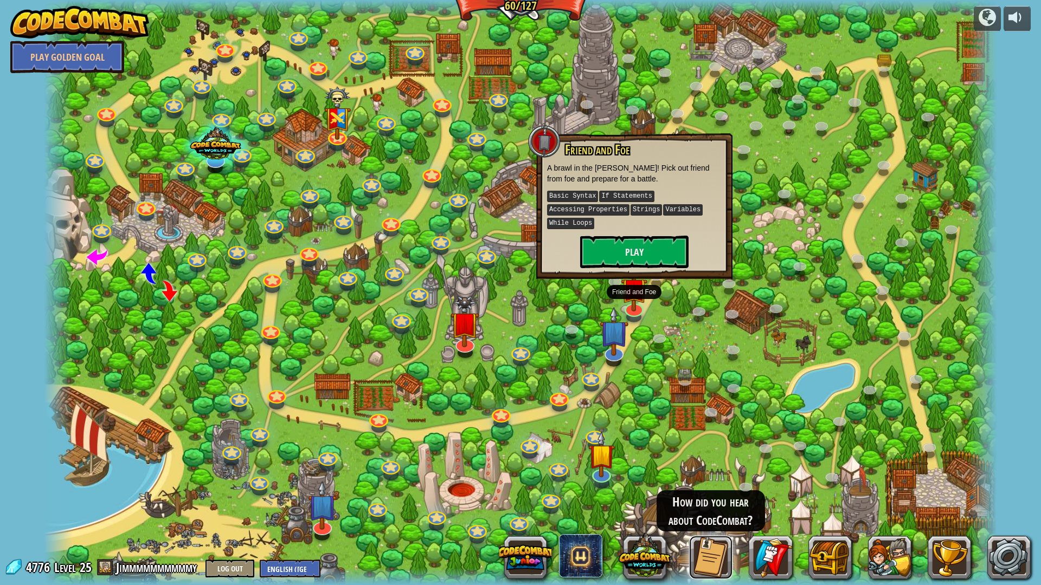
click at [712, 517] on button at bounding box center [710, 557] width 43 height 43
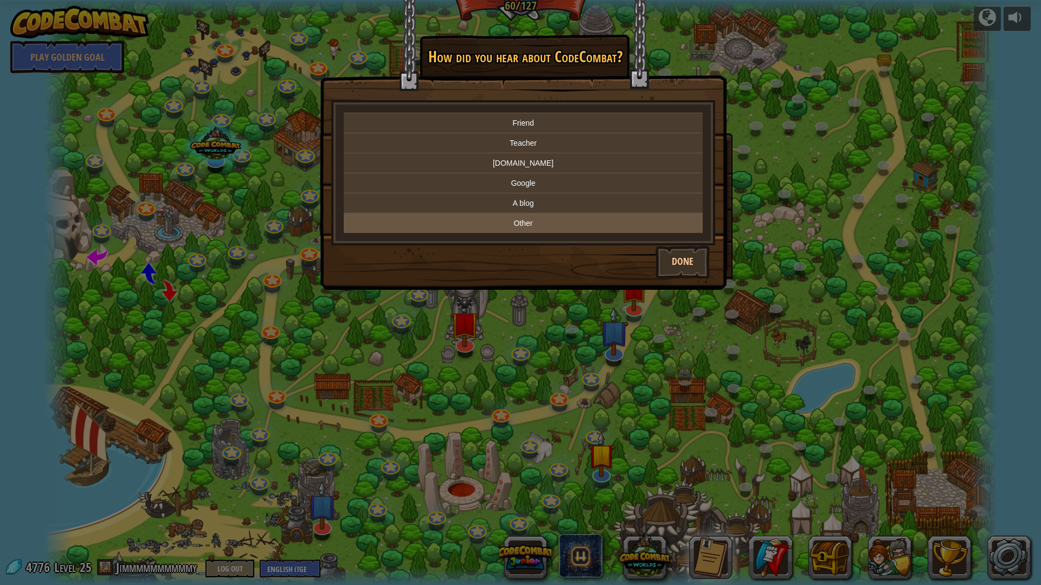
click at [547, 218] on p "Other" at bounding box center [523, 223] width 350 height 11
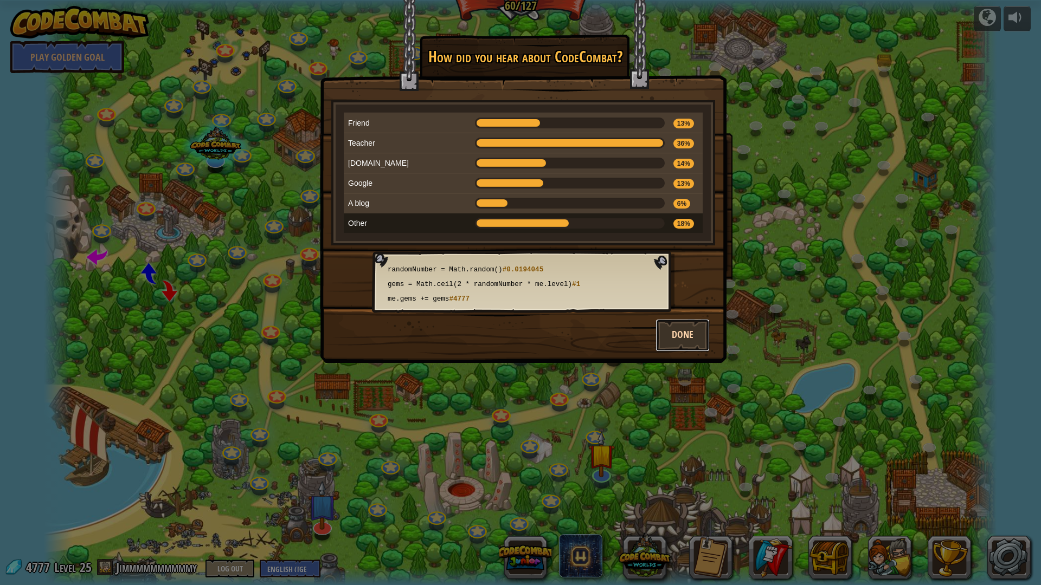
click at [674, 331] on button "Done" at bounding box center [682, 335] width 54 height 33
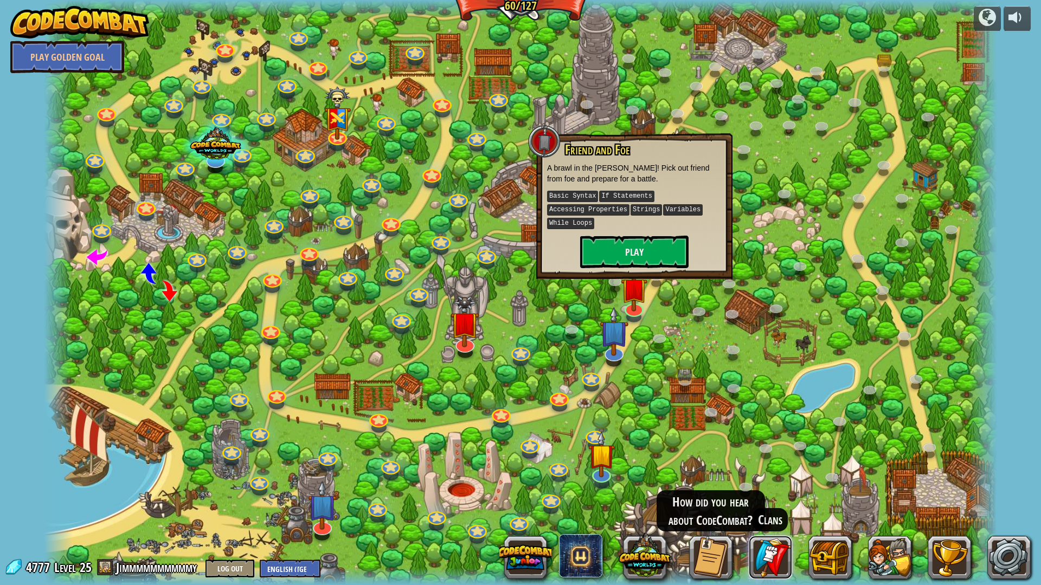
click at [764, 517] on link at bounding box center [770, 557] width 43 height 43
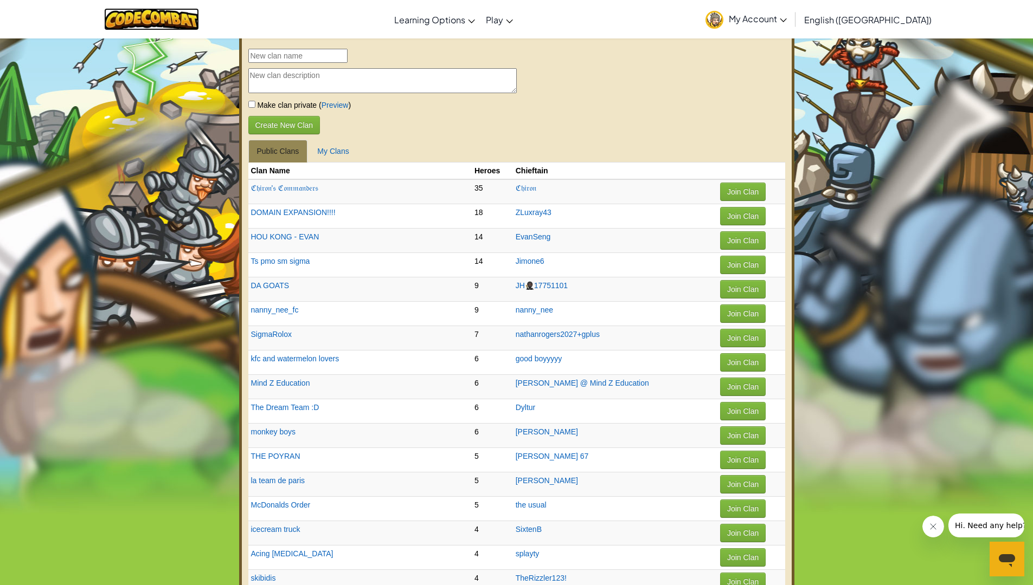
click at [143, 10] on img at bounding box center [151, 19] width 95 height 22
